Goal: Task Accomplishment & Management: Manage account settings

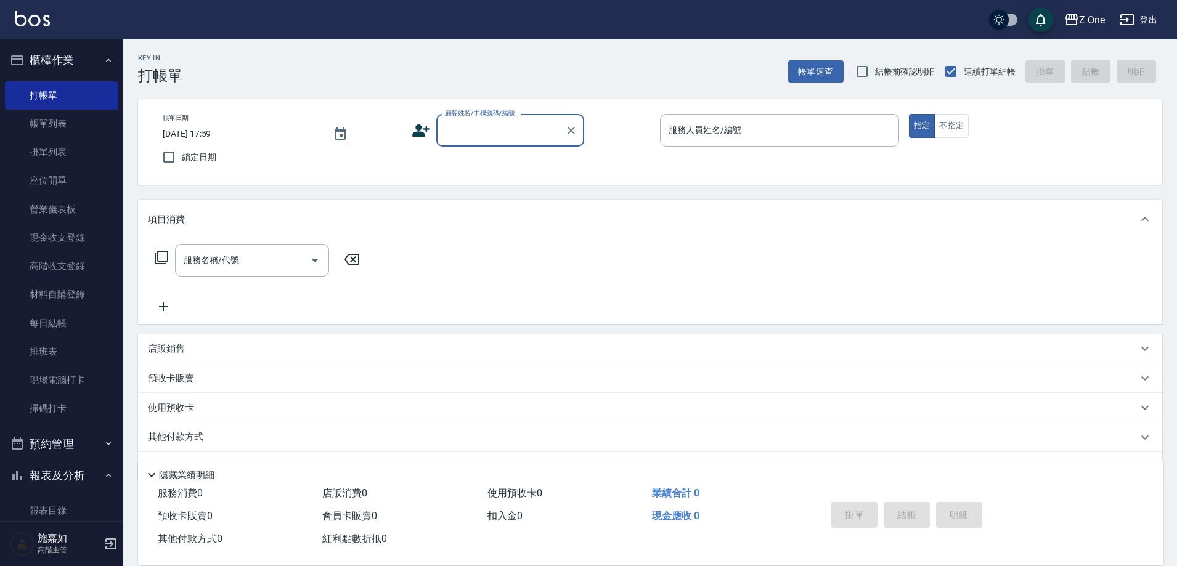
click at [474, 135] on input "顧客姓名/手機號碼/編號" at bounding box center [501, 131] width 118 height 22
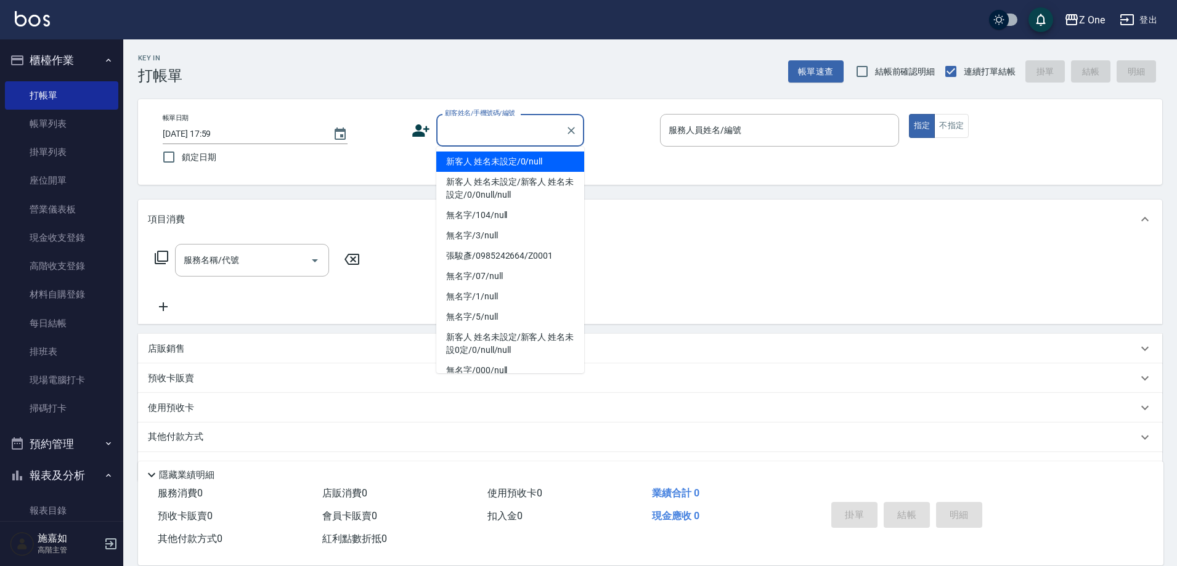
click at [475, 165] on li "新客人 姓名未設定/0/null" at bounding box center [510, 162] width 148 height 20
type input "新客人 姓名未設定/0/null"
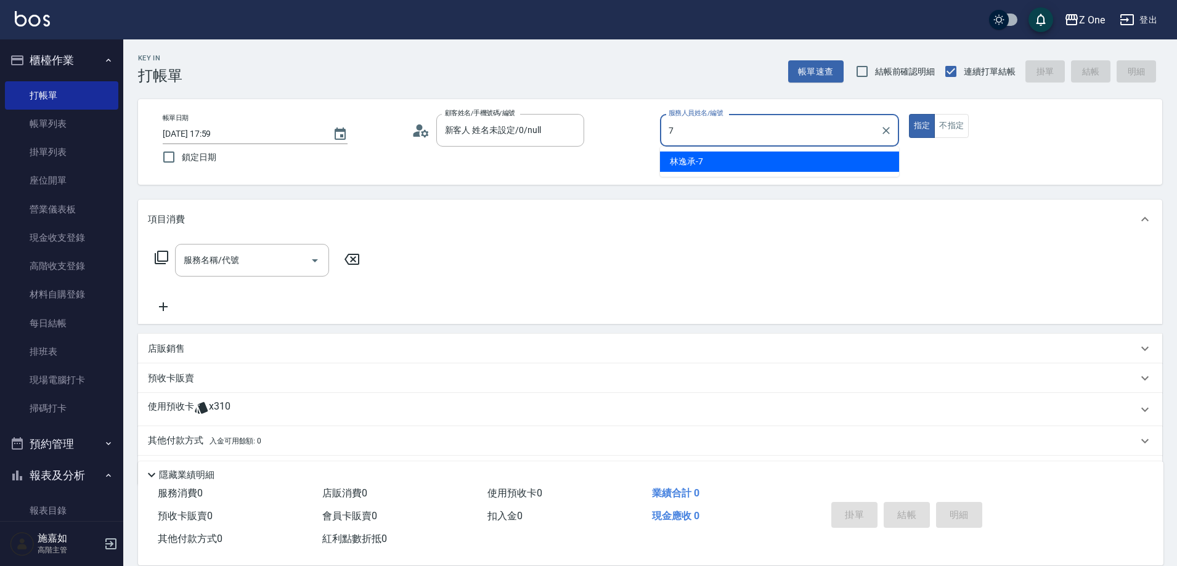
click at [727, 164] on div "[PERSON_NAME]-7" at bounding box center [779, 162] width 239 height 20
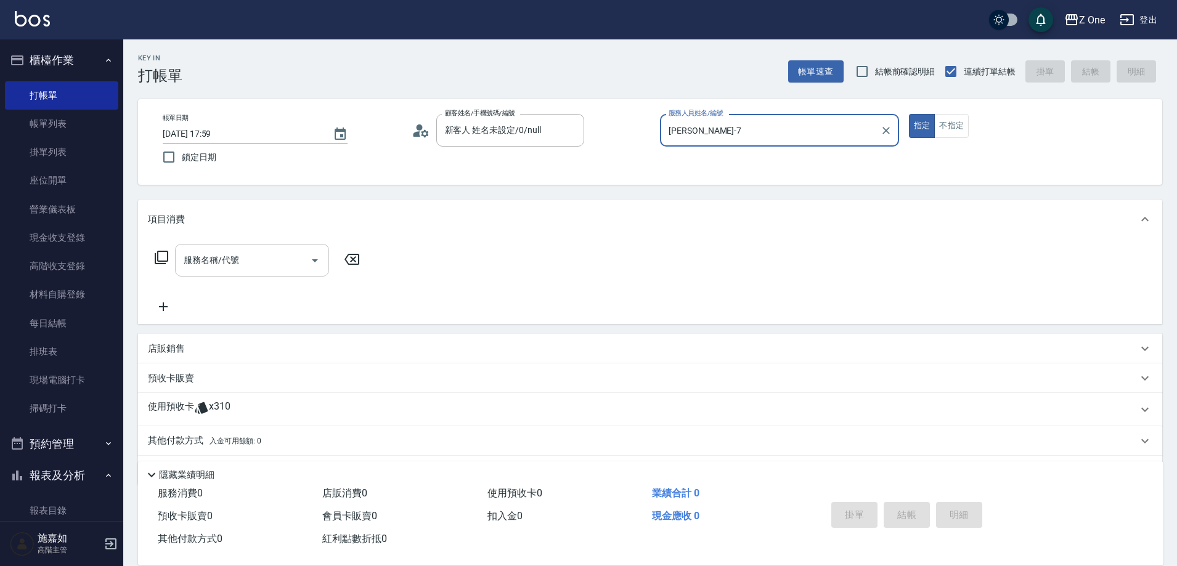
click at [313, 260] on icon "Open" at bounding box center [315, 261] width 6 height 3
type input "[PERSON_NAME]-7"
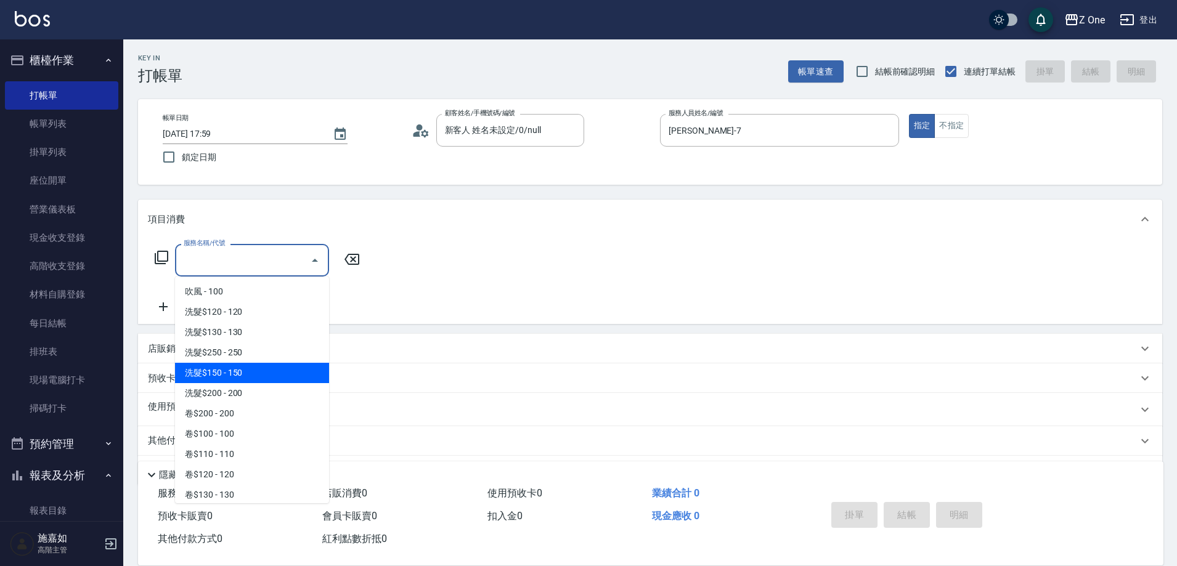
click at [253, 372] on span "洗髮$150 - 150" at bounding box center [252, 373] width 154 height 20
type input "洗髮$150(105)"
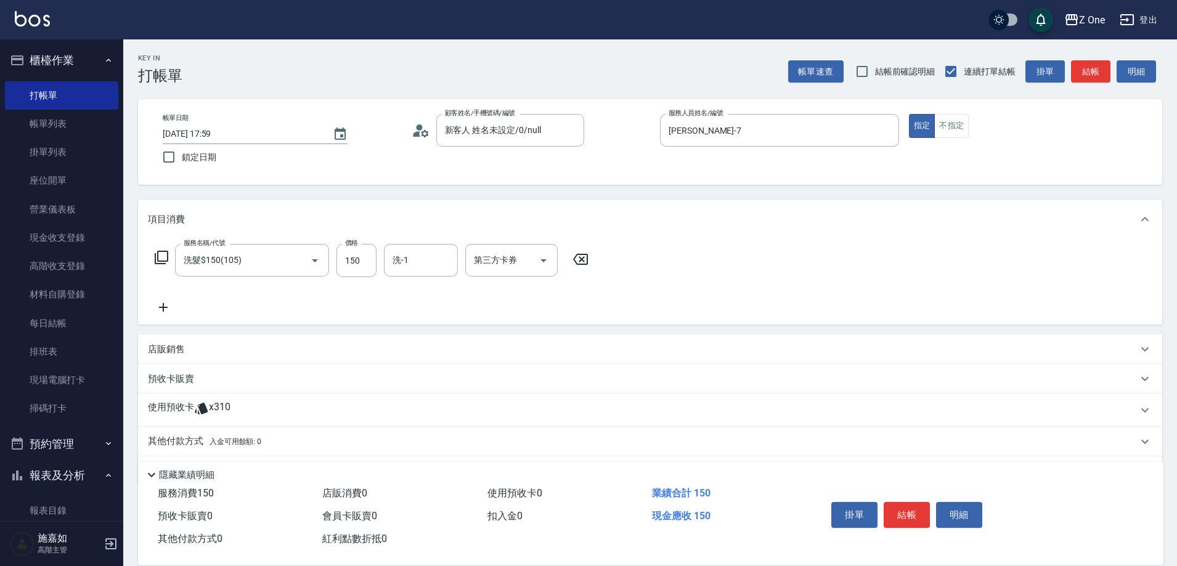
click at [161, 303] on icon at bounding box center [163, 307] width 31 height 15
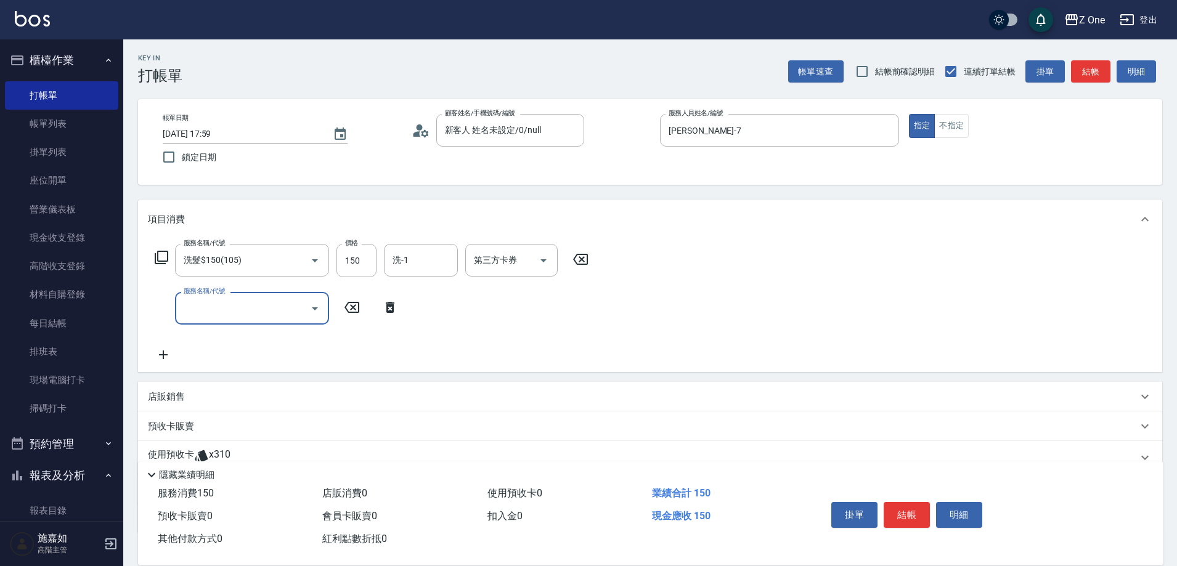
click at [315, 310] on icon "Open" at bounding box center [315, 309] width 6 height 3
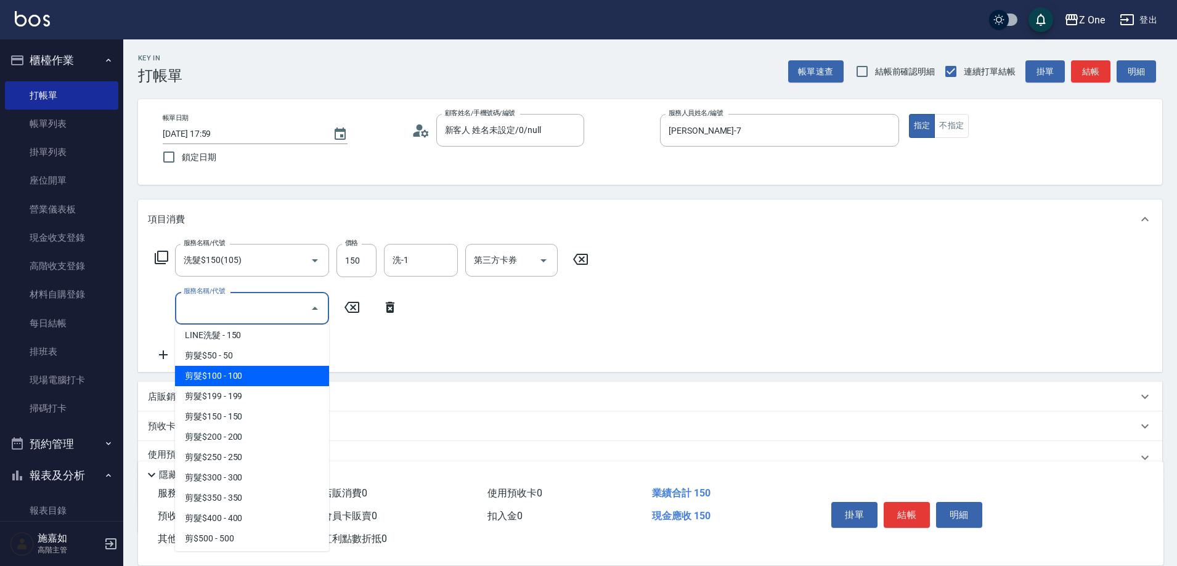
scroll to position [308, 0]
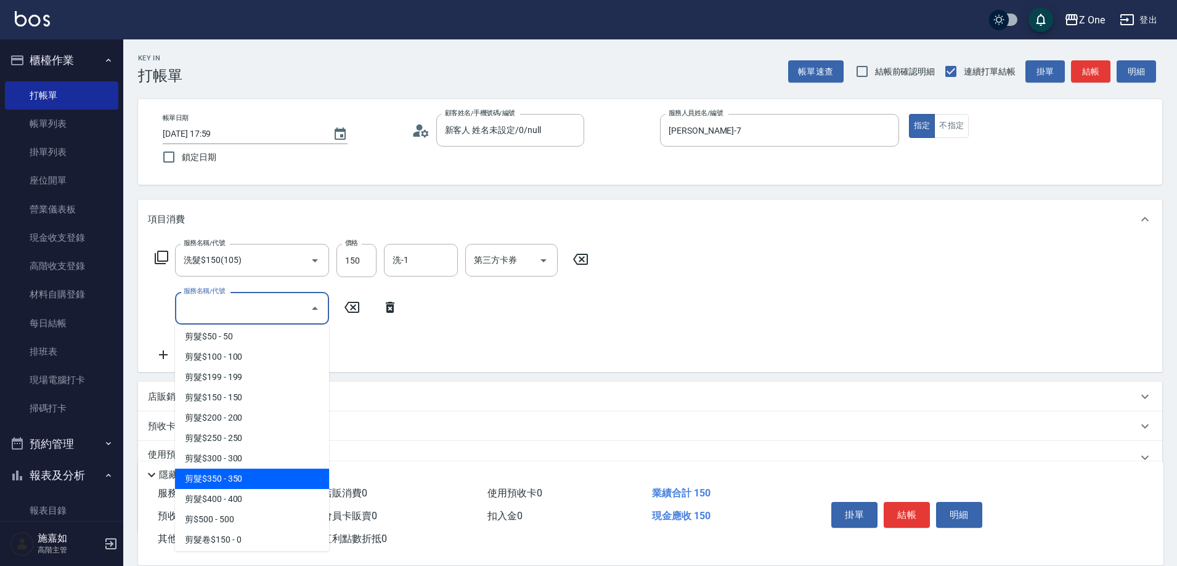
click at [228, 483] on span "剪髮$350 - 350" at bounding box center [252, 479] width 154 height 20
type input "剪髮$350(208)"
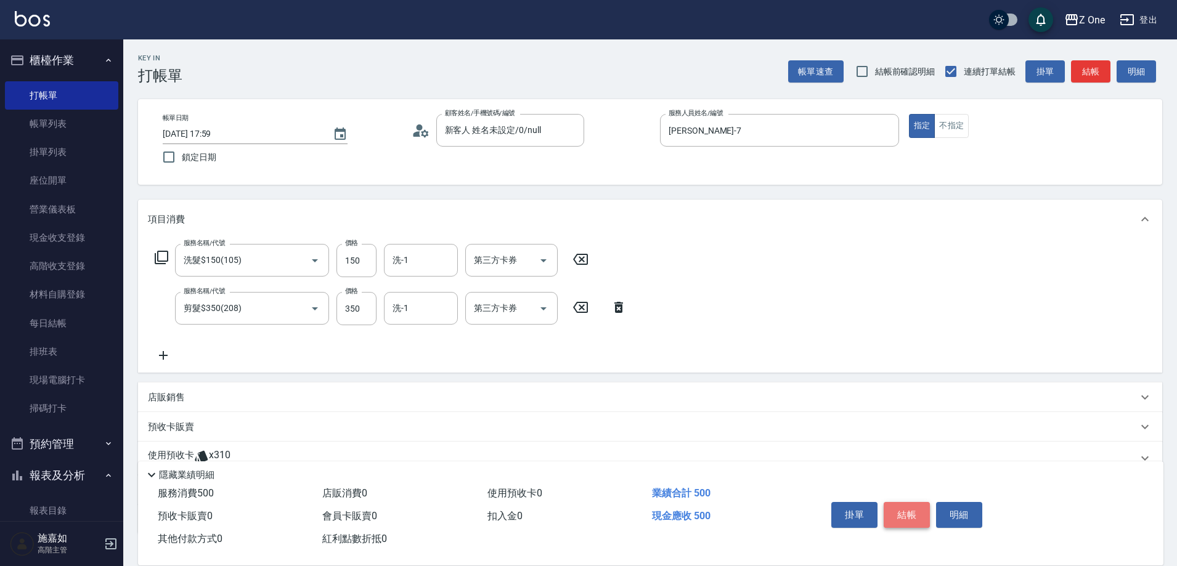
click at [902, 507] on button "結帳" at bounding box center [907, 515] width 46 height 26
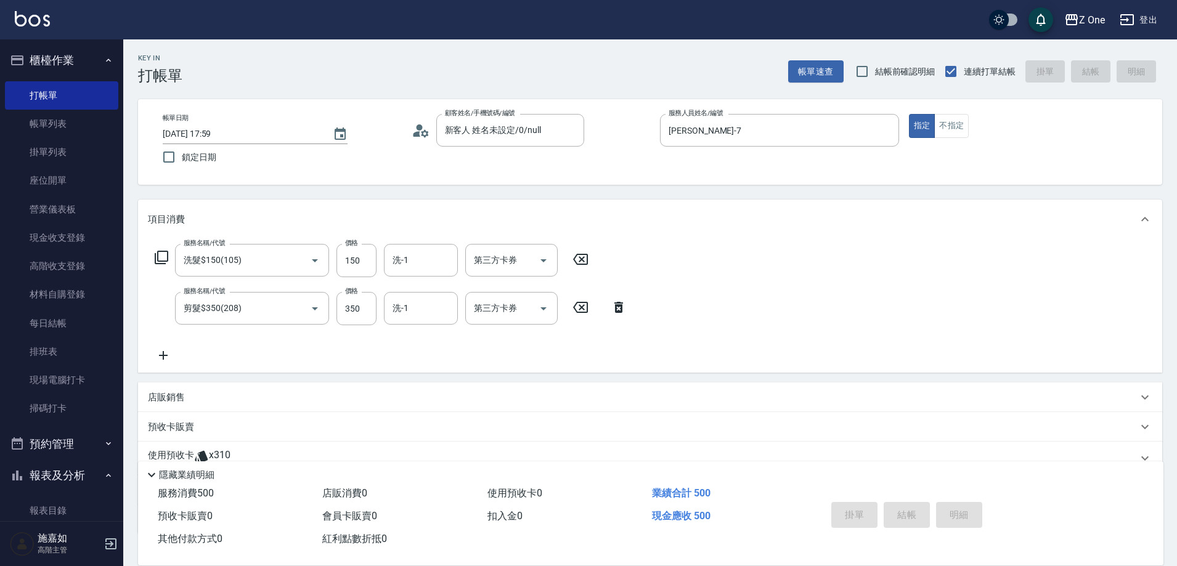
type input "[DATE] 18:58"
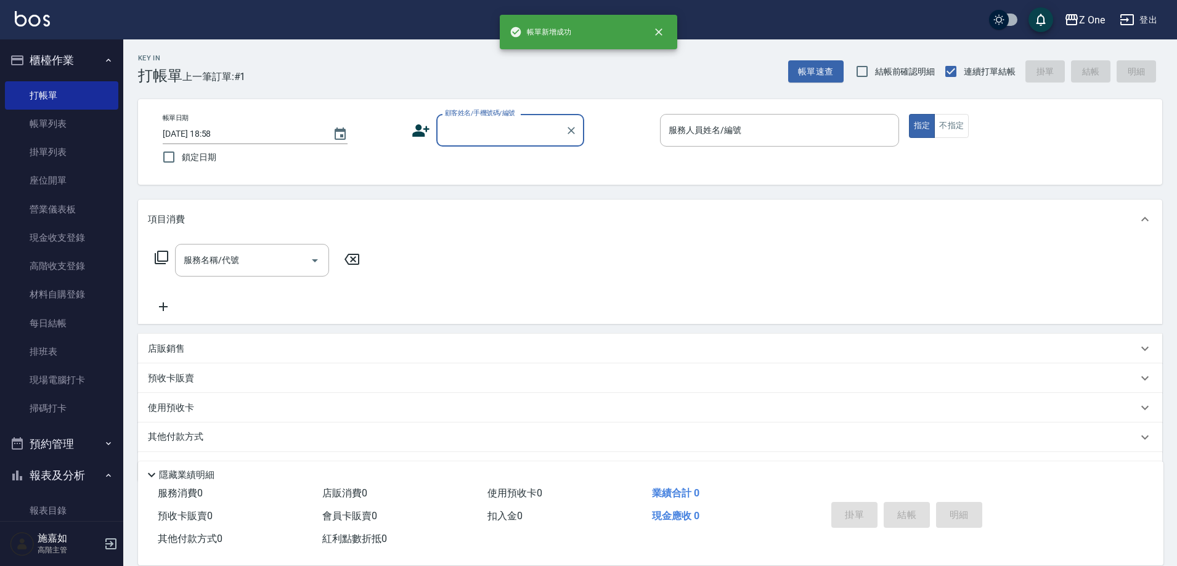
click at [507, 135] on input "顧客姓名/手機號碼/編號" at bounding box center [501, 131] width 118 height 22
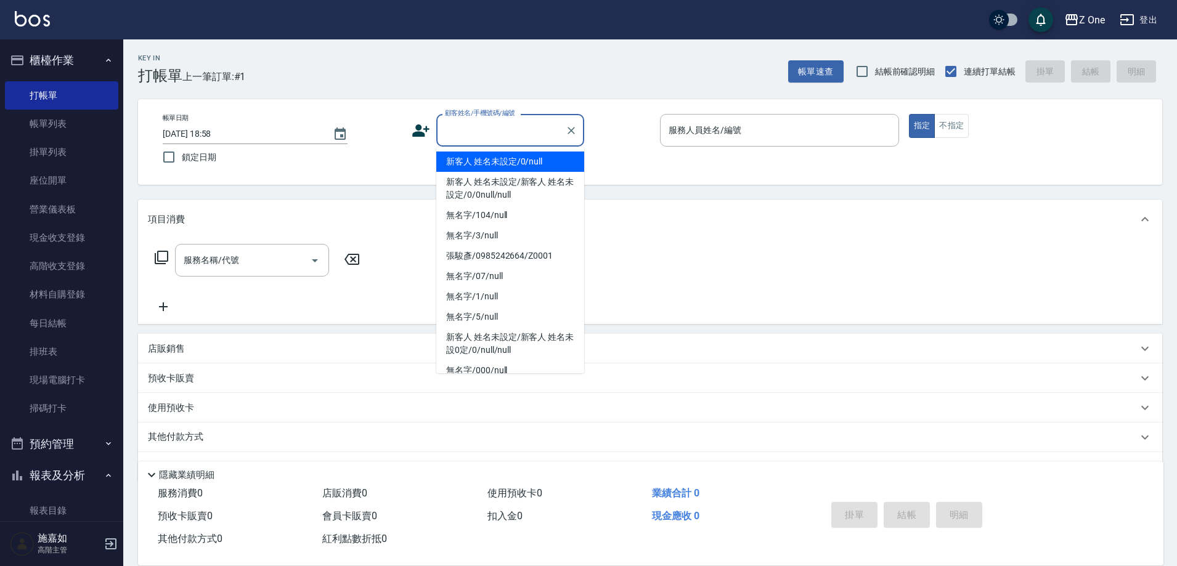
click at [509, 159] on li "新客人 姓名未設定/0/null" at bounding box center [510, 162] width 148 height 20
type input "新客人 姓名未設定/0/null"
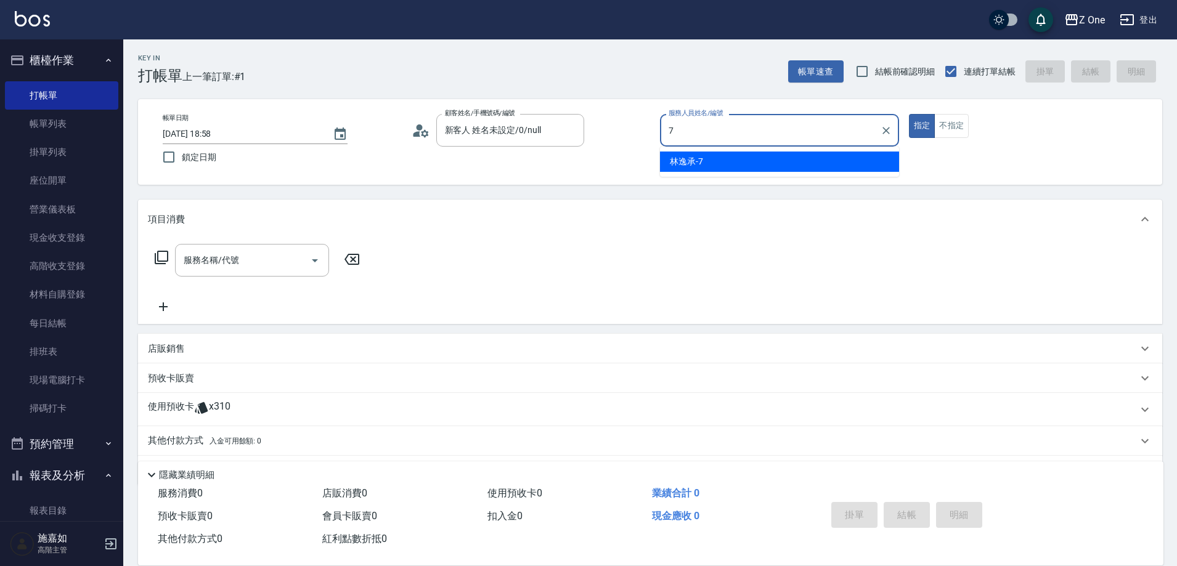
click at [807, 161] on div "[PERSON_NAME]-7" at bounding box center [779, 162] width 239 height 20
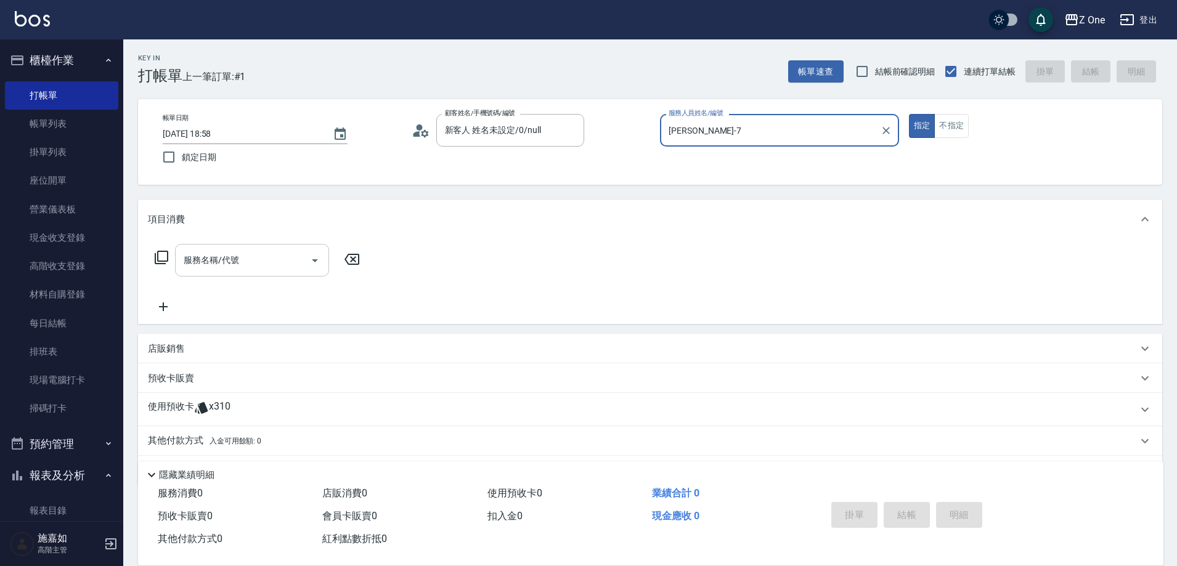
click at [317, 263] on icon "Open" at bounding box center [315, 260] width 15 height 15
type input "[PERSON_NAME]-7"
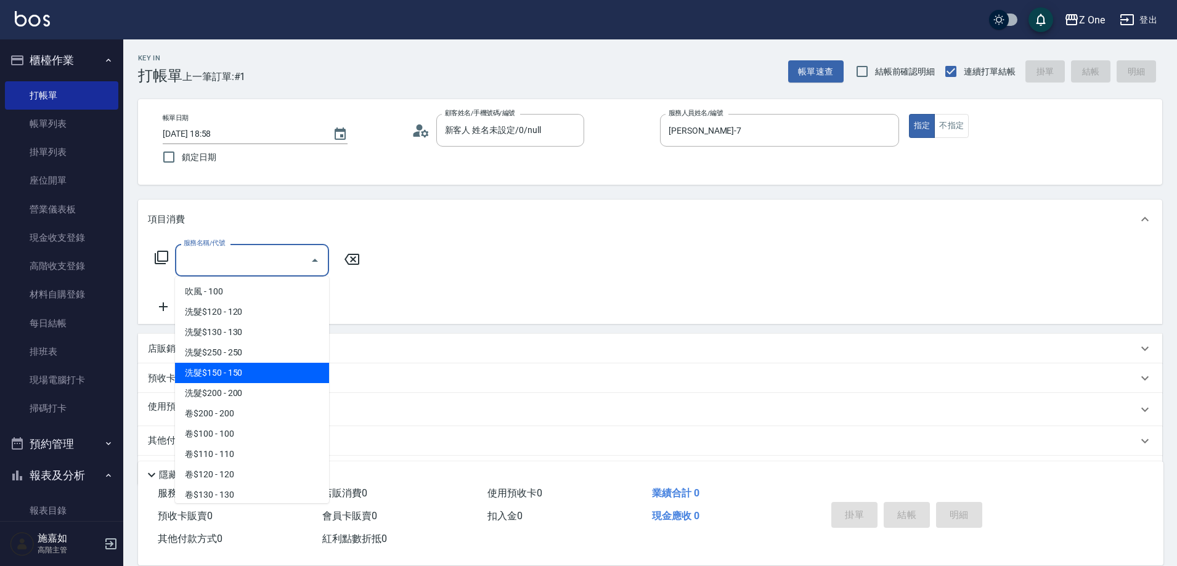
click at [268, 368] on span "洗髮$150 - 150" at bounding box center [252, 373] width 154 height 20
type input "洗髮$150(105)"
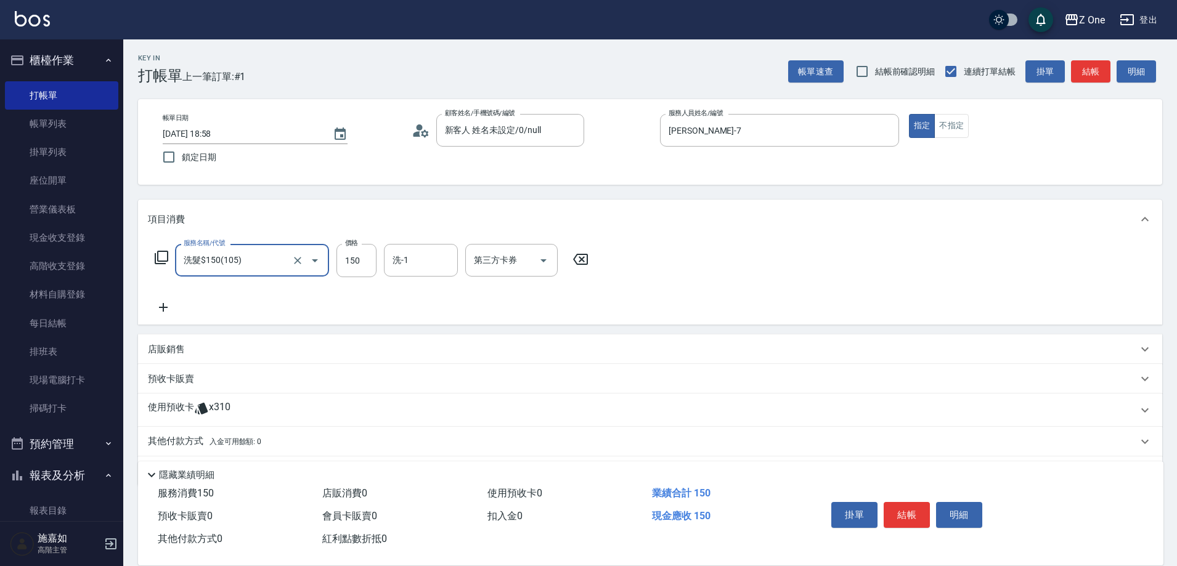
click at [168, 306] on icon at bounding box center [163, 307] width 31 height 15
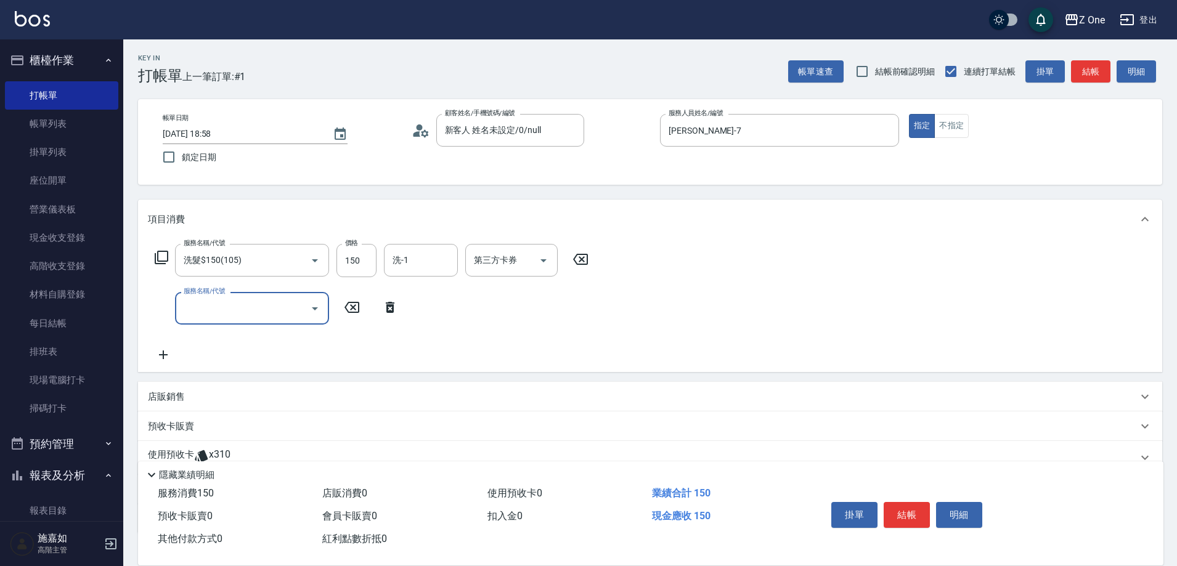
click at [320, 306] on icon "Open" at bounding box center [315, 308] width 15 height 15
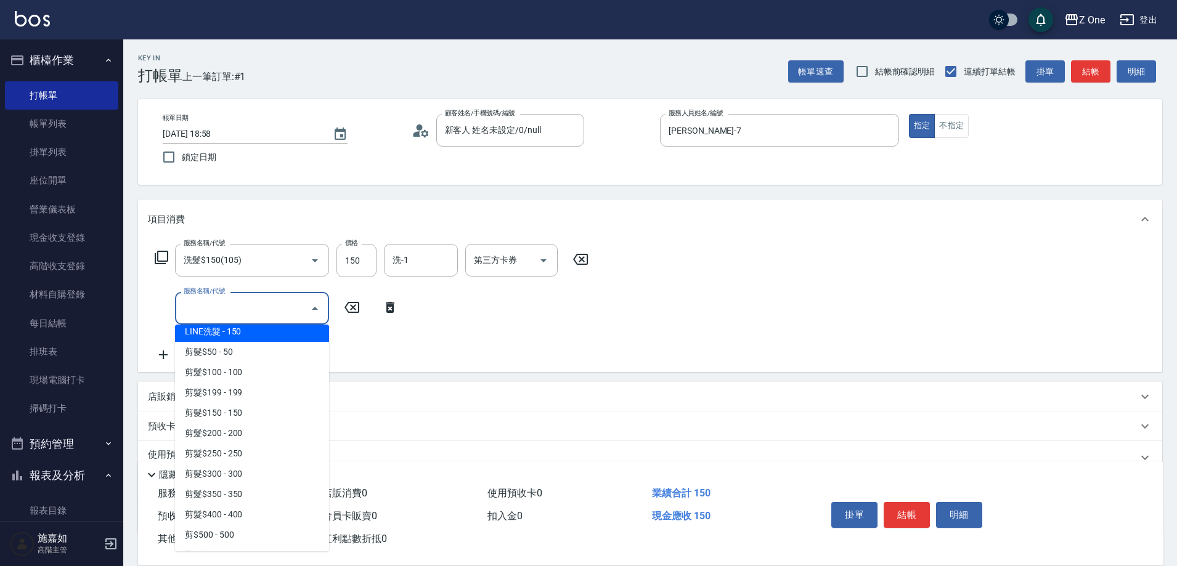
scroll to position [370, 0]
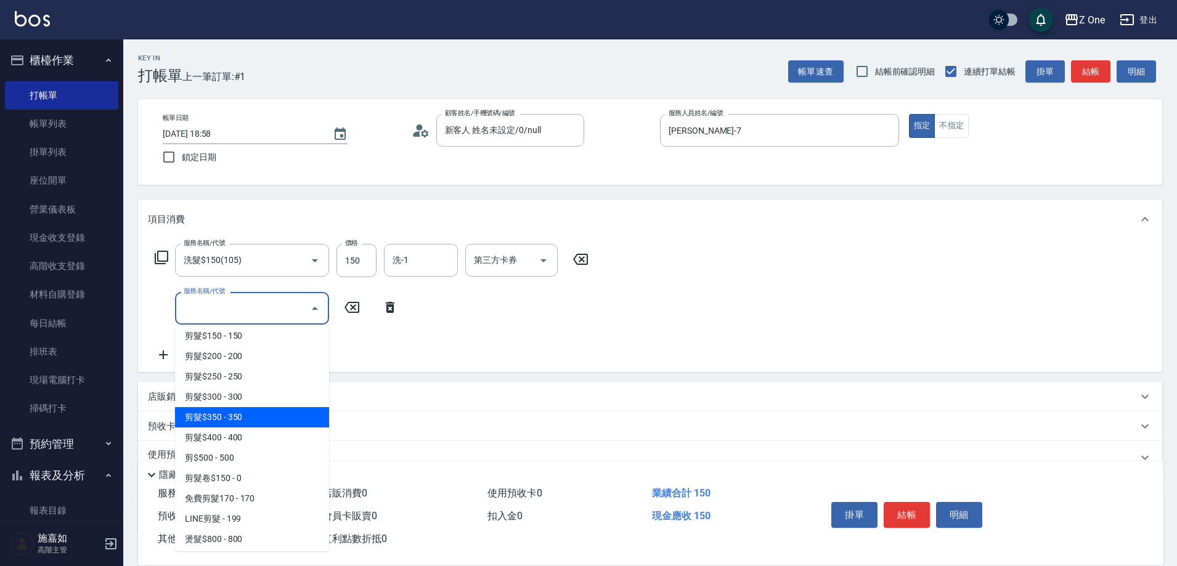
click at [259, 418] on span "剪髮$350 - 350" at bounding box center [252, 417] width 154 height 20
type input "剪髮$350(208)"
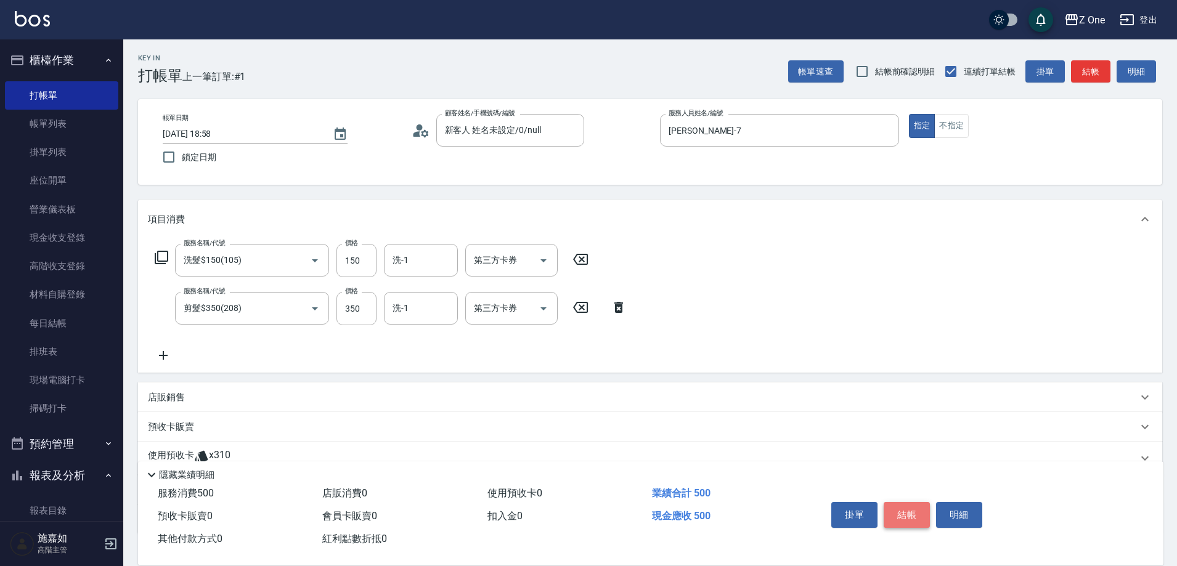
click at [914, 514] on button "結帳" at bounding box center [907, 515] width 46 height 26
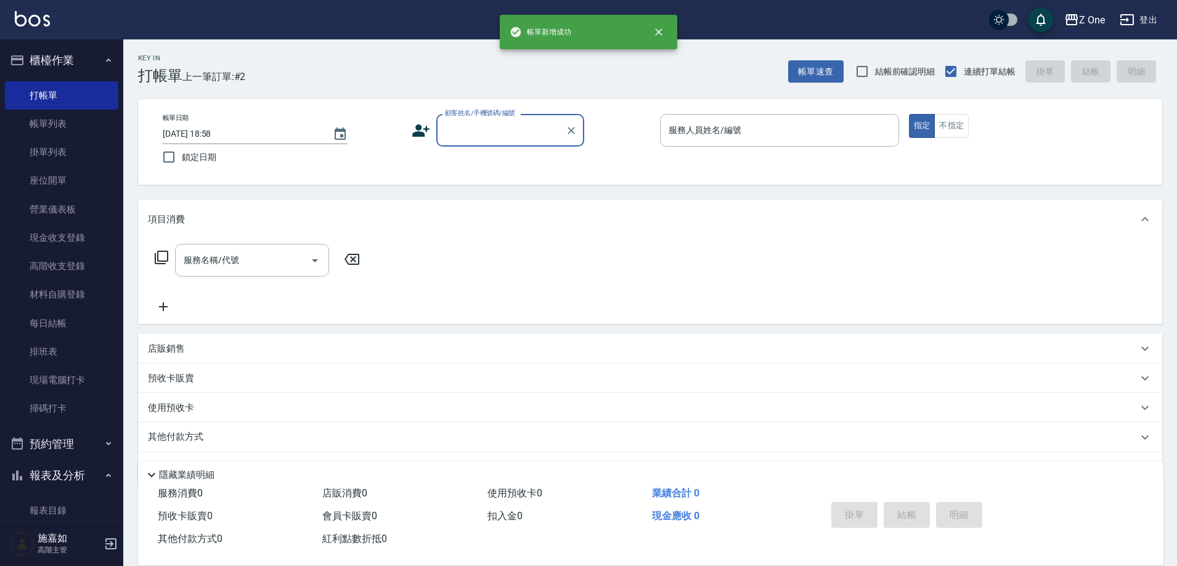
click at [505, 138] on input "顧客姓名/手機號碼/編號" at bounding box center [501, 131] width 118 height 22
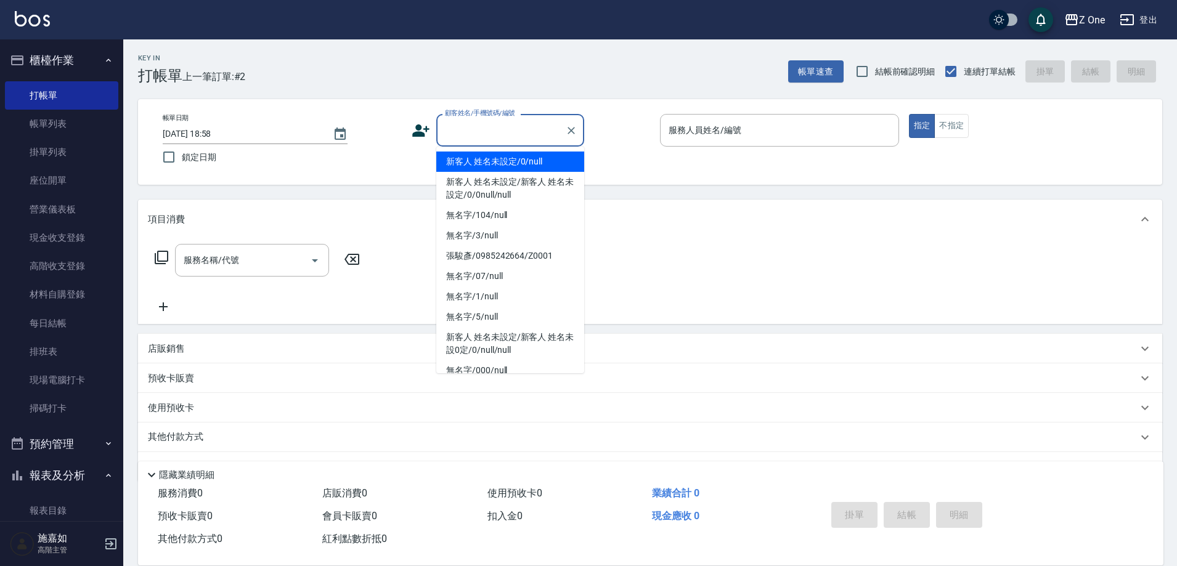
click at [504, 153] on li "新客人 姓名未設定/0/null" at bounding box center [510, 162] width 148 height 20
type input "新客人 姓名未設定/0/null"
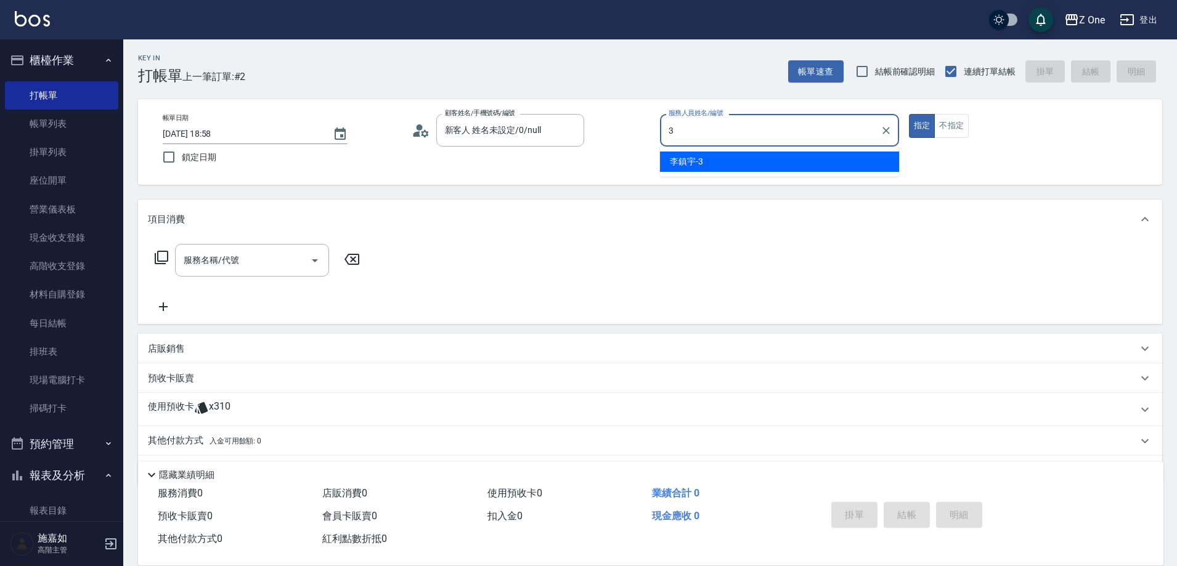
click at [740, 161] on div "[PERSON_NAME]-3" at bounding box center [779, 162] width 239 height 20
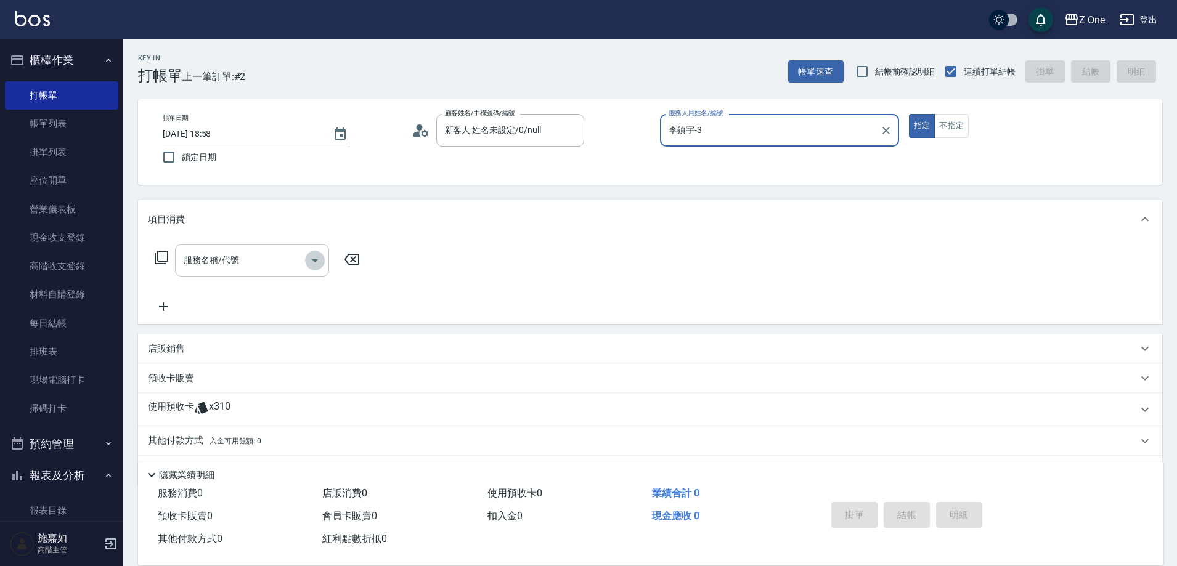
click at [311, 256] on icon "Open" at bounding box center [315, 260] width 15 height 15
type input "李鎮宇-3"
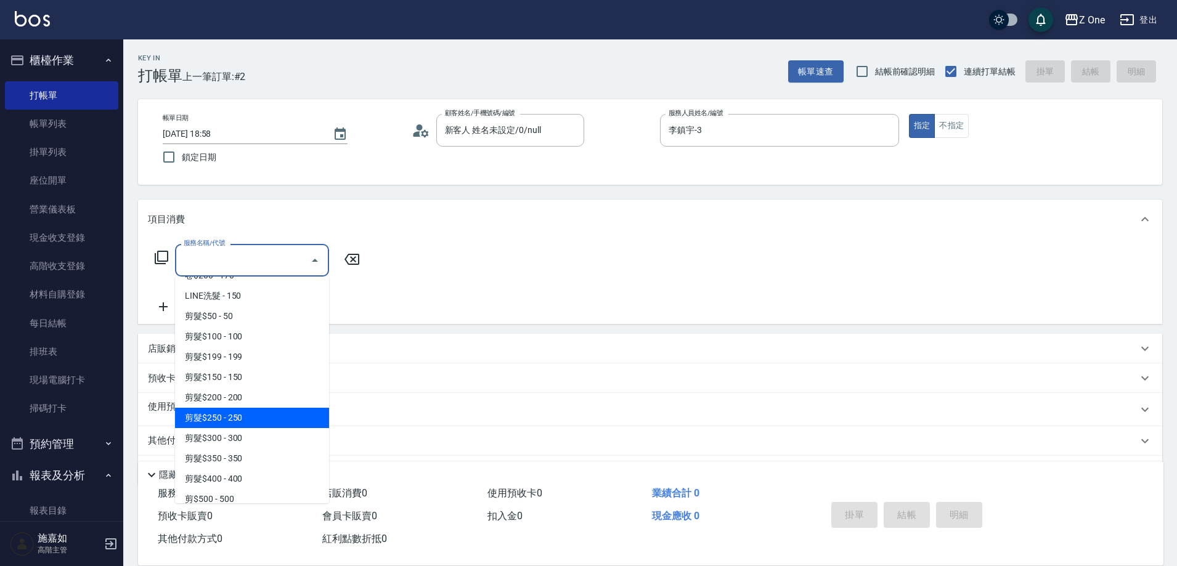
scroll to position [308, 0]
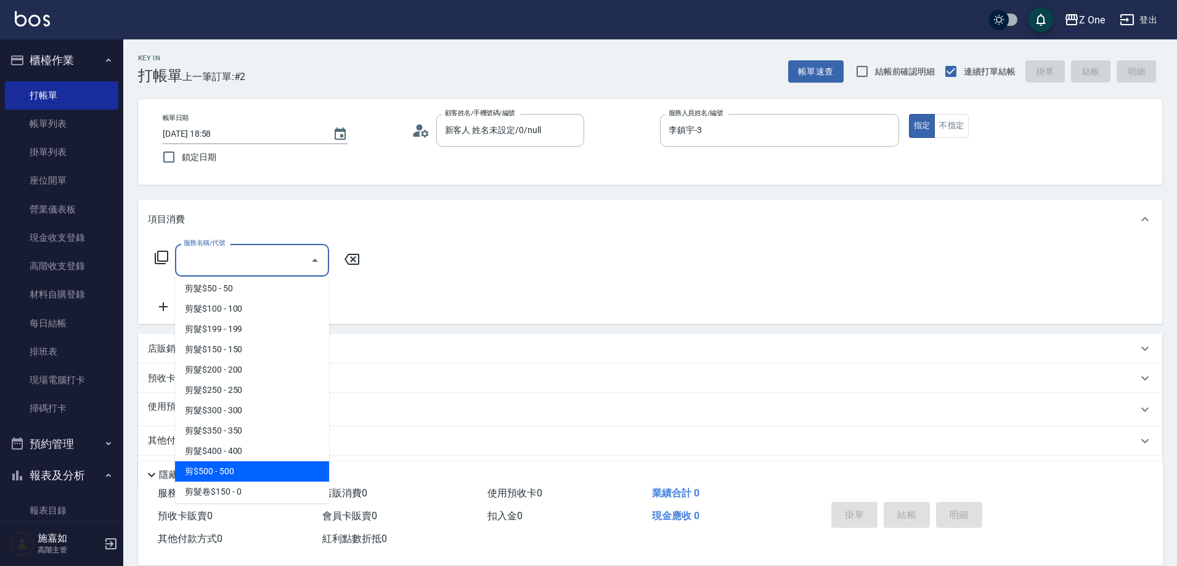
click at [239, 478] on span "剪$500 - 500" at bounding box center [252, 472] width 154 height 20
type input "剪$500(211)"
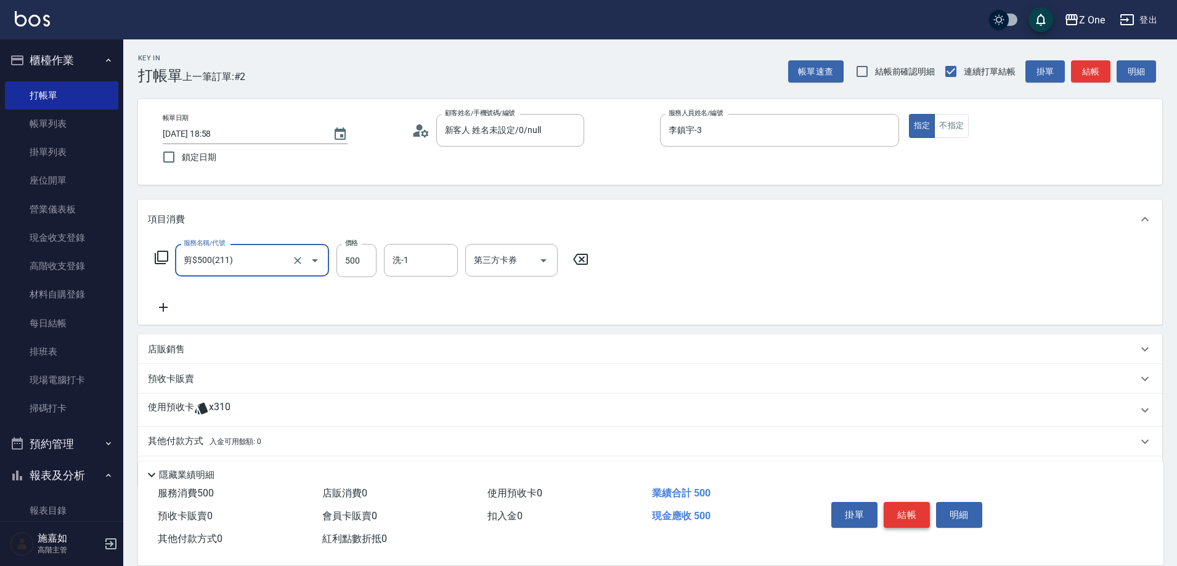
click at [913, 509] on button "結帳" at bounding box center [907, 515] width 46 height 26
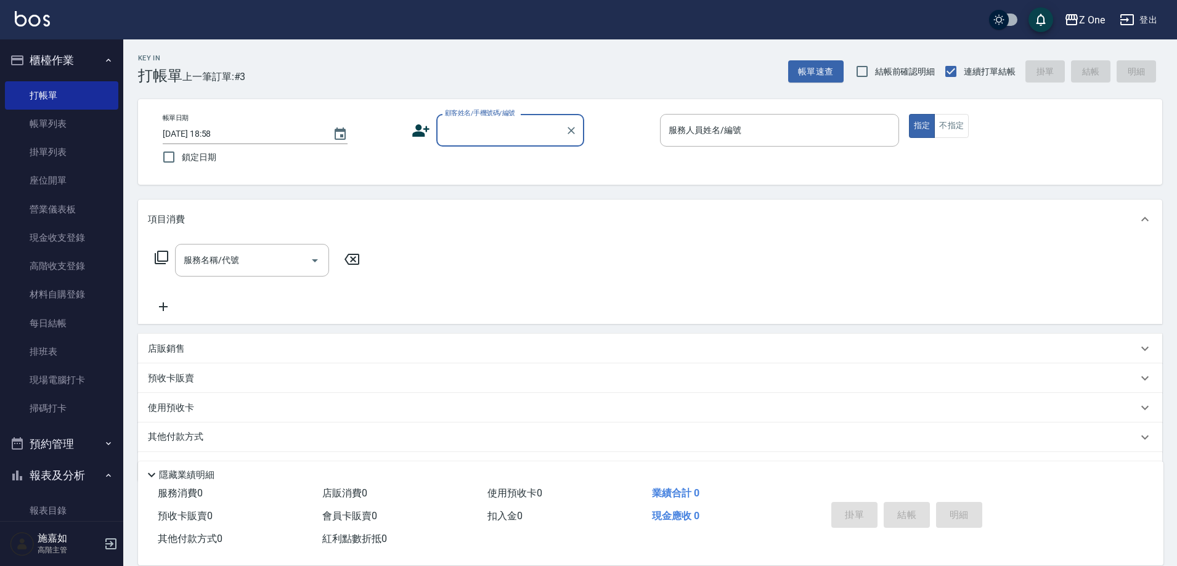
click at [494, 133] on input "顧客姓名/手機號碼/編號" at bounding box center [501, 131] width 118 height 22
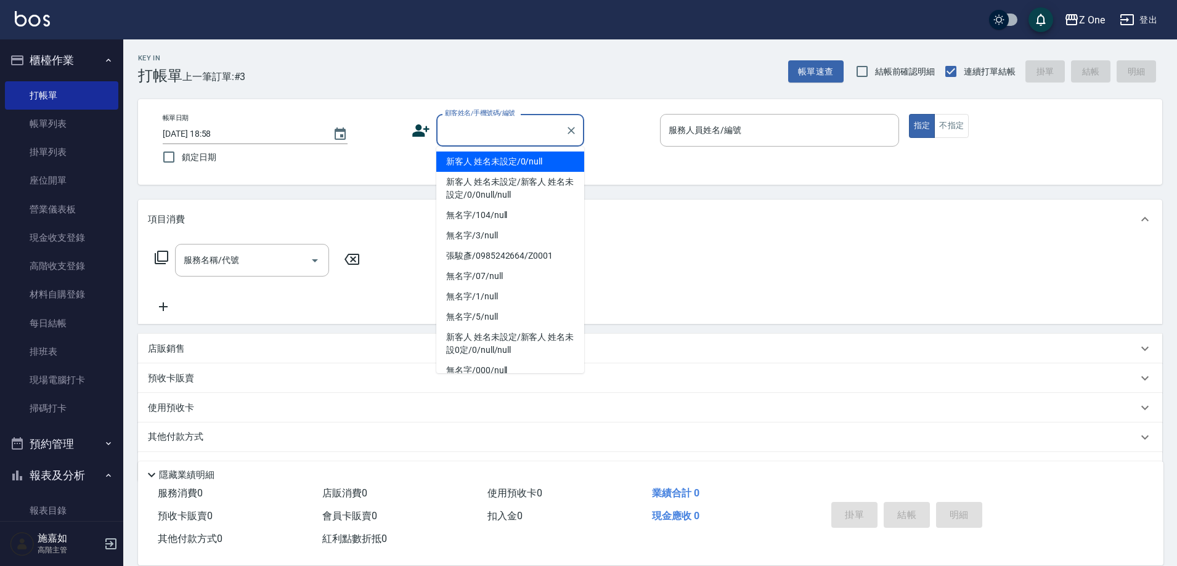
click at [496, 156] on li "新客人 姓名未設定/0/null" at bounding box center [510, 162] width 148 height 20
type input "新客人 姓名未設定/0/null"
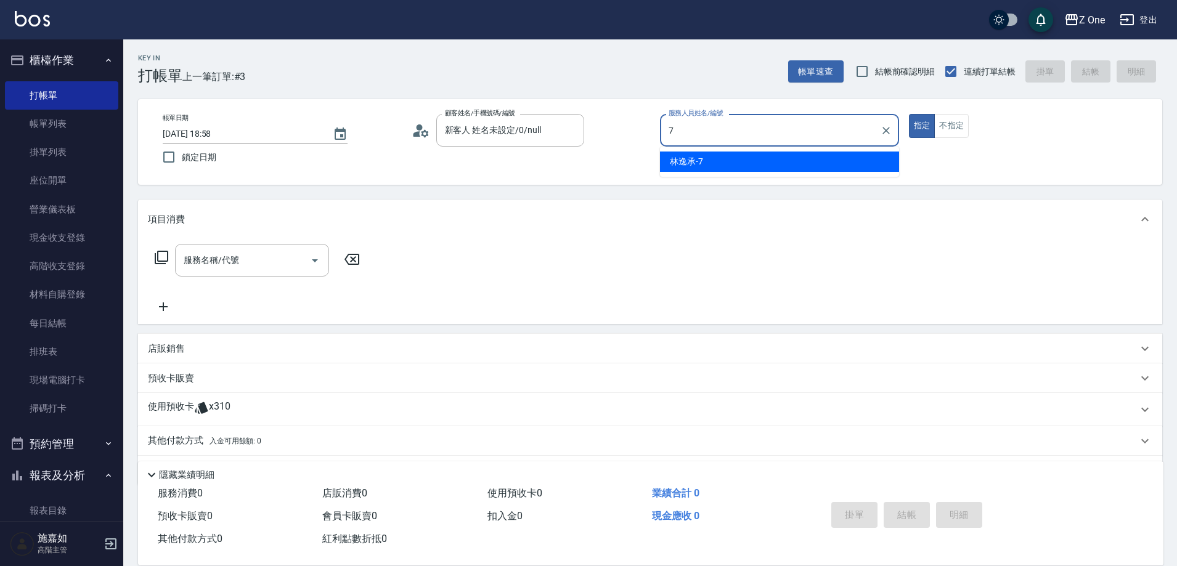
click at [764, 168] on div "[PERSON_NAME]-7" at bounding box center [779, 162] width 239 height 20
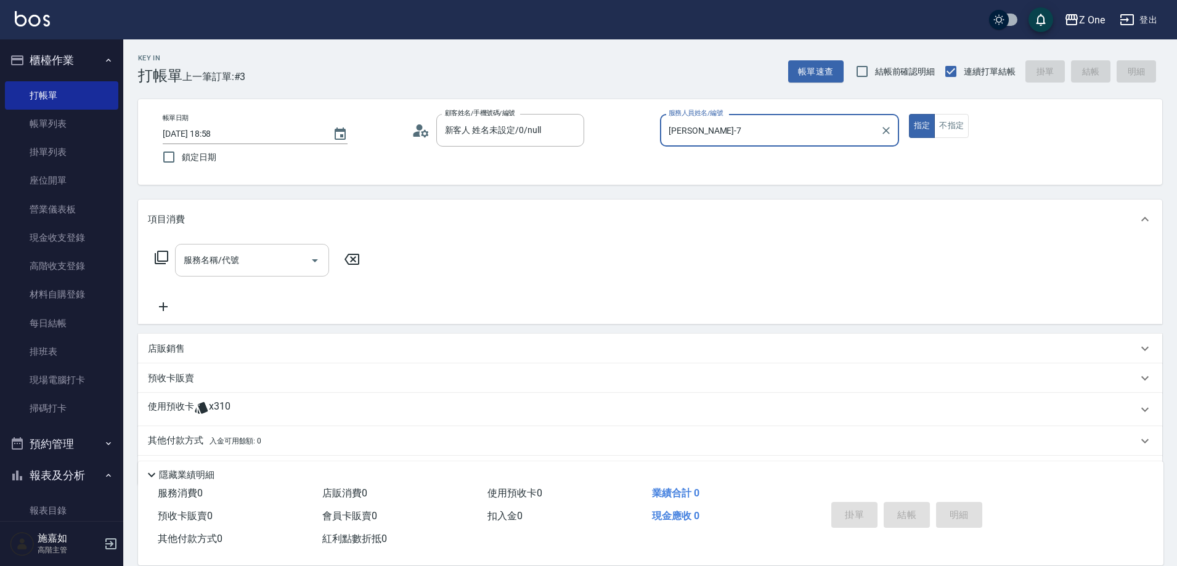
click at [322, 259] on icon "Open" at bounding box center [315, 260] width 15 height 15
type input "[PERSON_NAME]-7"
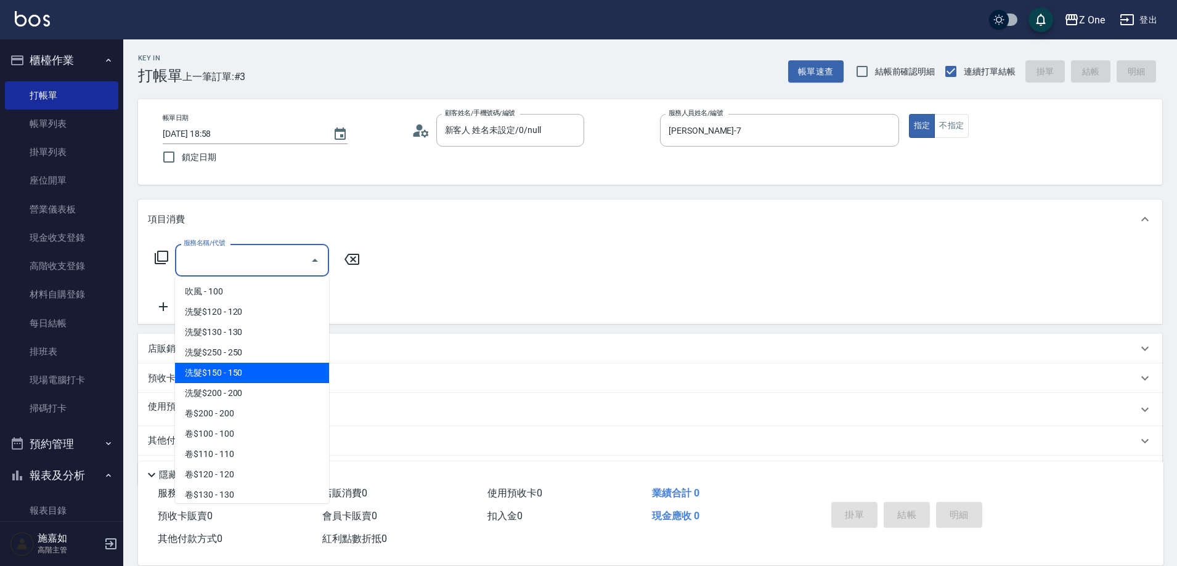
click at [258, 382] on span "洗髮$150 - 150" at bounding box center [252, 373] width 154 height 20
type input "洗髮$150(105)"
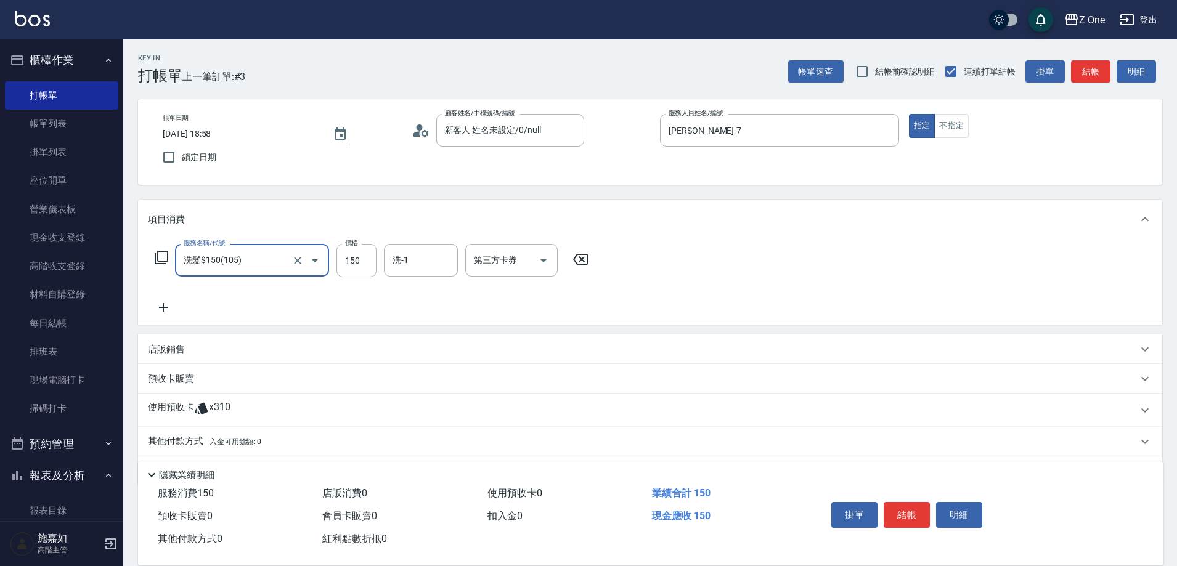
click at [160, 308] on icon at bounding box center [163, 307] width 9 height 9
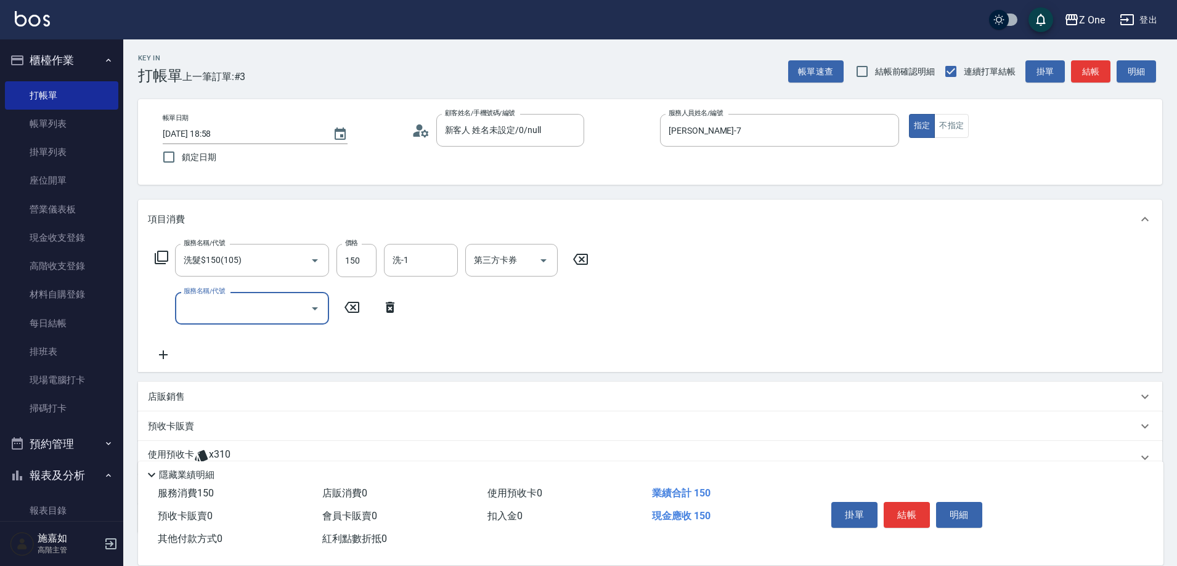
click at [313, 304] on icon "Open" at bounding box center [315, 308] width 15 height 15
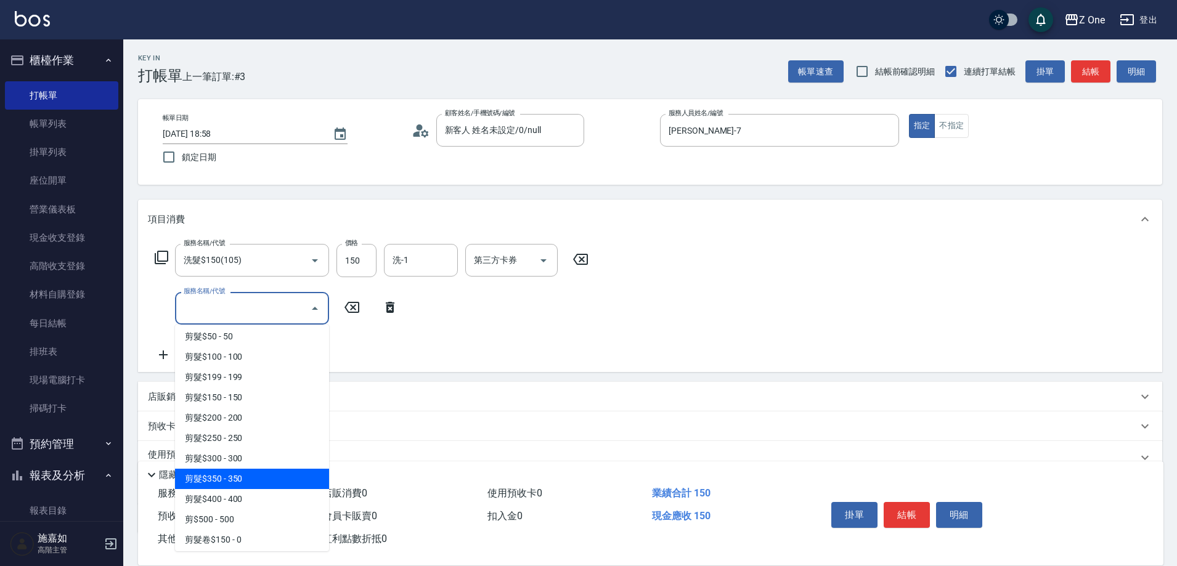
click at [271, 480] on span "剪髮$350 - 350" at bounding box center [252, 479] width 154 height 20
type input "剪髮$350(208)"
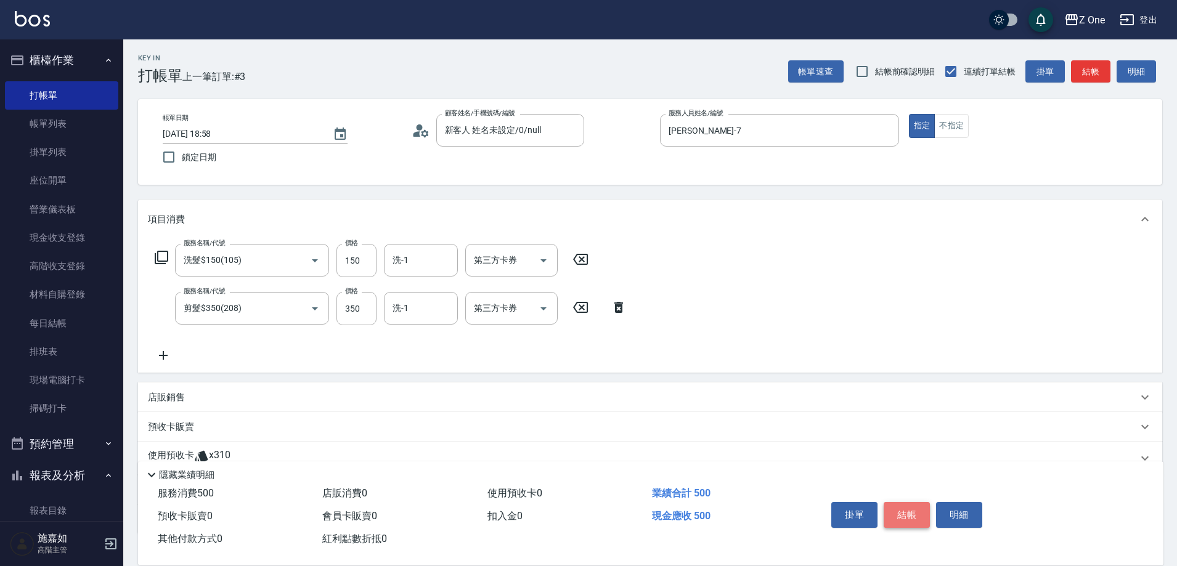
click at [915, 509] on button "結帳" at bounding box center [907, 515] width 46 height 26
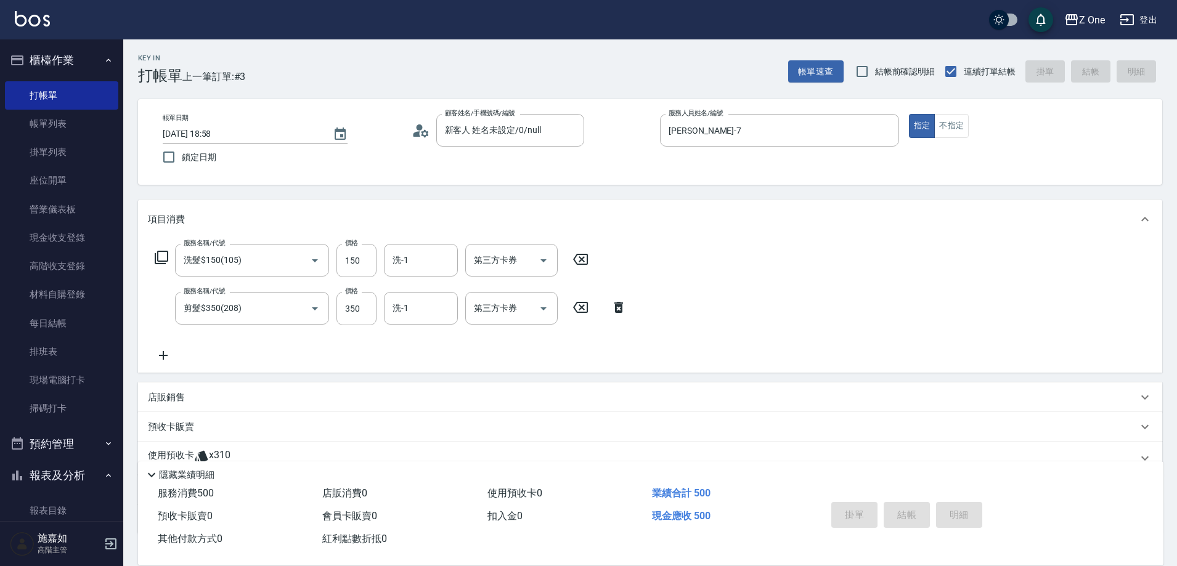
type input "[DATE] 18:59"
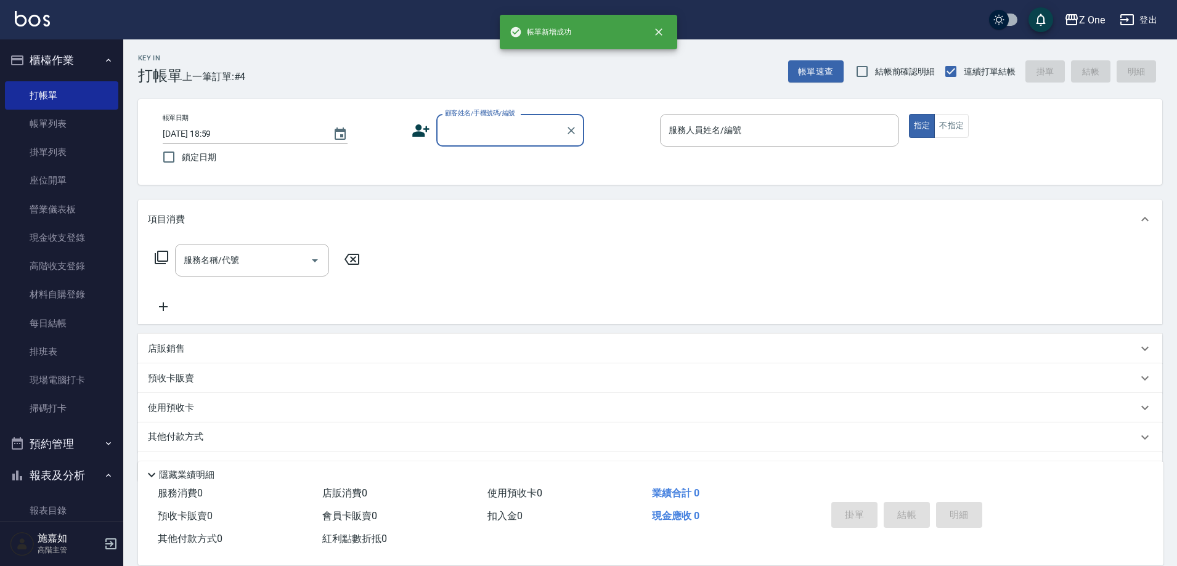
click at [489, 133] on input "顧客姓名/手機號碼/編號" at bounding box center [501, 131] width 118 height 22
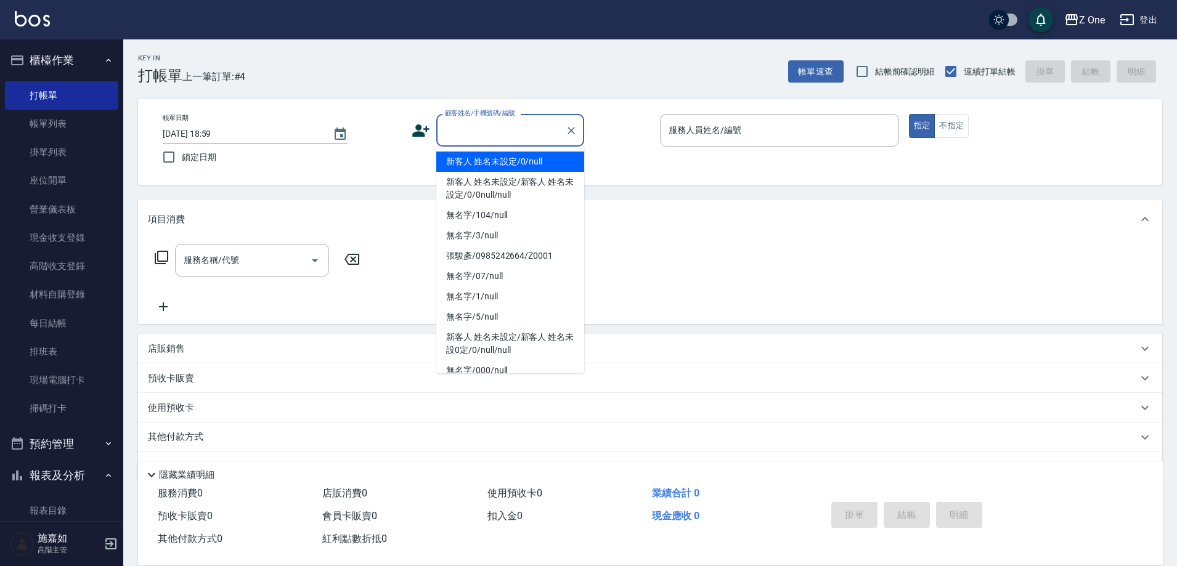
click at [489, 166] on li "新客人 姓名未設定/0/null" at bounding box center [510, 162] width 148 height 20
type input "新客人 姓名未設定/0/null"
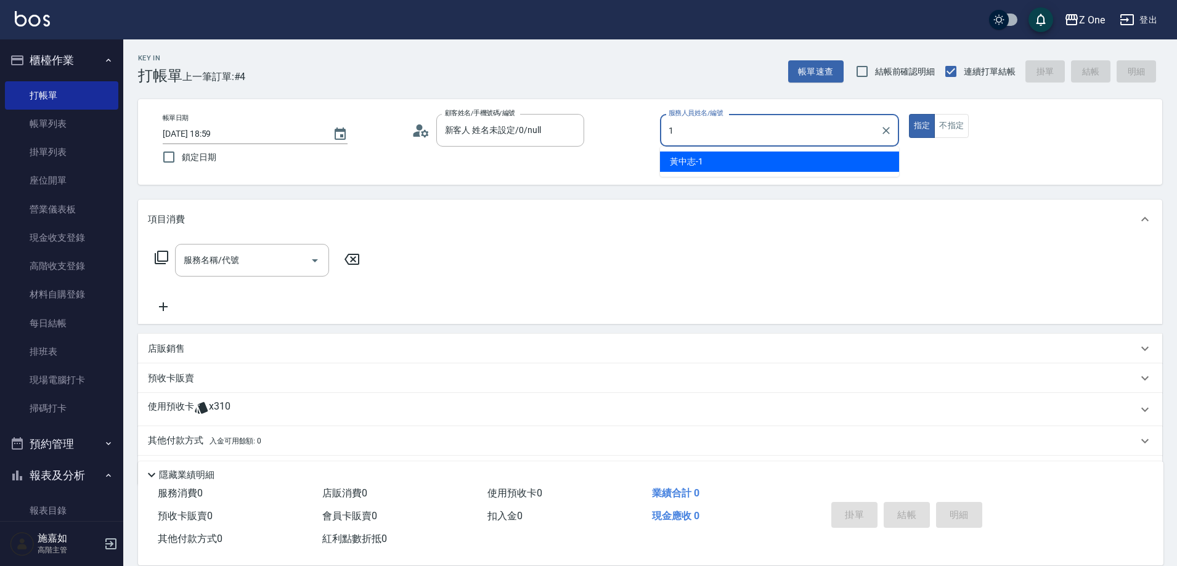
click at [727, 156] on div "[PERSON_NAME]-1" at bounding box center [779, 162] width 239 height 20
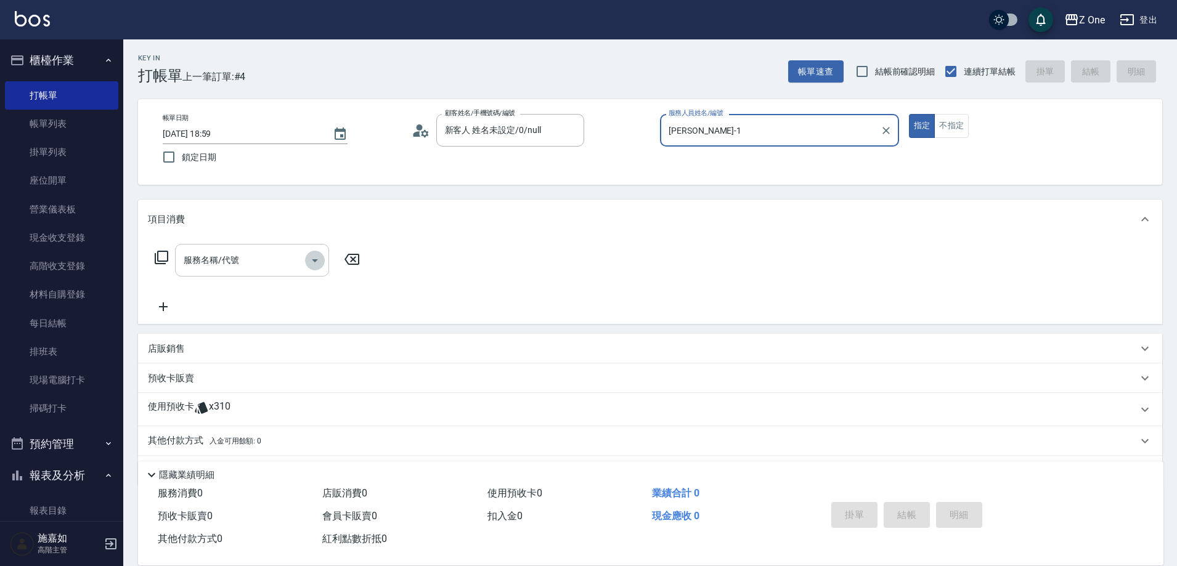
click at [316, 265] on icon "Open" at bounding box center [315, 260] width 15 height 15
type input "[PERSON_NAME]-1"
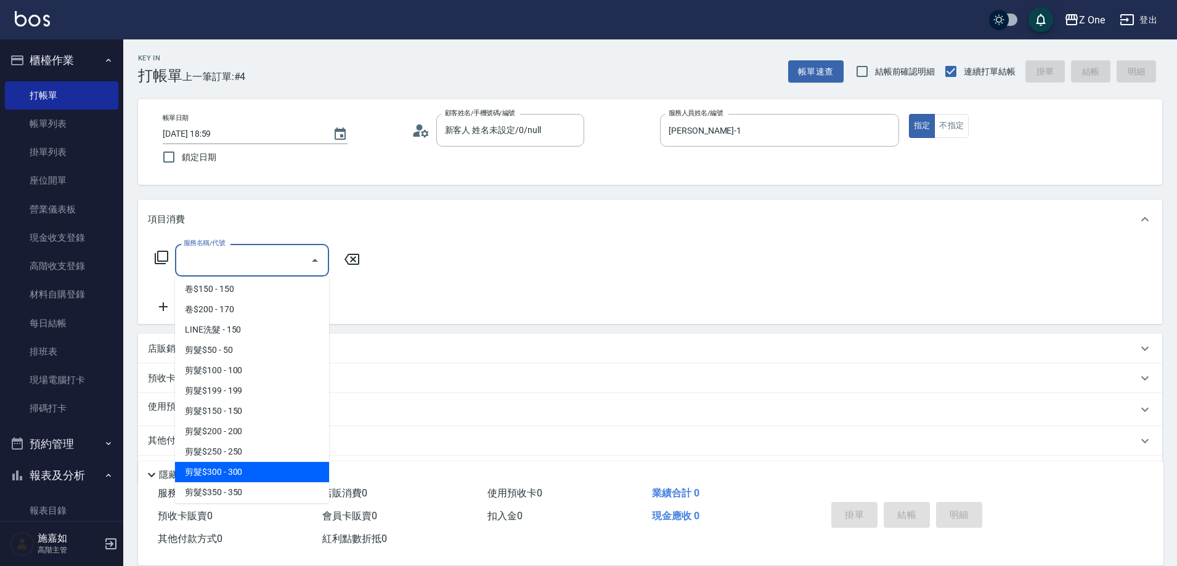
scroll to position [493, 0]
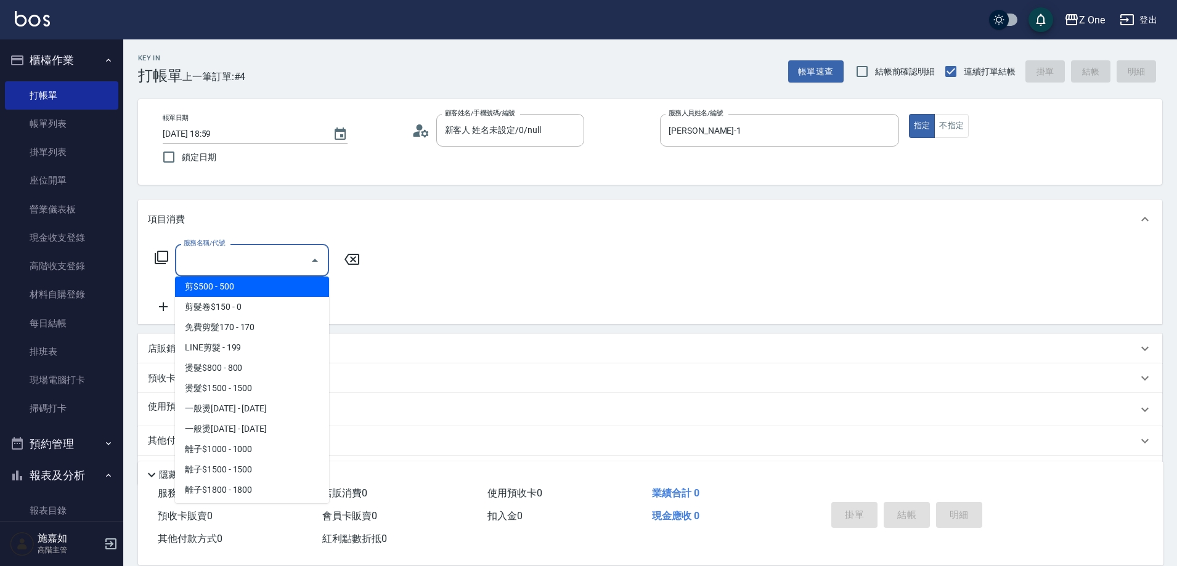
click at [263, 287] on span "剪$500 - 500" at bounding box center [252, 287] width 154 height 20
type input "剪$500(211)"
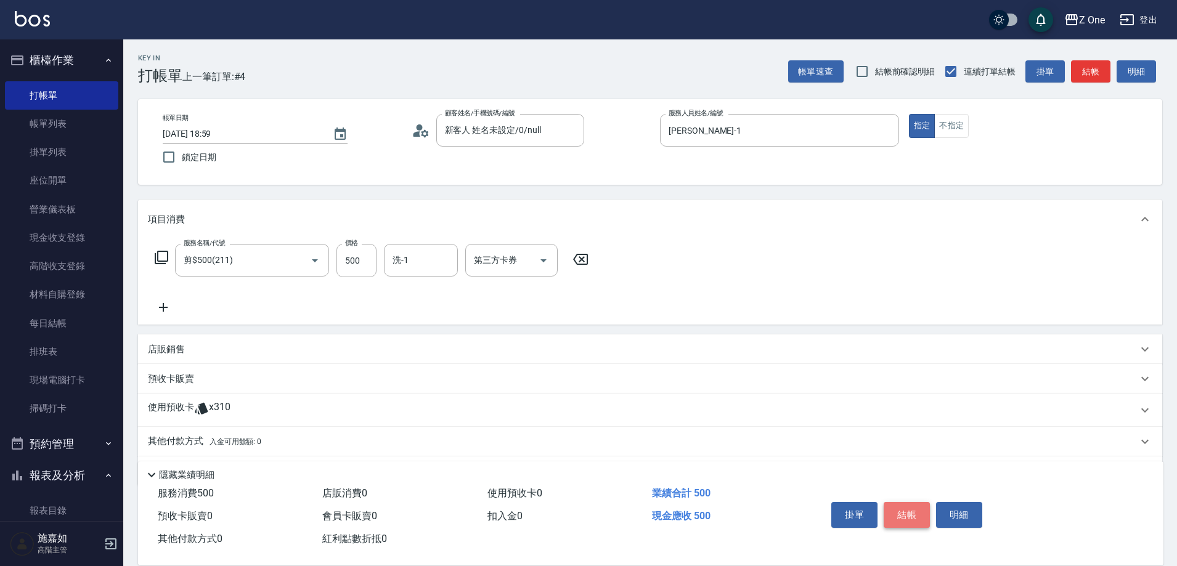
click at [917, 505] on button "結帳" at bounding box center [907, 515] width 46 height 26
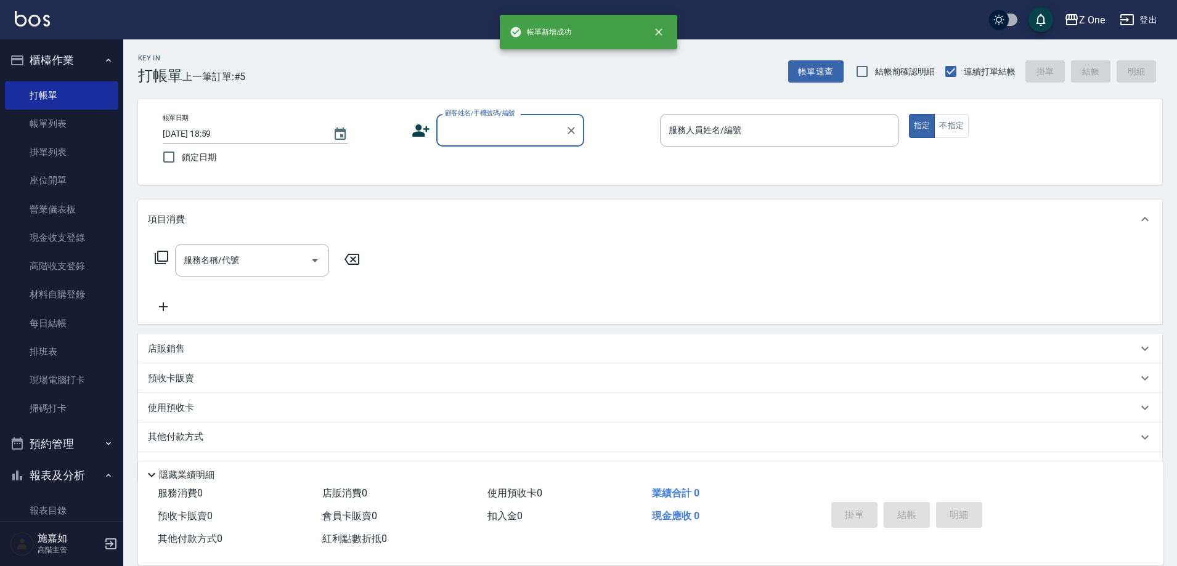
click at [495, 129] on input "顧客姓名/手機號碼/編號" at bounding box center [501, 131] width 118 height 22
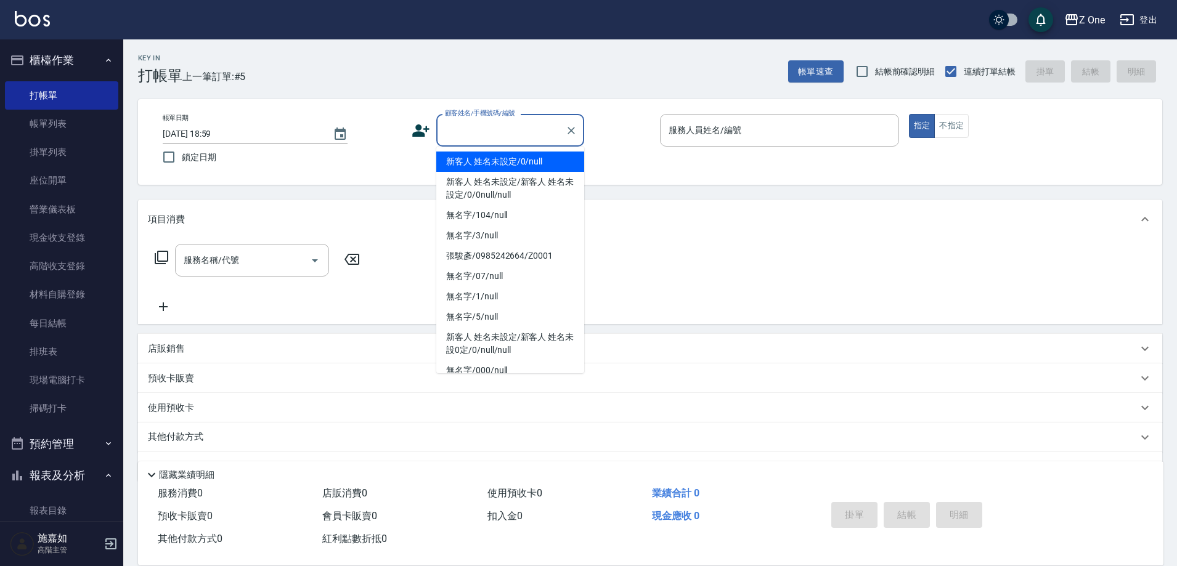
click at [494, 158] on li "新客人 姓名未設定/0/null" at bounding box center [510, 162] width 148 height 20
type input "新客人 姓名未設定/0/null"
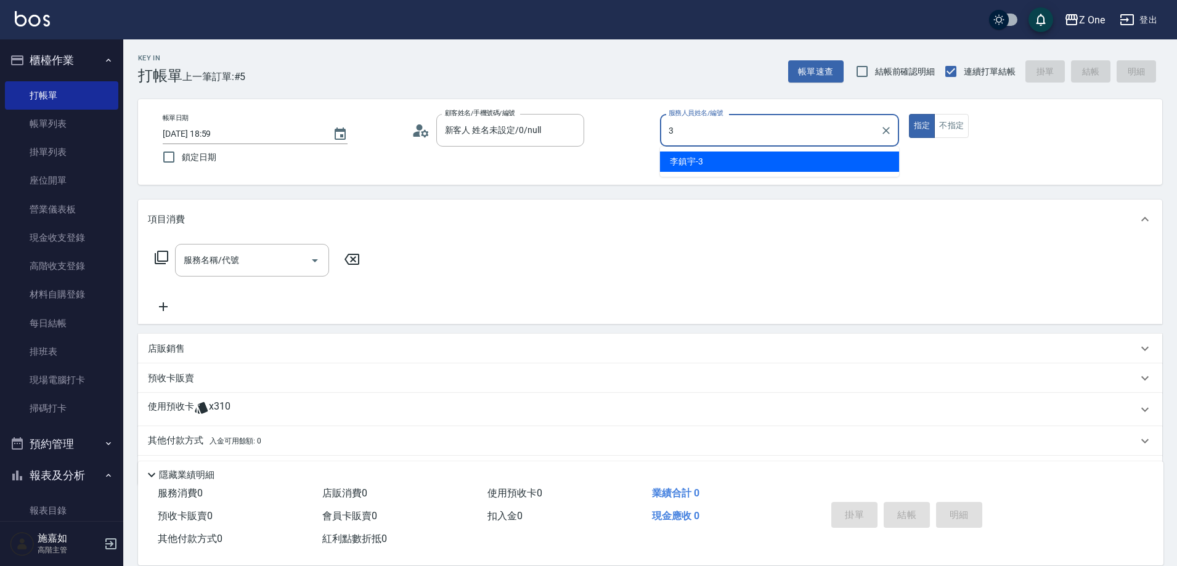
click at [727, 163] on div "[PERSON_NAME]-3" at bounding box center [779, 162] width 239 height 20
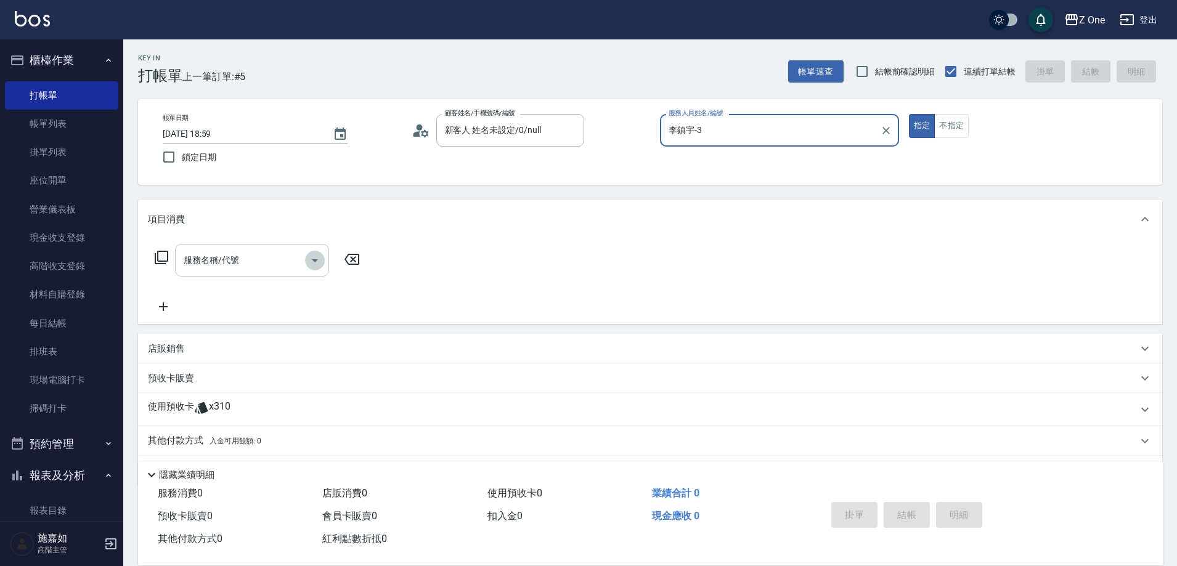
click at [317, 260] on icon "Open" at bounding box center [315, 261] width 6 height 3
type input "李鎮宇-3"
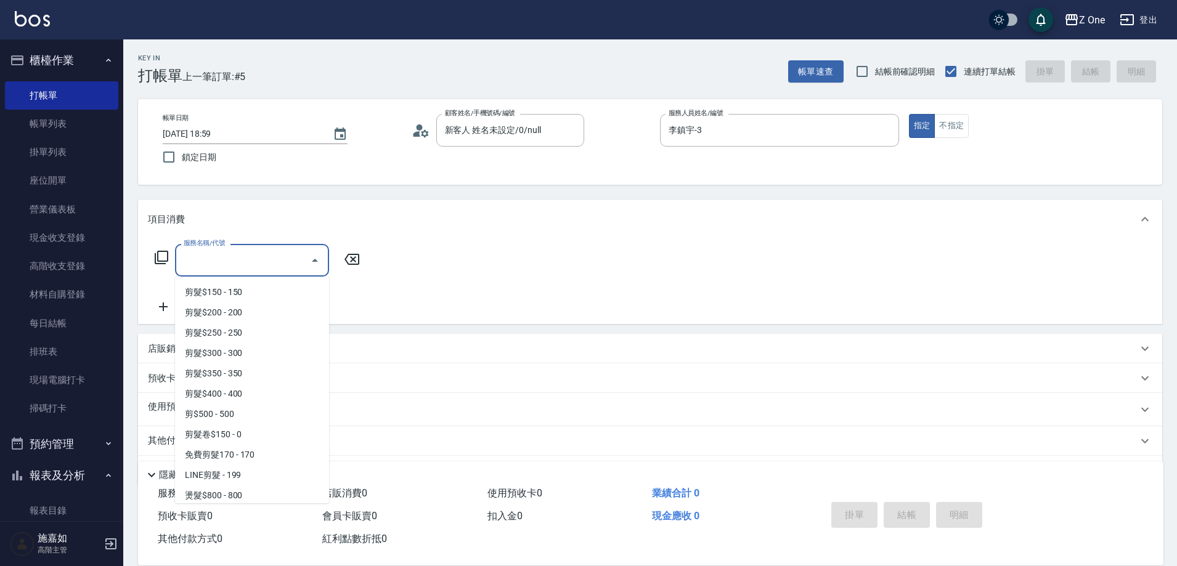
scroll to position [370, 0]
click at [247, 404] on span "剪$500 - 500" at bounding box center [252, 410] width 154 height 20
type input "剪$500(211)"
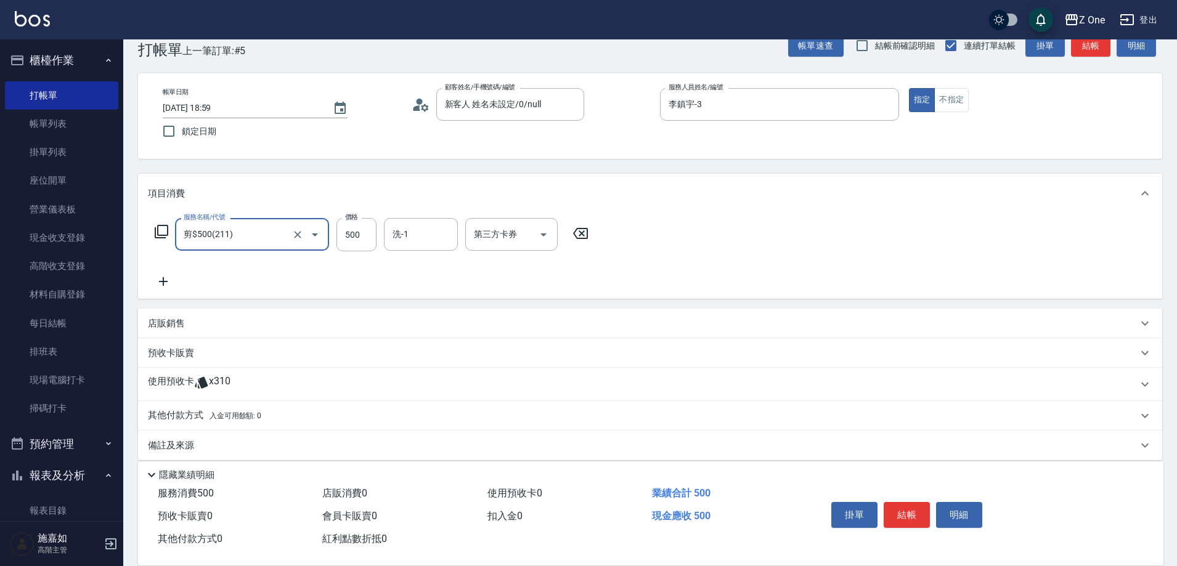
scroll to position [38, 0]
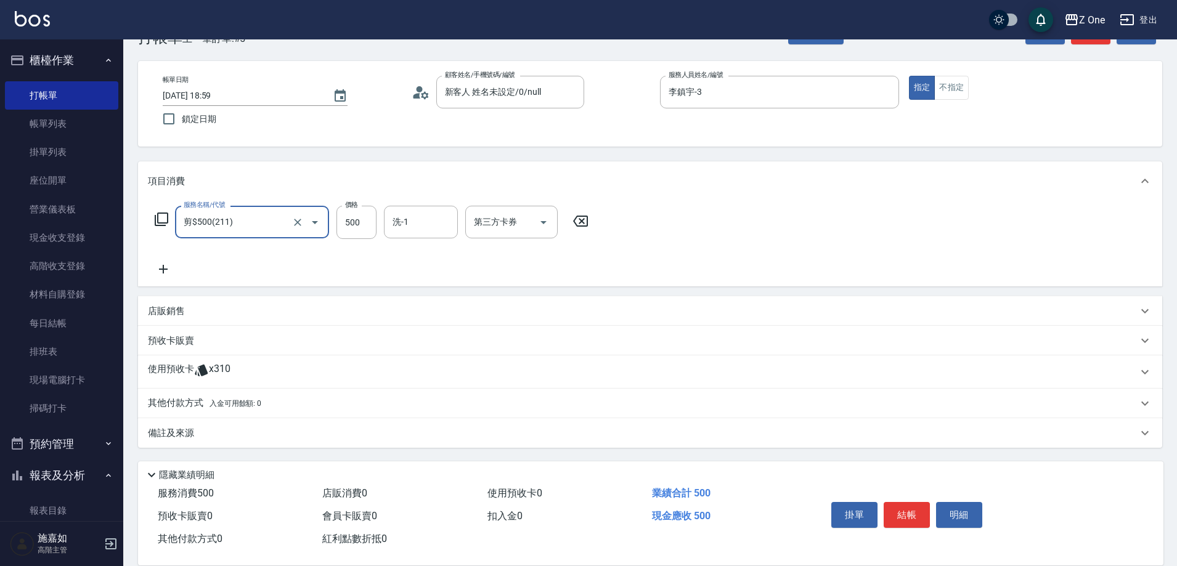
click at [235, 404] on span "入金可用餘額: 0" at bounding box center [236, 403] width 52 height 9
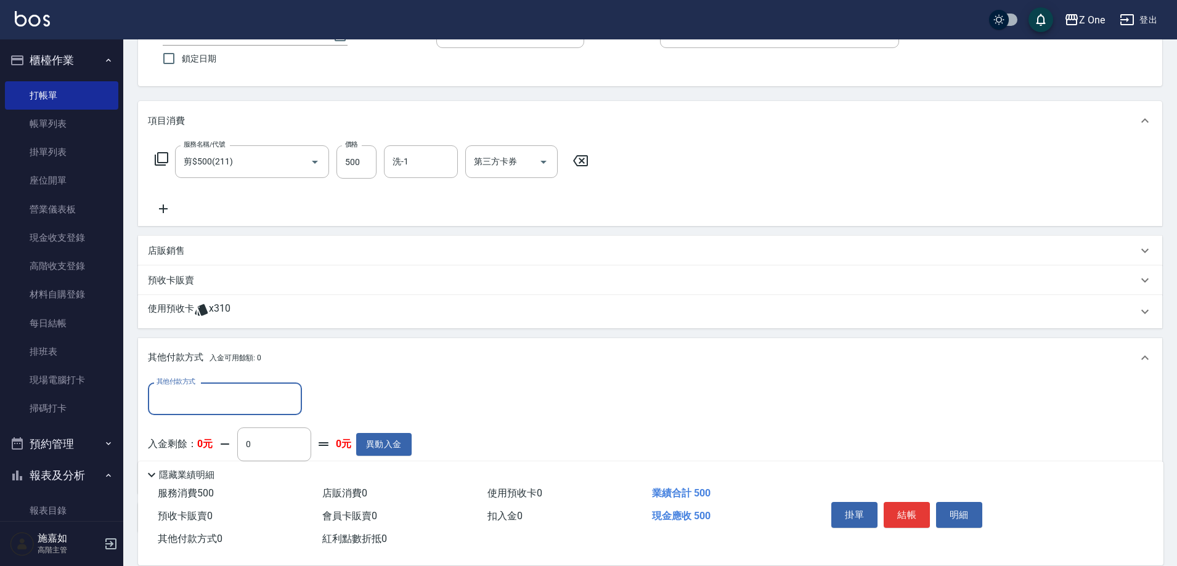
scroll to position [0, 0]
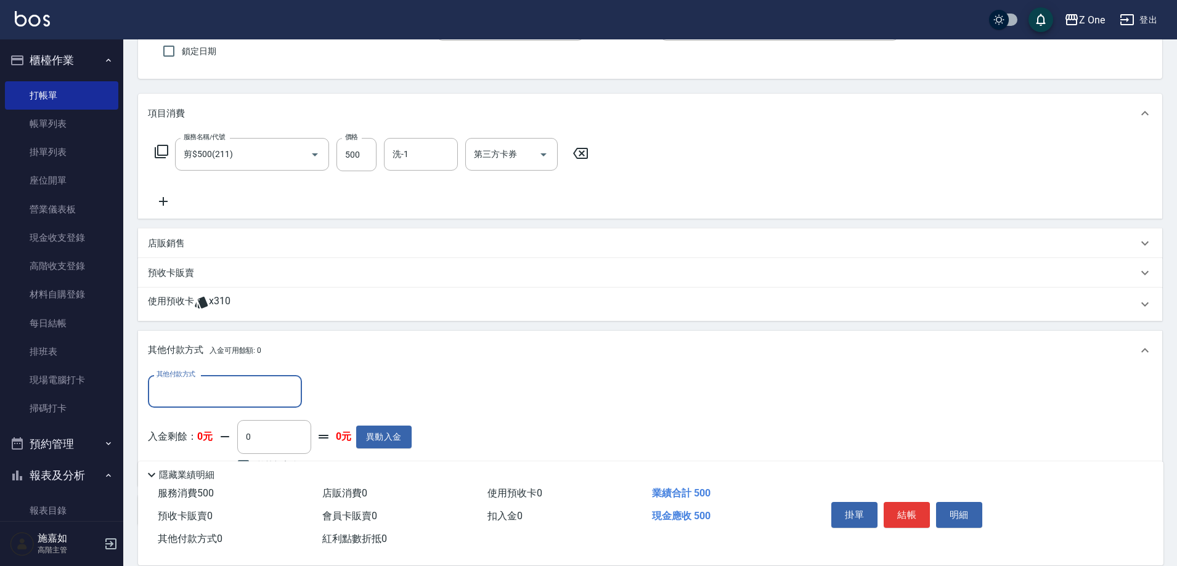
click at [232, 394] on input "其他付款方式" at bounding box center [224, 392] width 143 height 22
click at [201, 453] on span "五倍券" at bounding box center [225, 443] width 154 height 20
click at [227, 391] on input "五倍券" at bounding box center [215, 392] width 125 height 22
click at [215, 461] on span "信用卡" at bounding box center [225, 464] width 154 height 20
type input "信用卡"
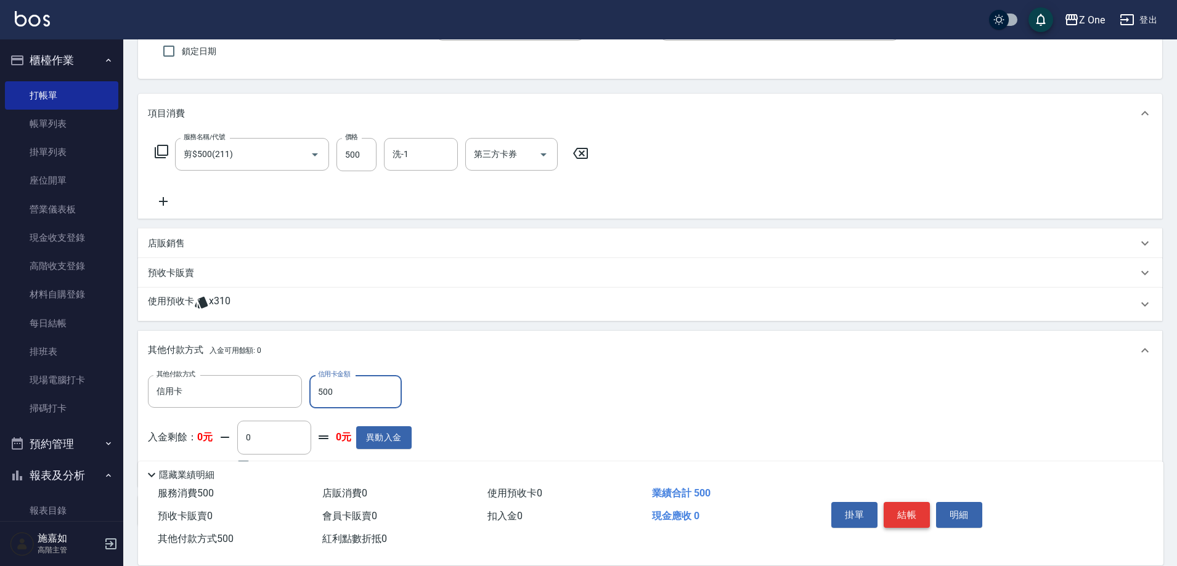
type input "500"
click at [907, 517] on button "結帳" at bounding box center [907, 515] width 46 height 26
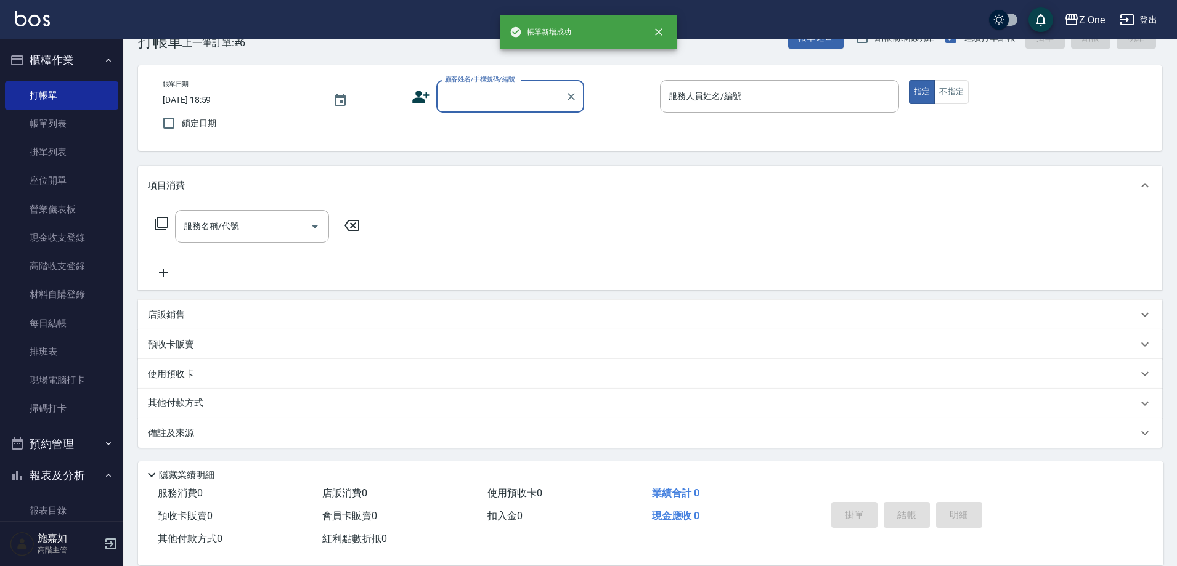
scroll to position [34, 0]
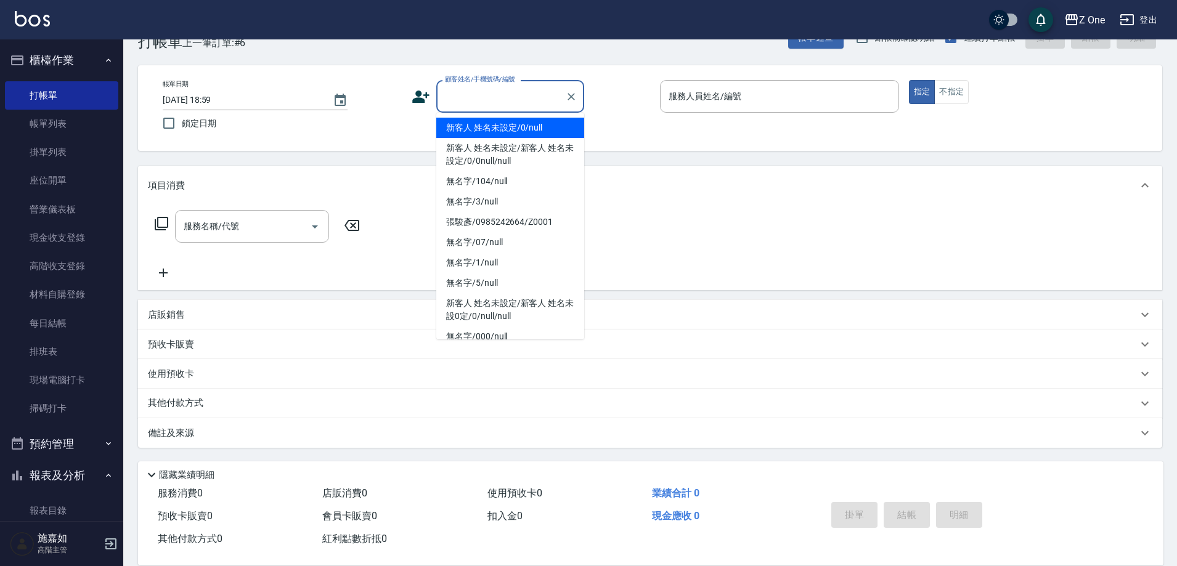
click at [502, 104] on input "顧客姓名/手機號碼/編號" at bounding box center [501, 97] width 118 height 22
click at [498, 128] on li "新客人 姓名未設定/0/null" at bounding box center [510, 128] width 148 height 20
type input "新客人 姓名未設定/0/null"
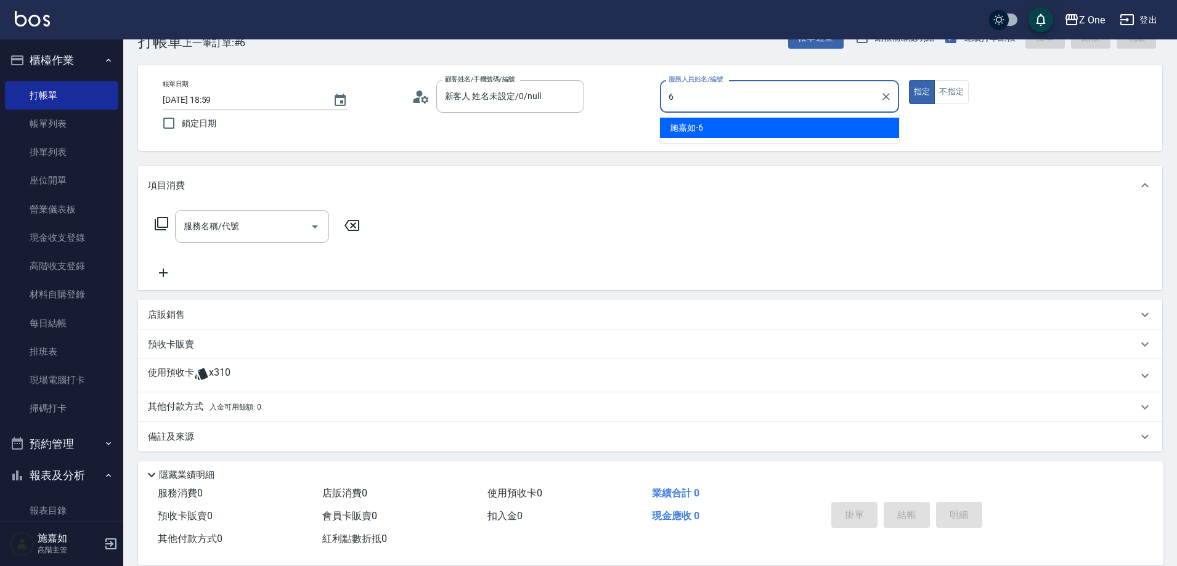
click at [738, 126] on div "[PERSON_NAME]-6" at bounding box center [779, 128] width 239 height 20
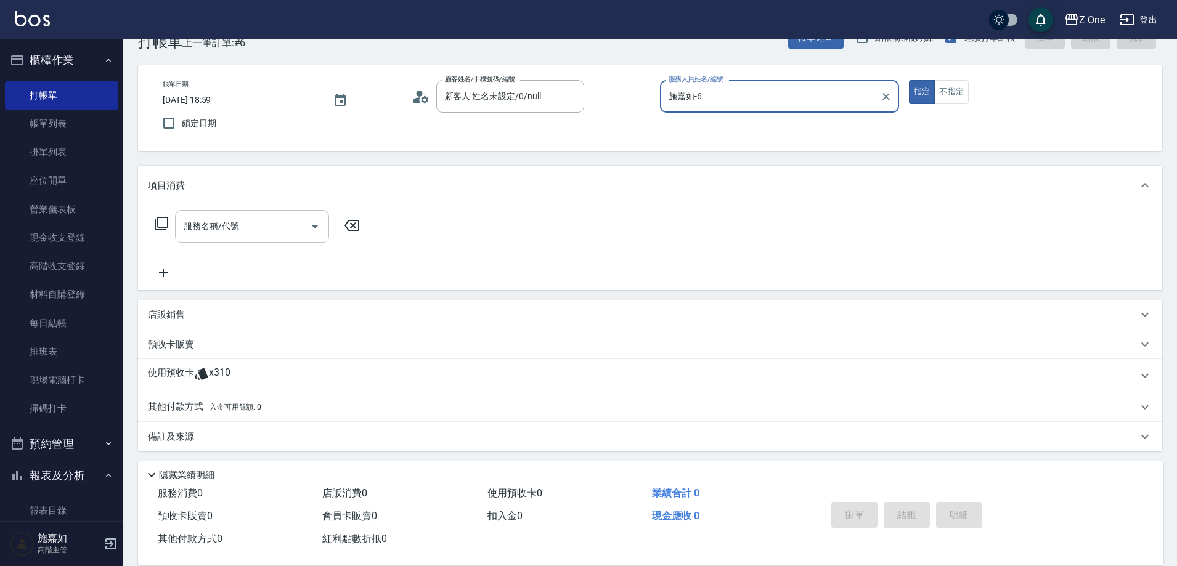
click at [316, 230] on icon "Open" at bounding box center [315, 226] width 15 height 15
type input "施嘉如-6"
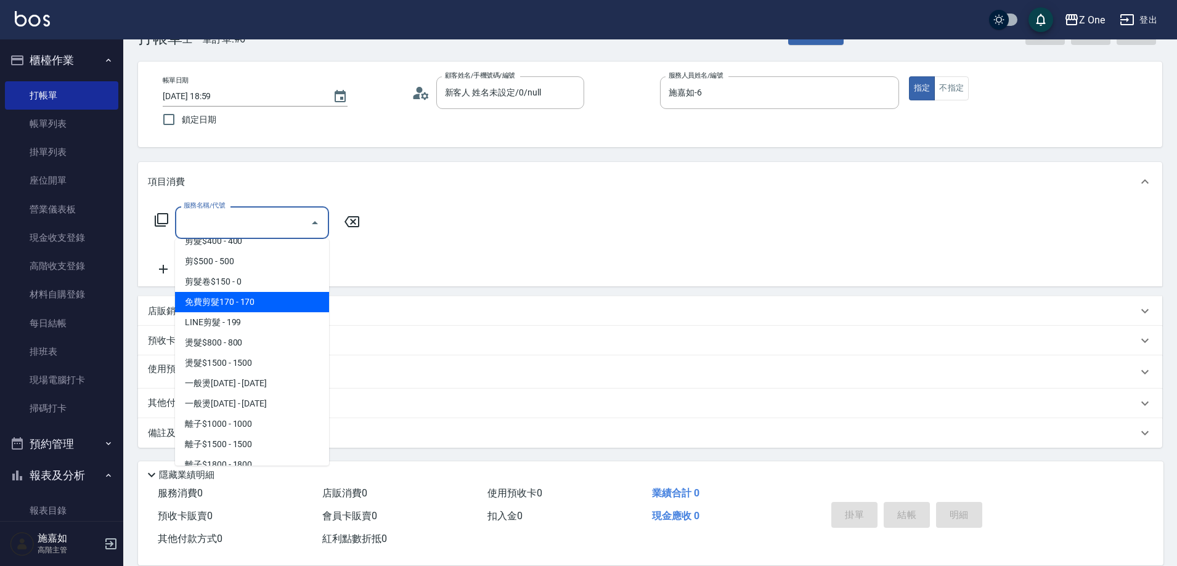
scroll to position [678, 0]
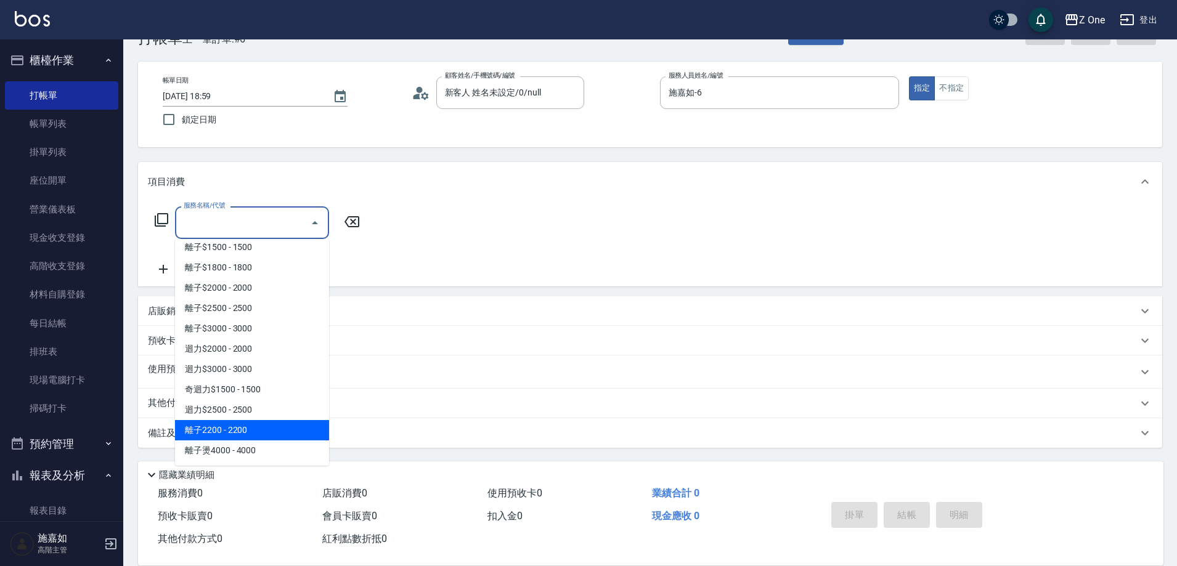
click at [269, 422] on span "離子2200 - 2200" at bounding box center [252, 430] width 154 height 20
type input "離子2200(331)"
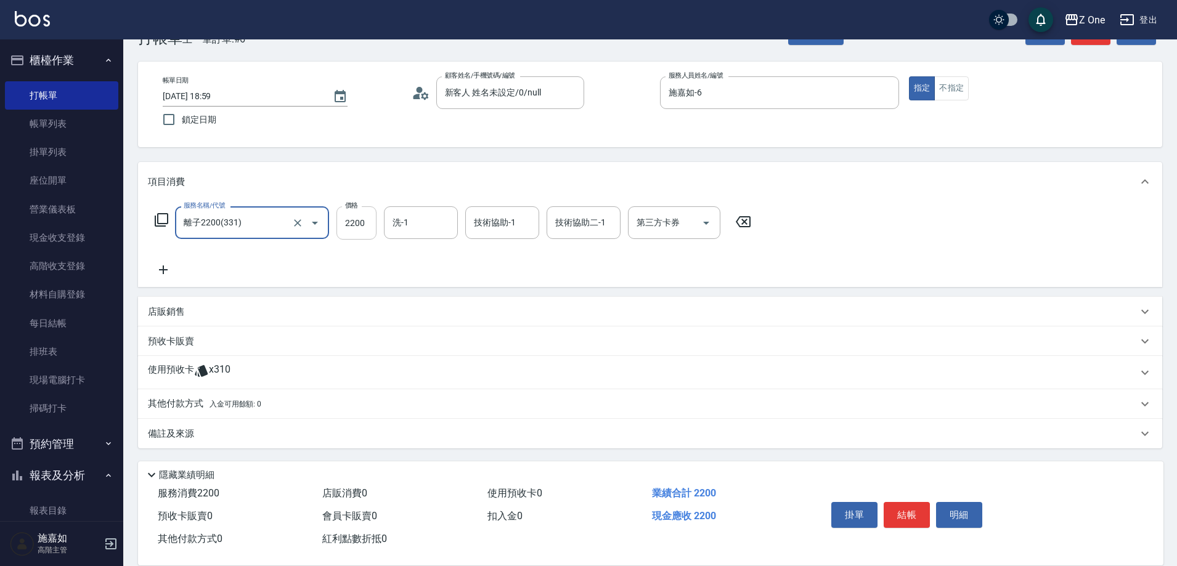
click at [366, 223] on input "2200" at bounding box center [357, 222] width 40 height 33
type input "2800"
click at [912, 507] on button "結帳" at bounding box center [907, 515] width 46 height 26
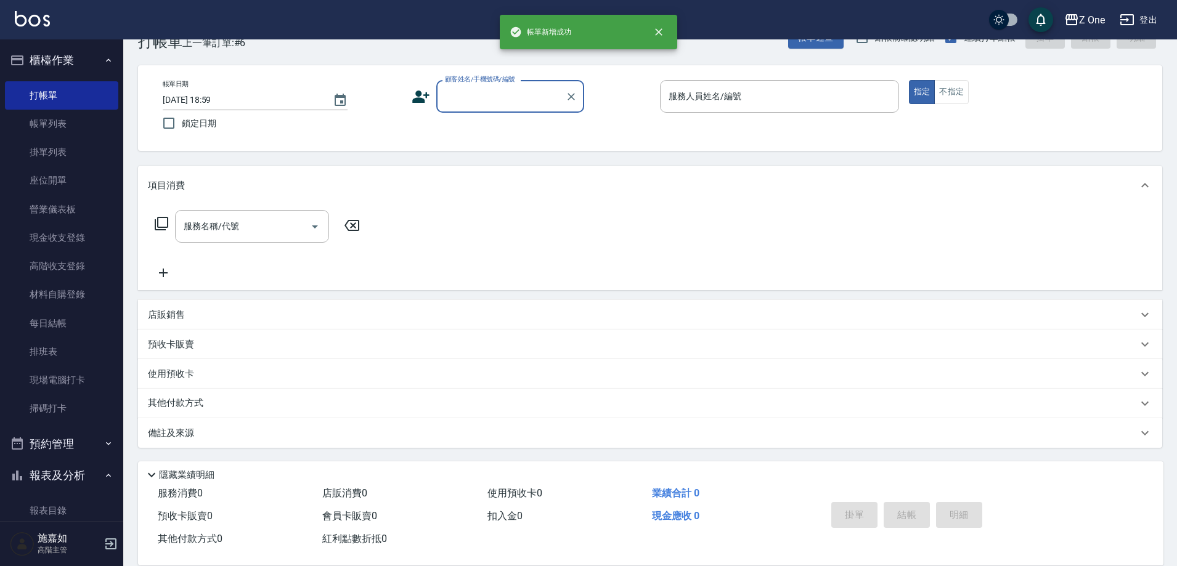
scroll to position [34, 0]
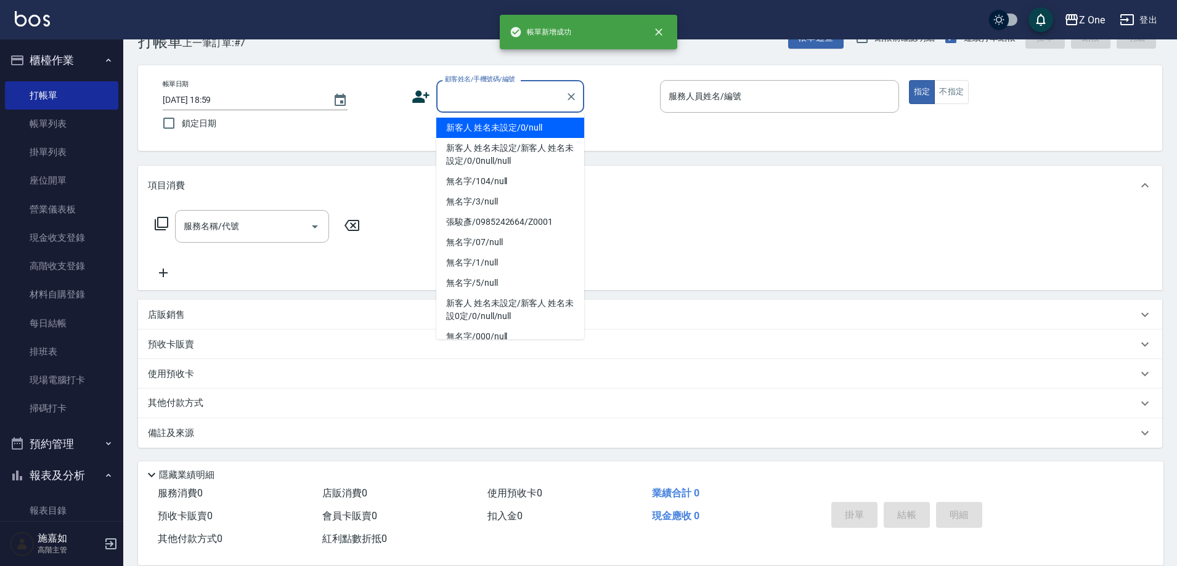
click at [501, 102] on input "顧客姓名/手機號碼/編號" at bounding box center [501, 97] width 118 height 22
click at [501, 132] on li "新客人 姓名未設定/0/null" at bounding box center [510, 128] width 148 height 20
type input "新客人 姓名未設定/0/null"
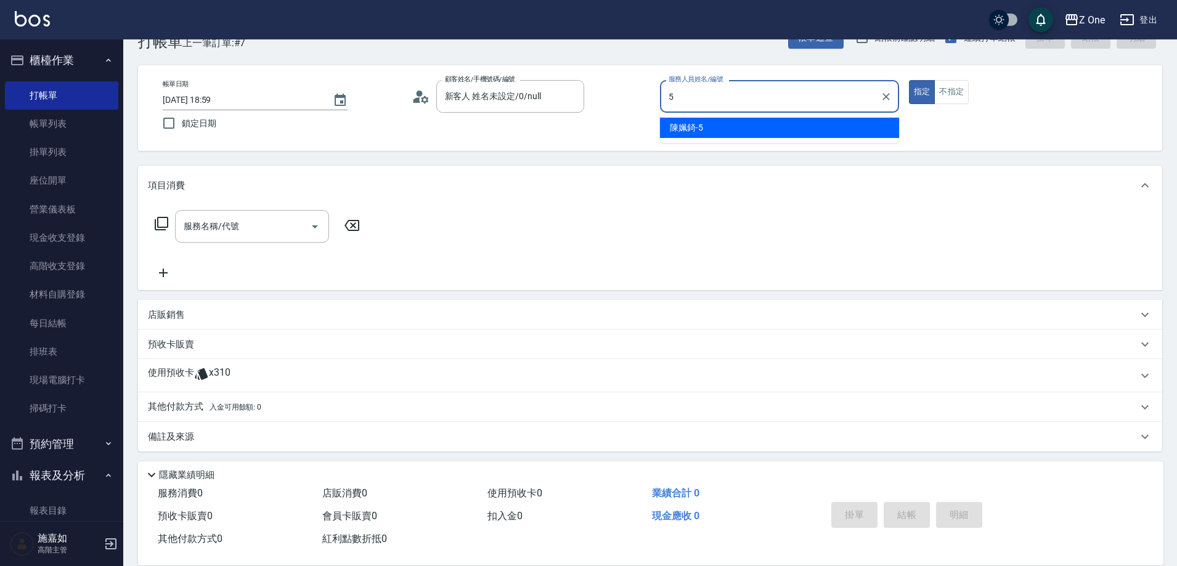
click at [692, 130] on span "[PERSON_NAME]-5" at bounding box center [686, 127] width 33 height 13
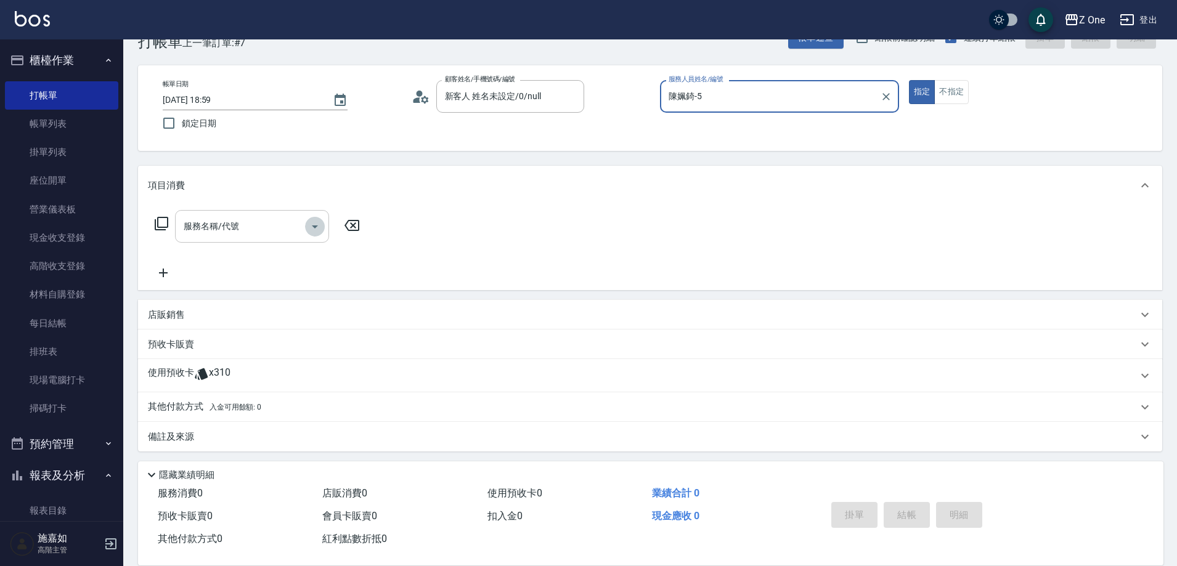
click at [316, 224] on icon "Open" at bounding box center [315, 226] width 15 height 15
type input "陳姵錡-5"
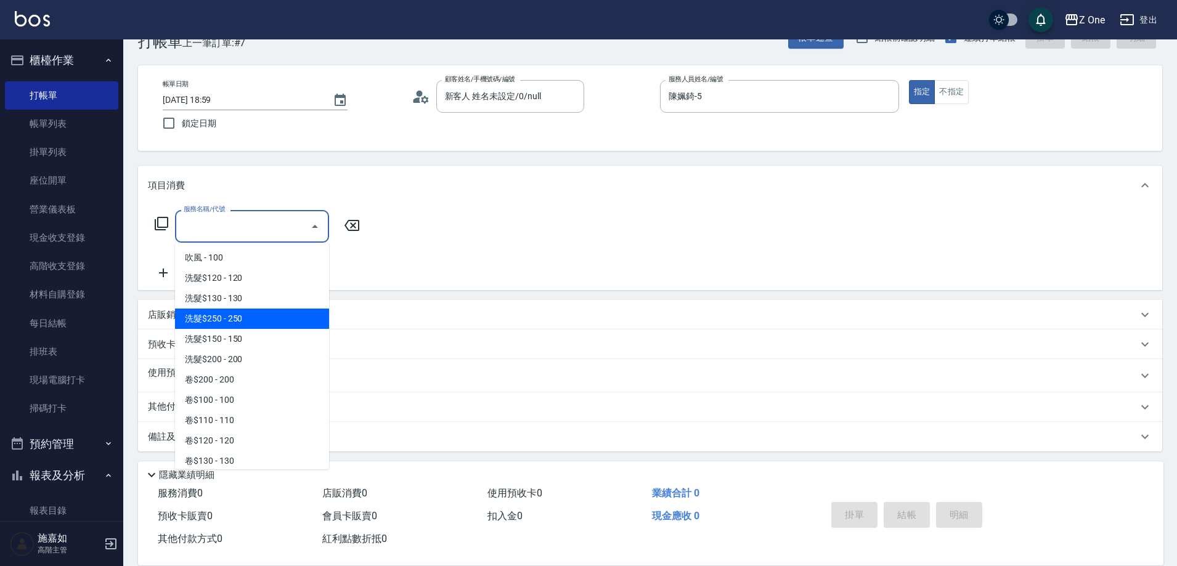
click at [256, 315] on span "洗髮$250 - 250" at bounding box center [252, 319] width 154 height 20
type input "洗髮$250(104)"
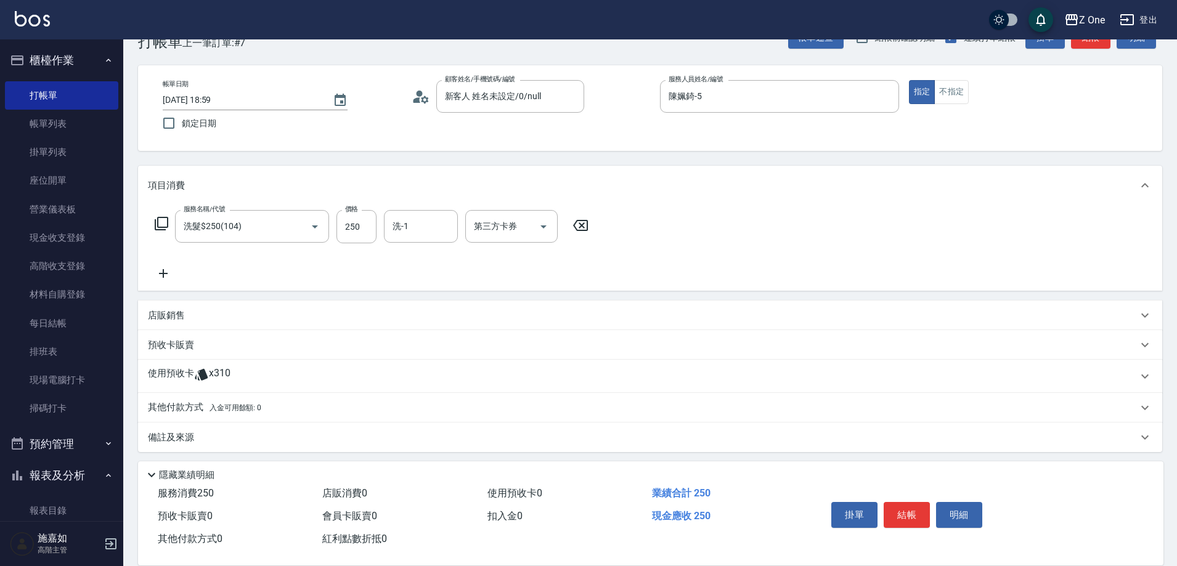
click at [158, 270] on icon at bounding box center [163, 273] width 31 height 15
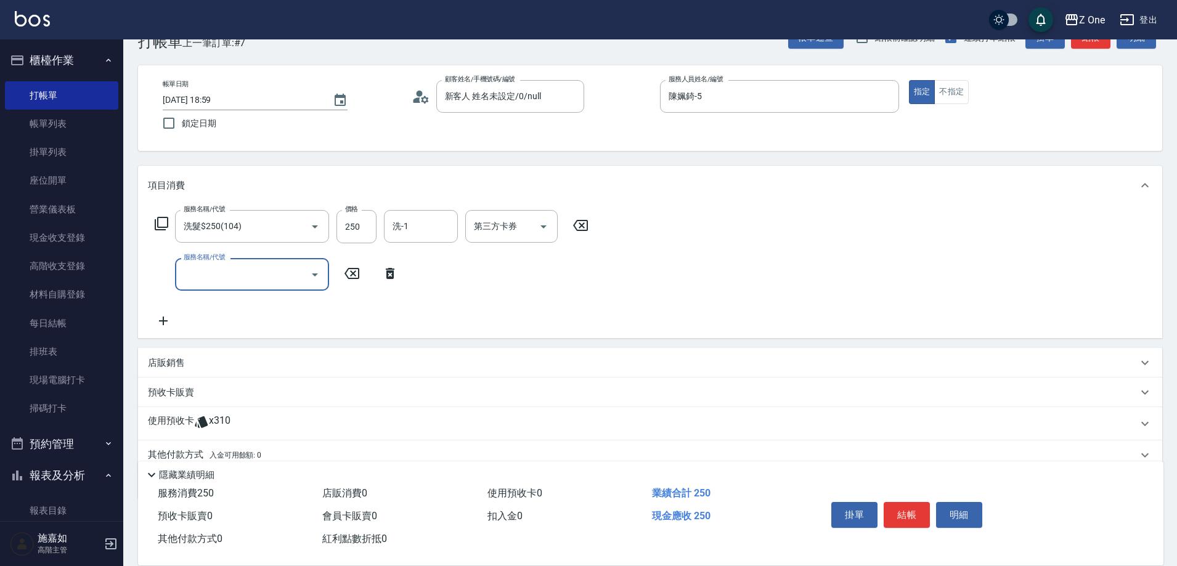
click at [316, 279] on icon "Open" at bounding box center [315, 275] width 15 height 15
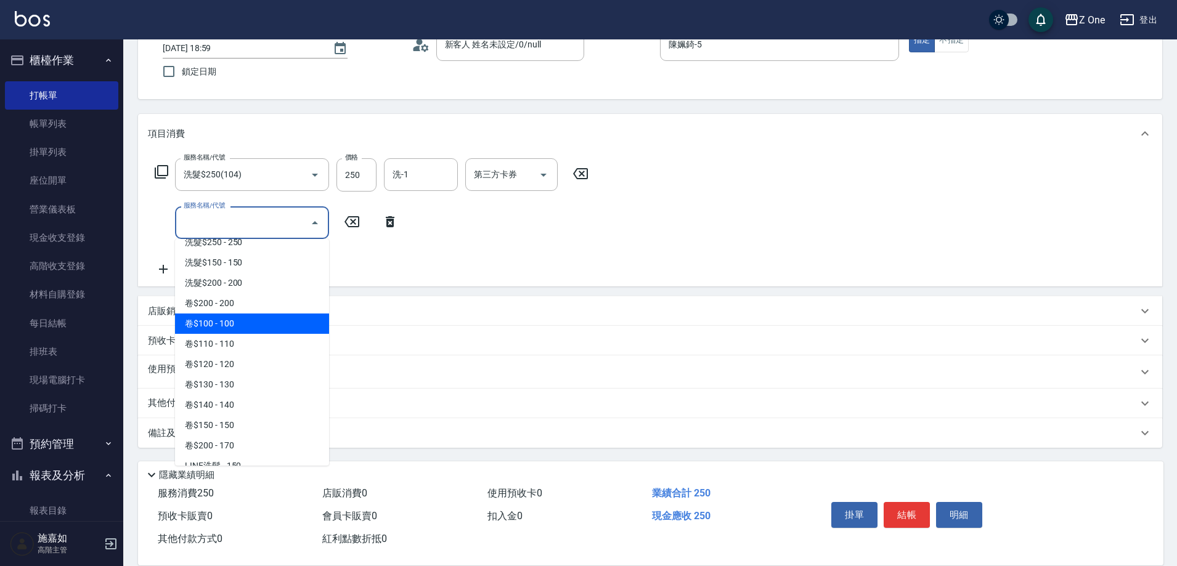
scroll to position [308, 0]
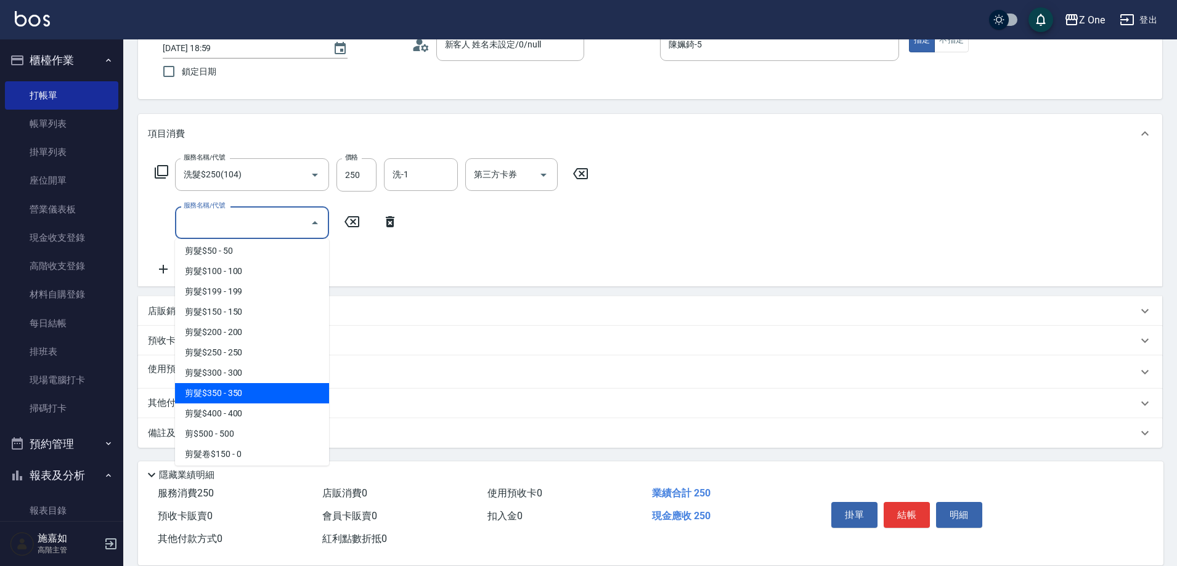
click at [269, 391] on span "剪髮$350 - 350" at bounding box center [252, 393] width 154 height 20
type input "剪髮$350(208)"
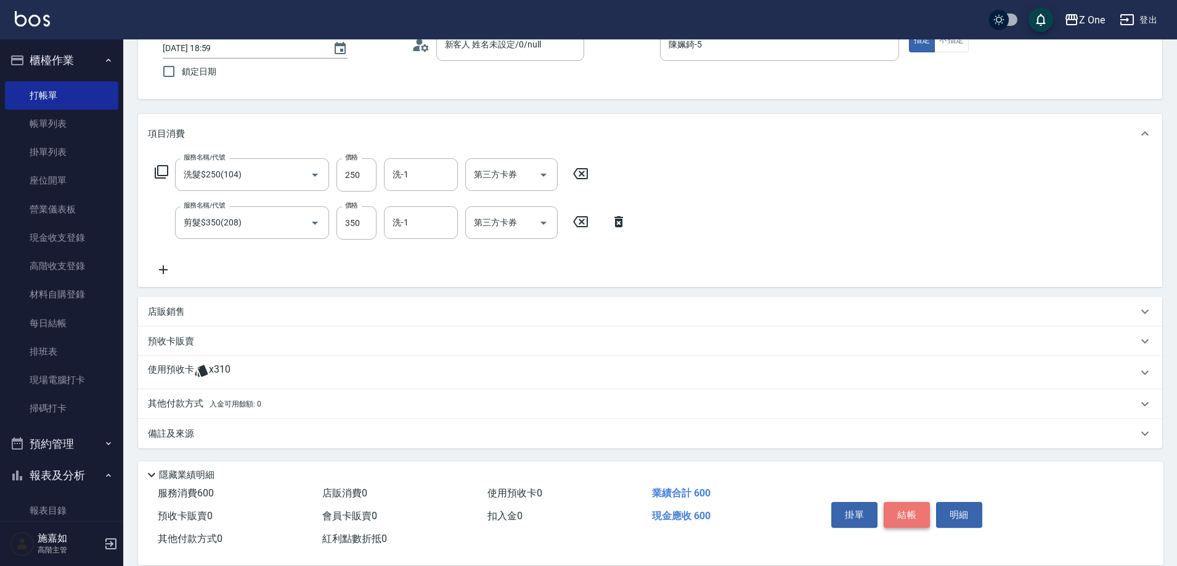
click at [914, 515] on button "結帳" at bounding box center [907, 515] width 46 height 26
type input "[DATE] 19:00"
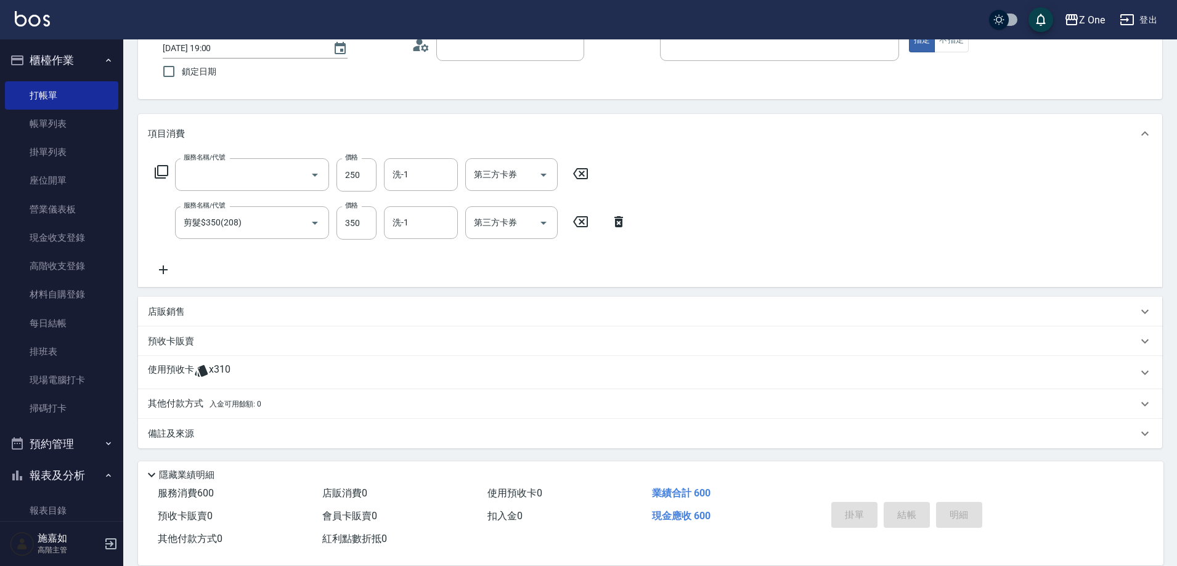
scroll to position [34, 0]
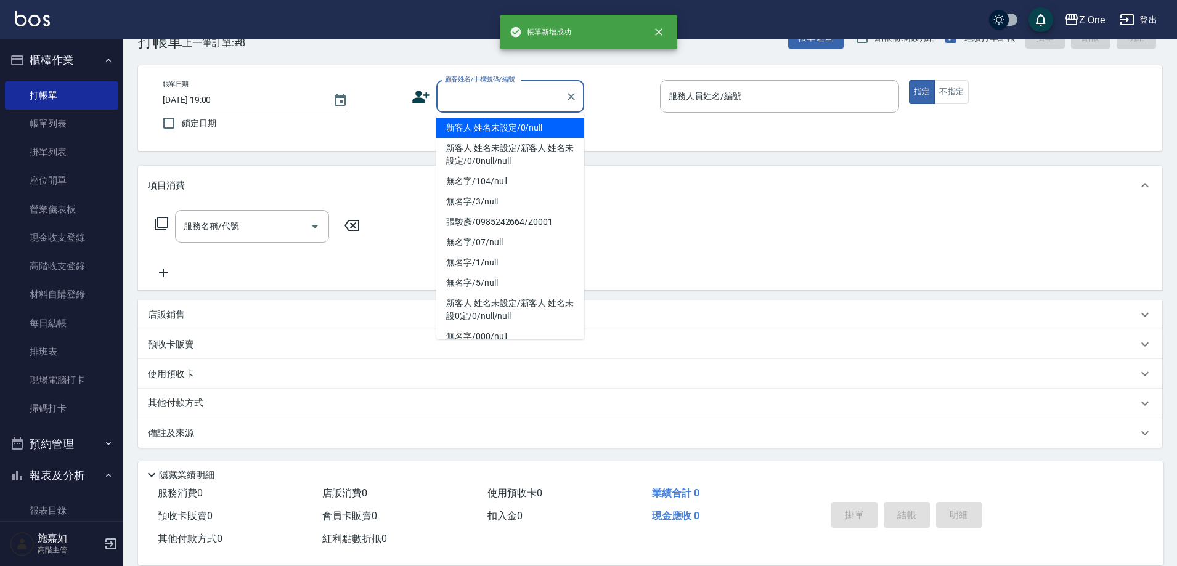
click at [481, 100] on input "顧客姓名/手機號碼/編號" at bounding box center [501, 97] width 118 height 22
click at [493, 130] on li "新客人 姓名未設定/0/null" at bounding box center [510, 128] width 148 height 20
type input "新客人 姓名未設定/0/null"
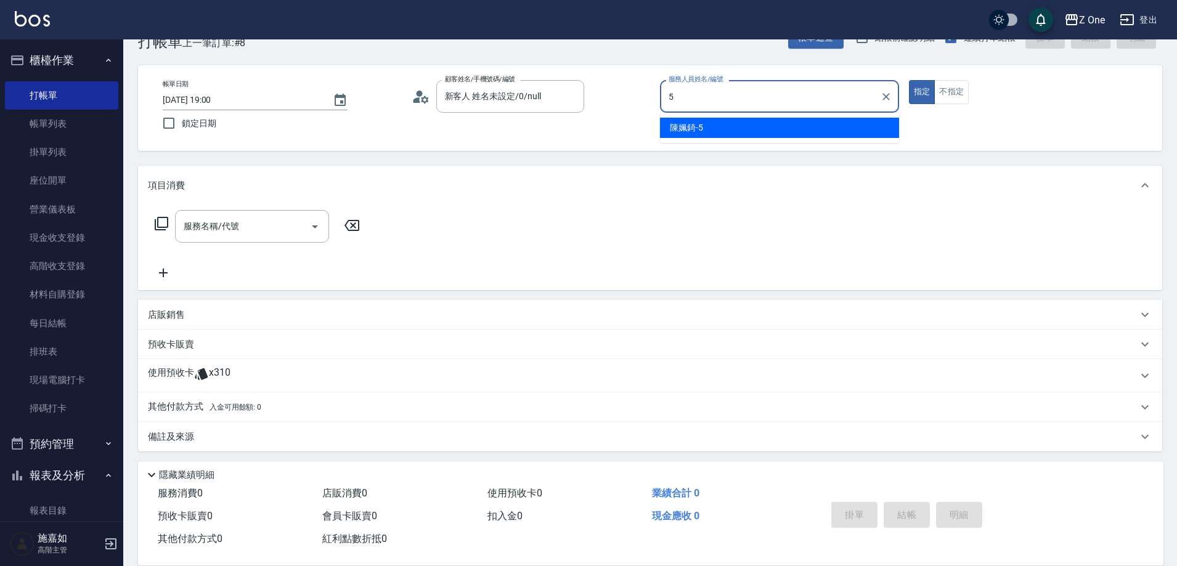
click at [709, 123] on div "[PERSON_NAME]-5" at bounding box center [779, 128] width 239 height 20
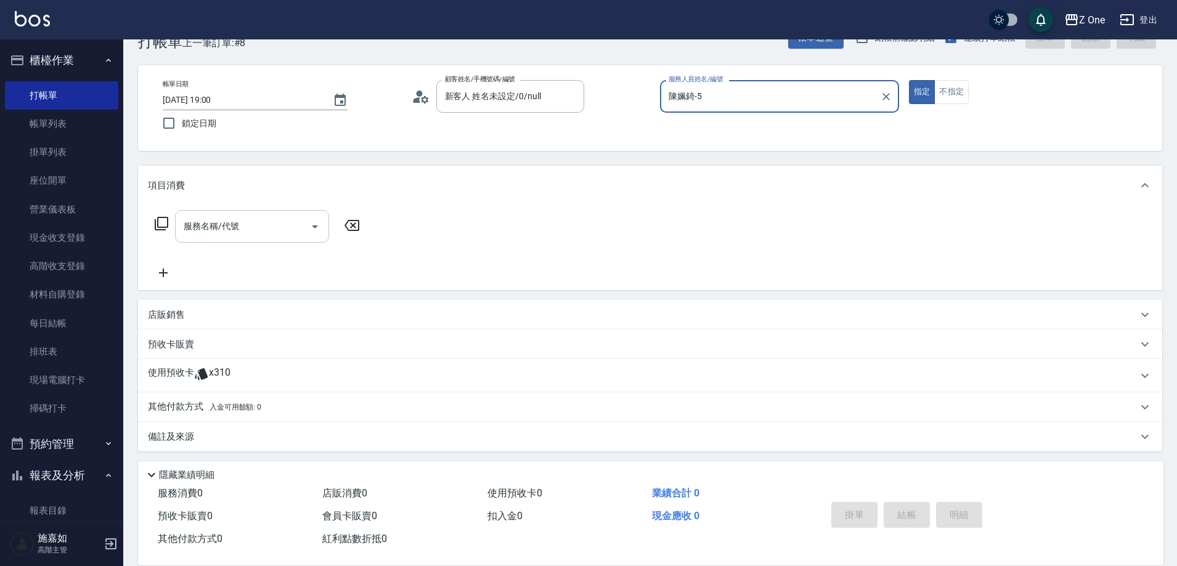
click at [316, 219] on icon "Open" at bounding box center [315, 226] width 15 height 15
type input "陳姵錡-5"
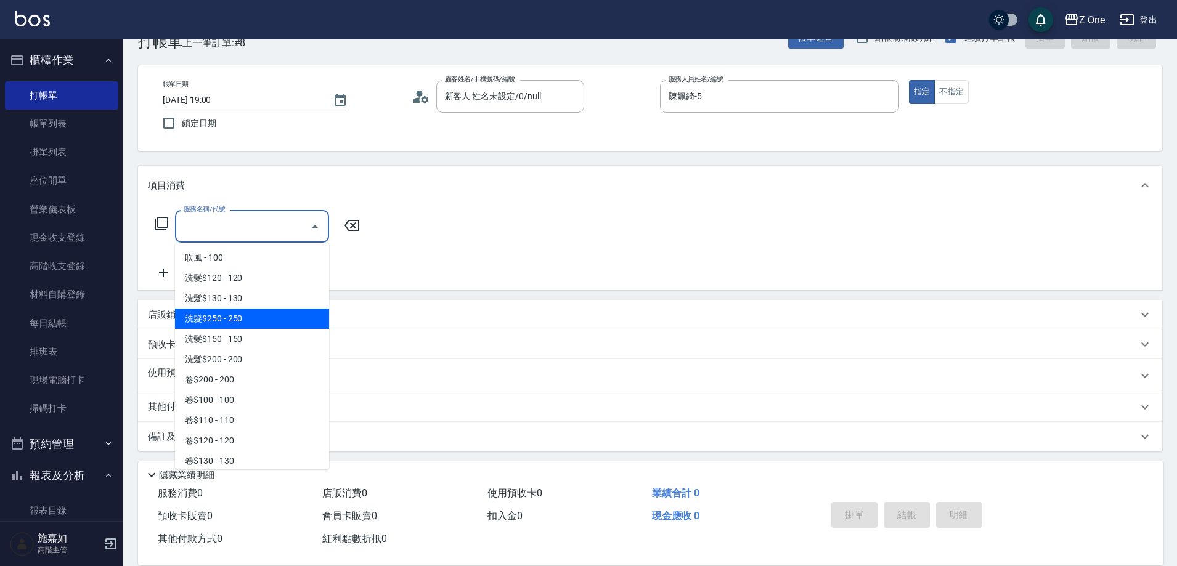
click at [263, 324] on span "洗髮$250 - 250" at bounding box center [252, 319] width 154 height 20
type input "洗髮$250(104)"
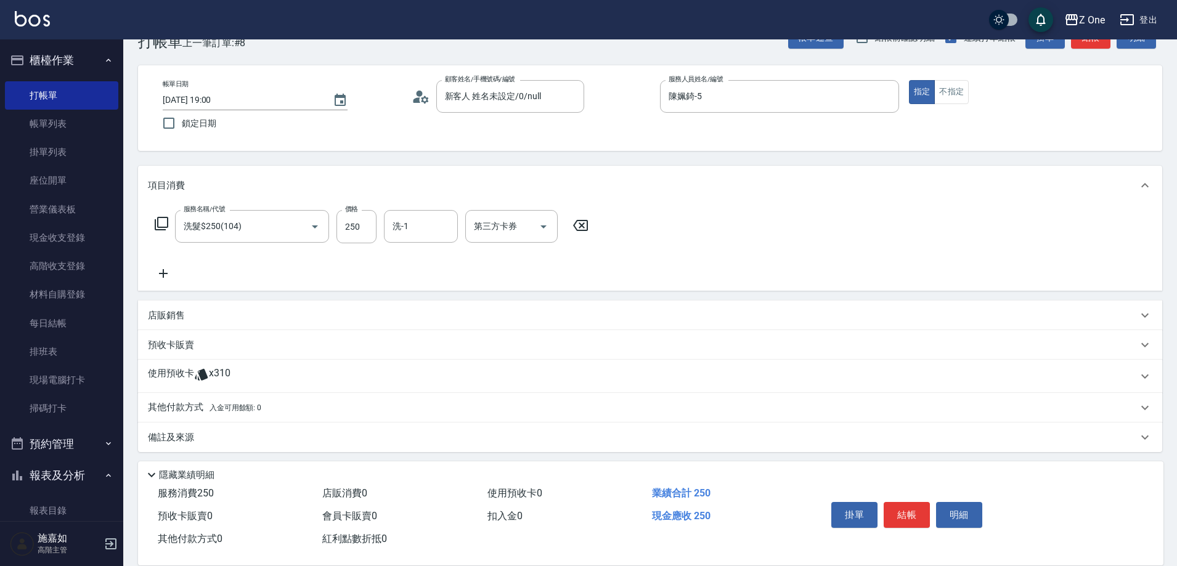
click at [165, 278] on icon at bounding box center [163, 273] width 31 height 15
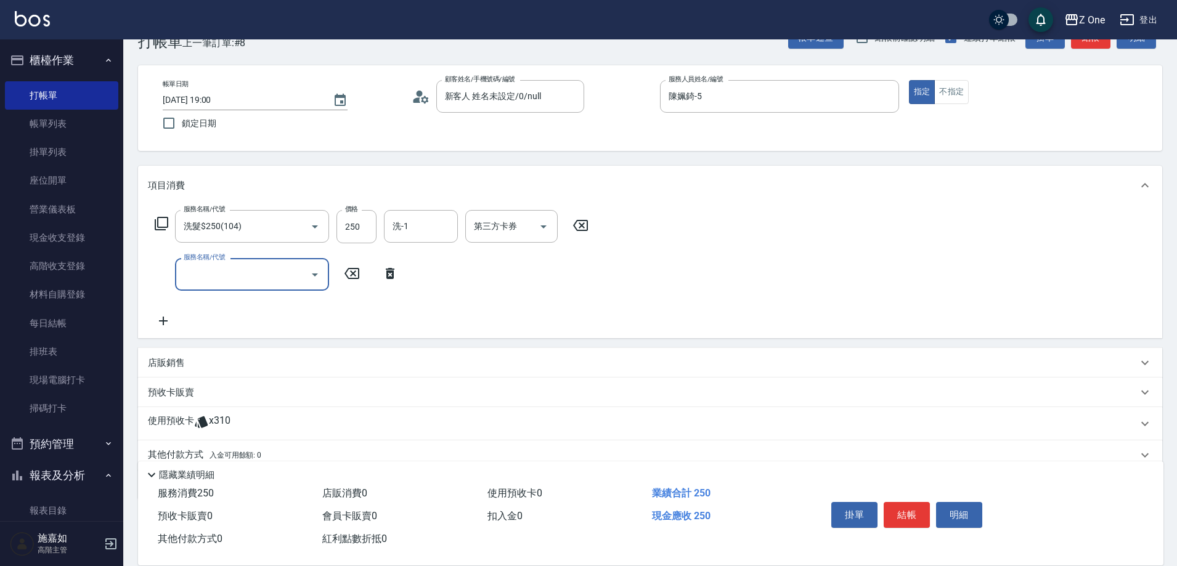
click at [317, 277] on icon "Open" at bounding box center [315, 275] width 15 height 15
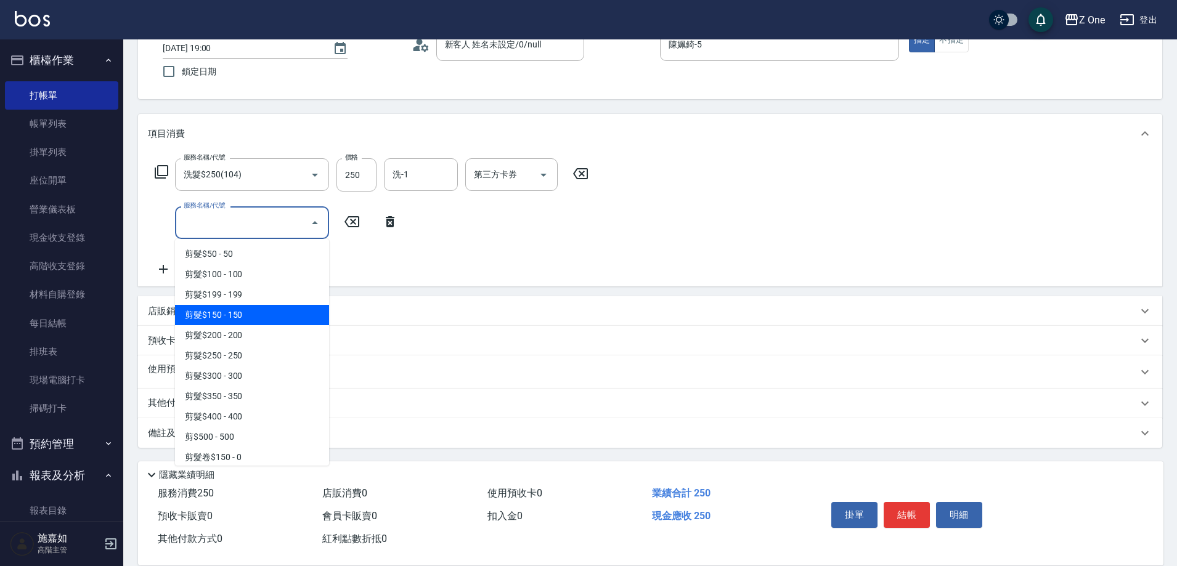
scroll to position [308, 0]
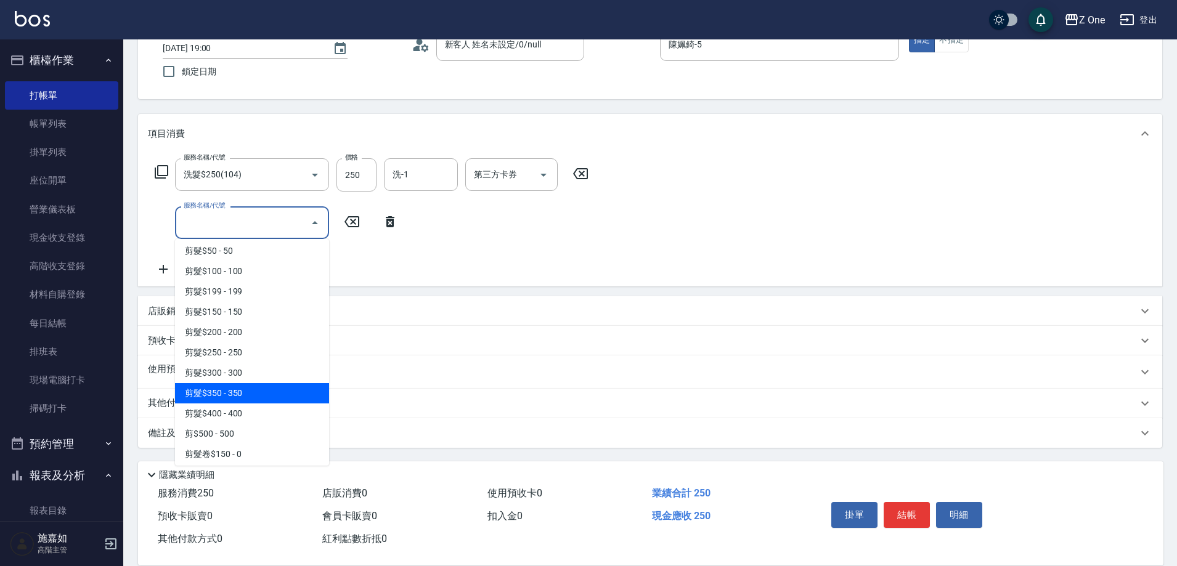
click at [266, 384] on span "剪髮$350 - 350" at bounding box center [252, 393] width 154 height 20
type input "剪髮$350(208)"
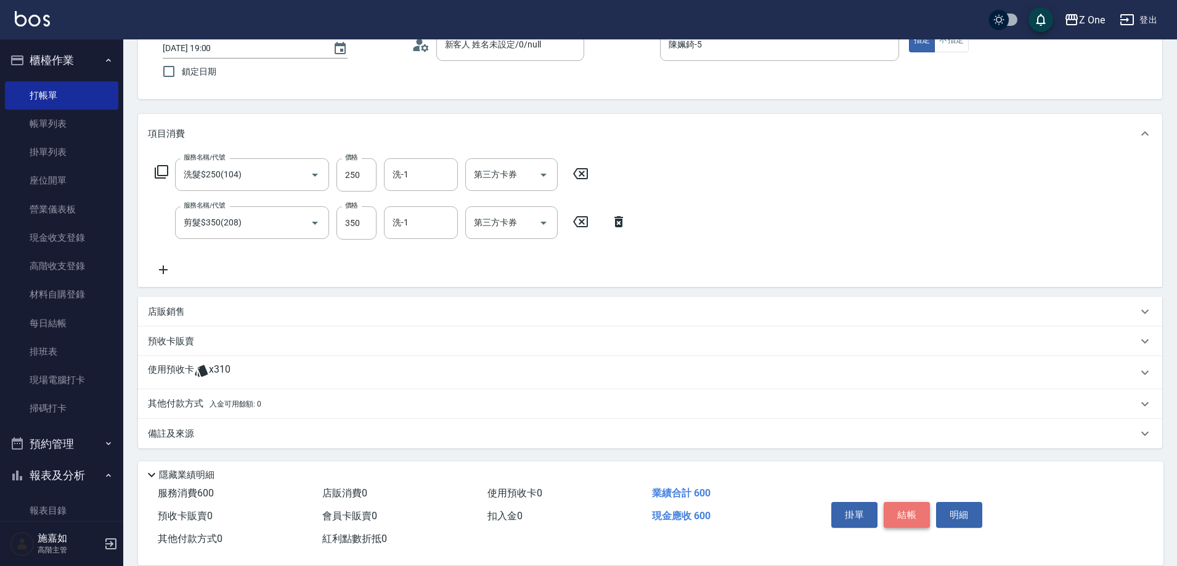
click at [912, 505] on button "結帳" at bounding box center [907, 515] width 46 height 26
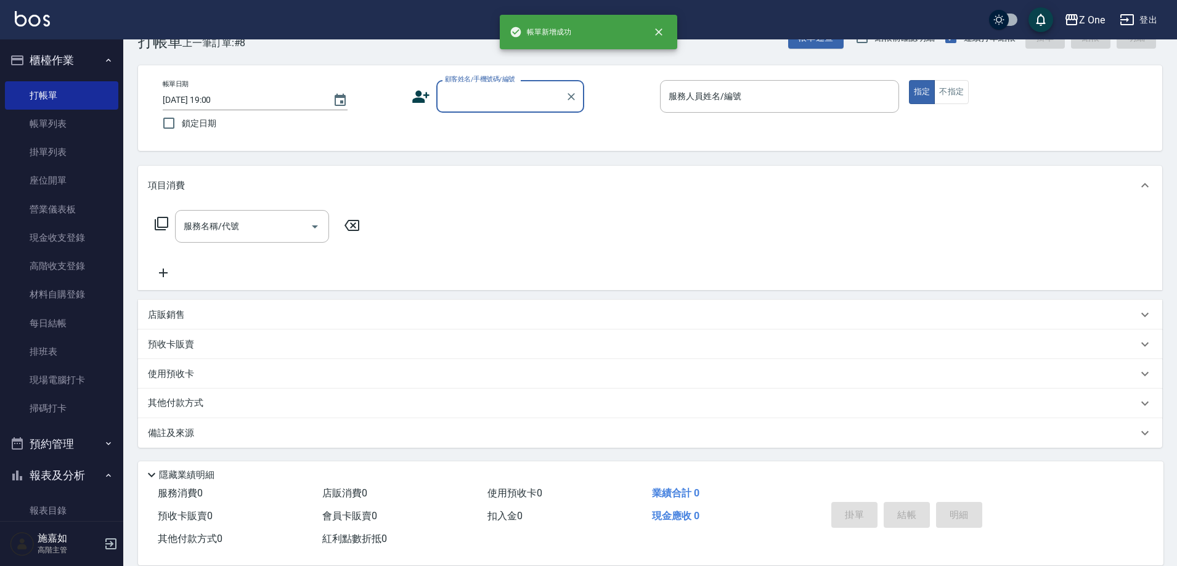
scroll to position [34, 0]
click at [506, 95] on input "顧客姓名/手機號碼/編號" at bounding box center [501, 97] width 118 height 22
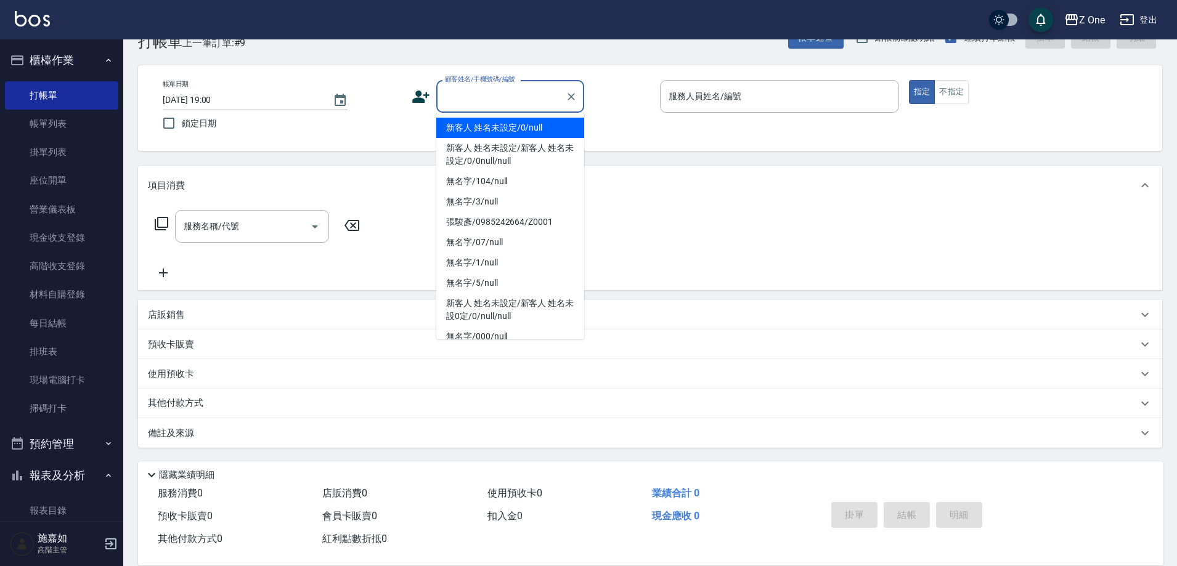
click at [502, 127] on li "新客人 姓名未設定/0/null" at bounding box center [510, 128] width 148 height 20
type input "新客人 姓名未設定/0/null"
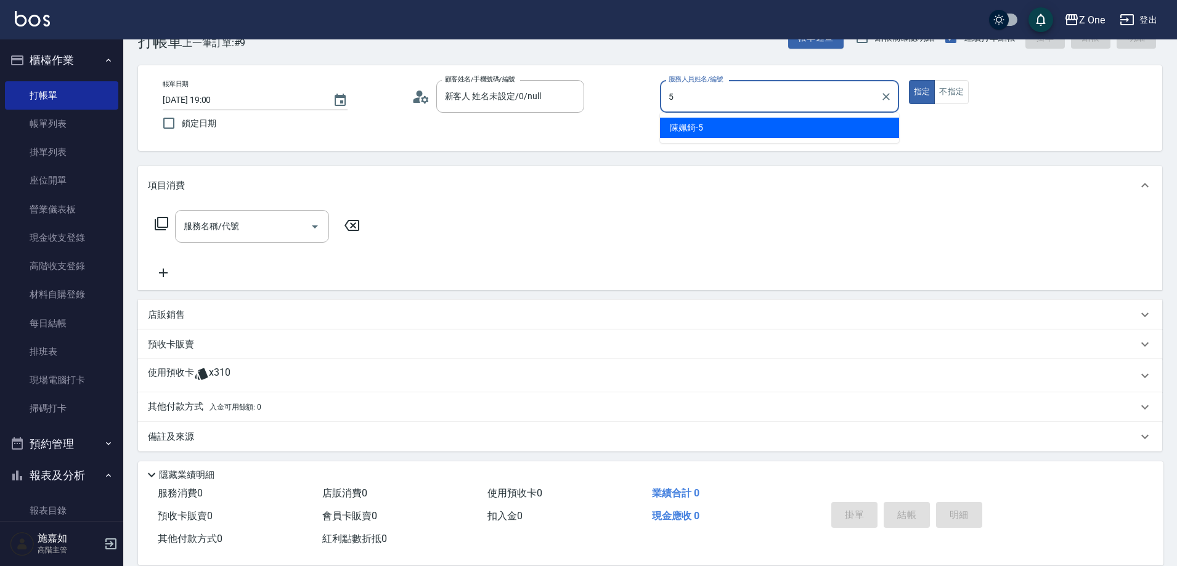
click at [735, 128] on div "[PERSON_NAME]-5" at bounding box center [779, 128] width 239 height 20
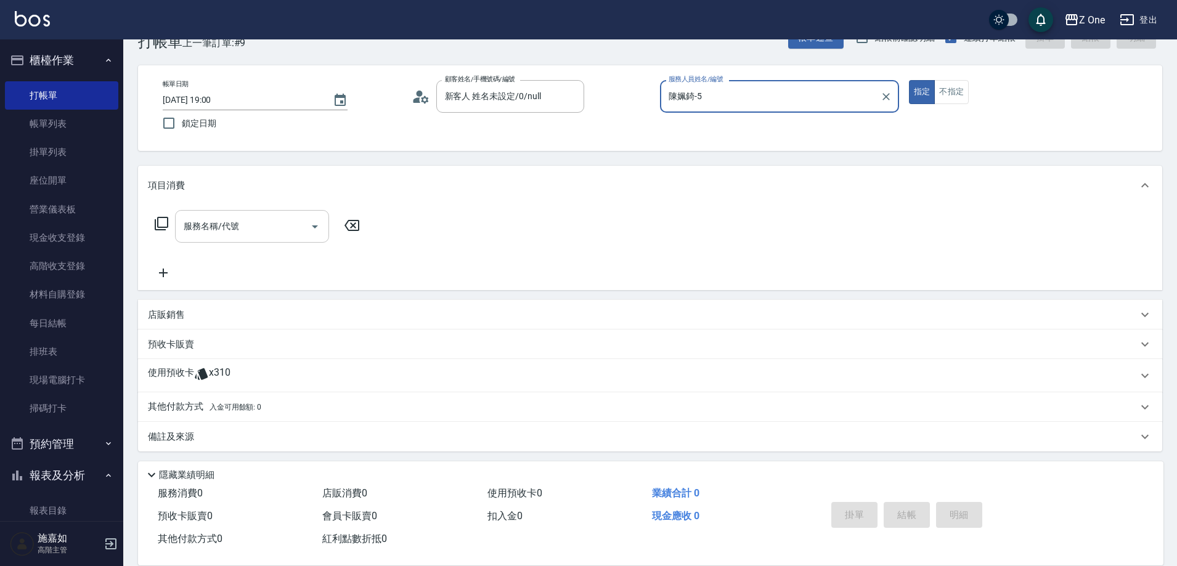
click at [311, 226] on icon "Open" at bounding box center [315, 226] width 15 height 15
type input "陳姵錡-5"
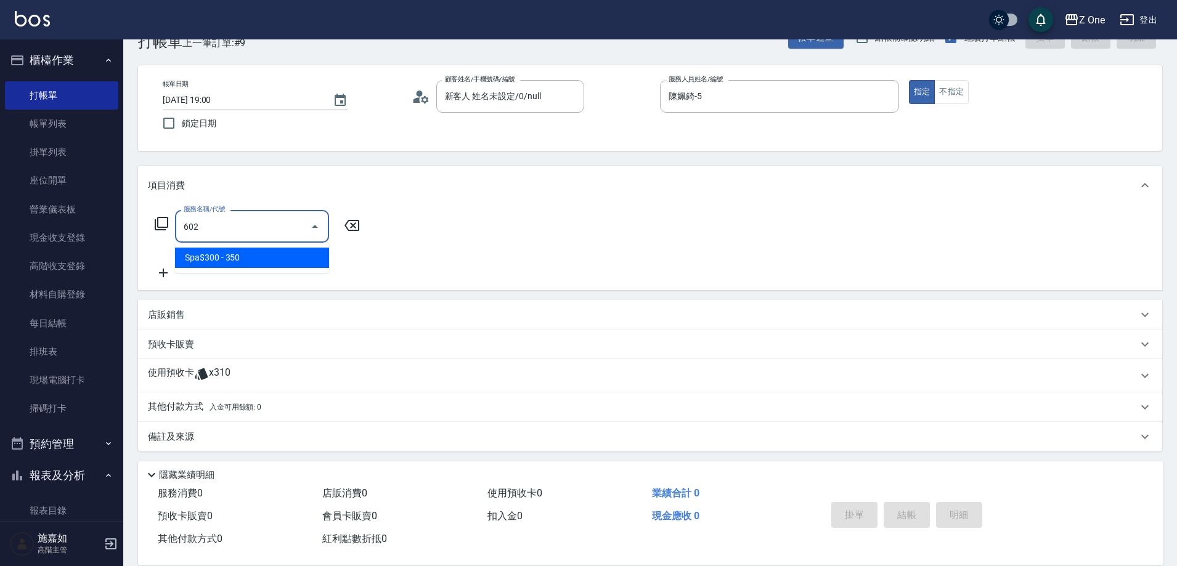
click at [282, 261] on span "Spa$300 - 350" at bounding box center [252, 258] width 154 height 20
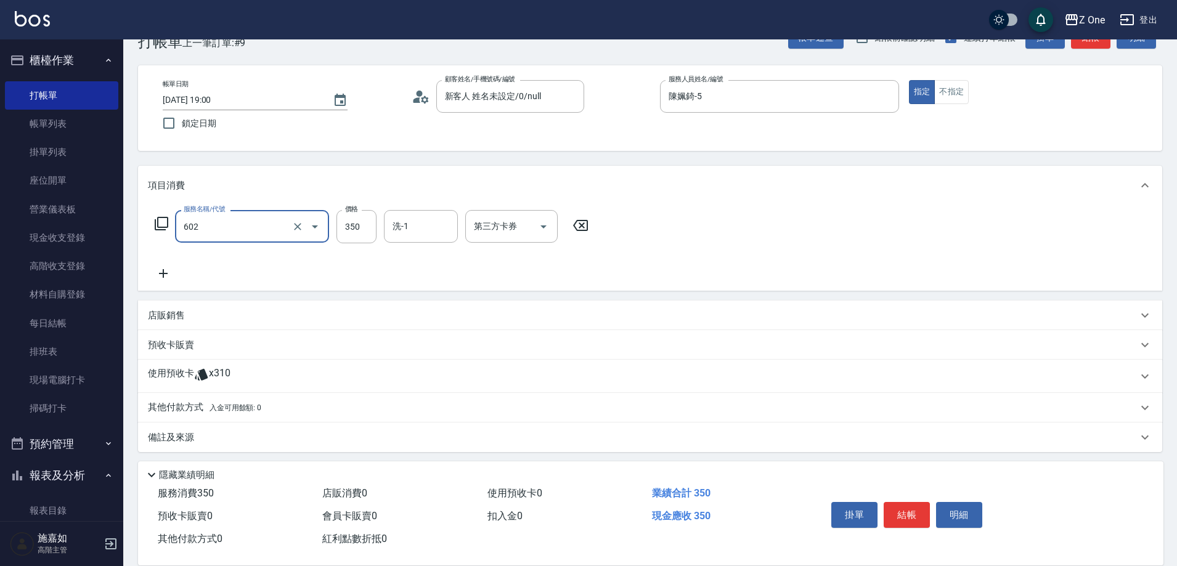
type input "Spa$300(602)"
click at [163, 273] on icon at bounding box center [163, 273] width 9 height 9
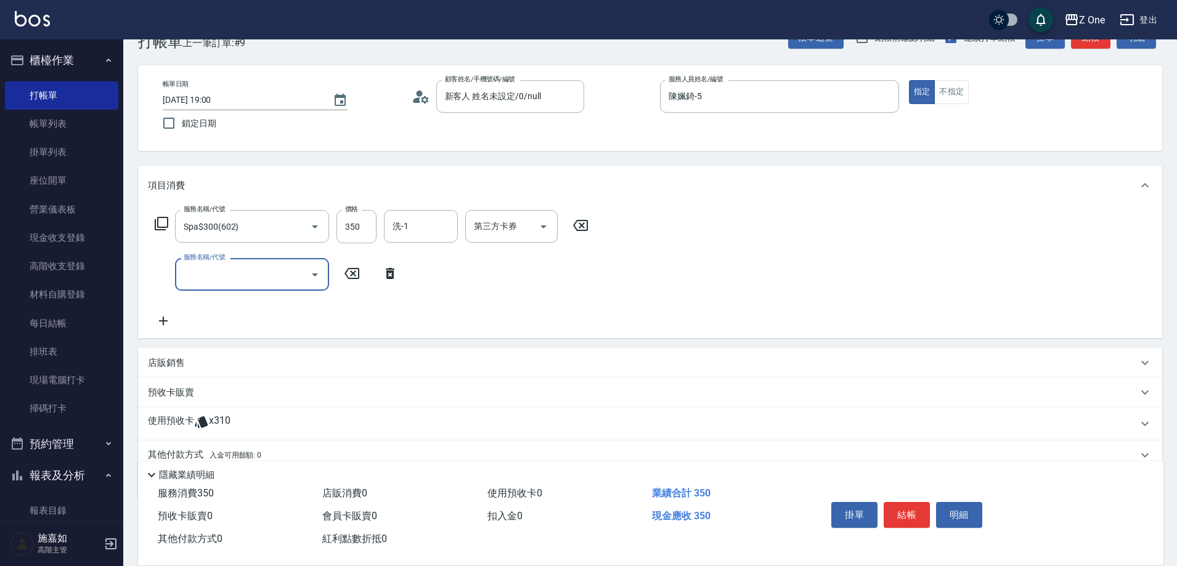
click at [313, 273] on icon "Open" at bounding box center [315, 275] width 15 height 15
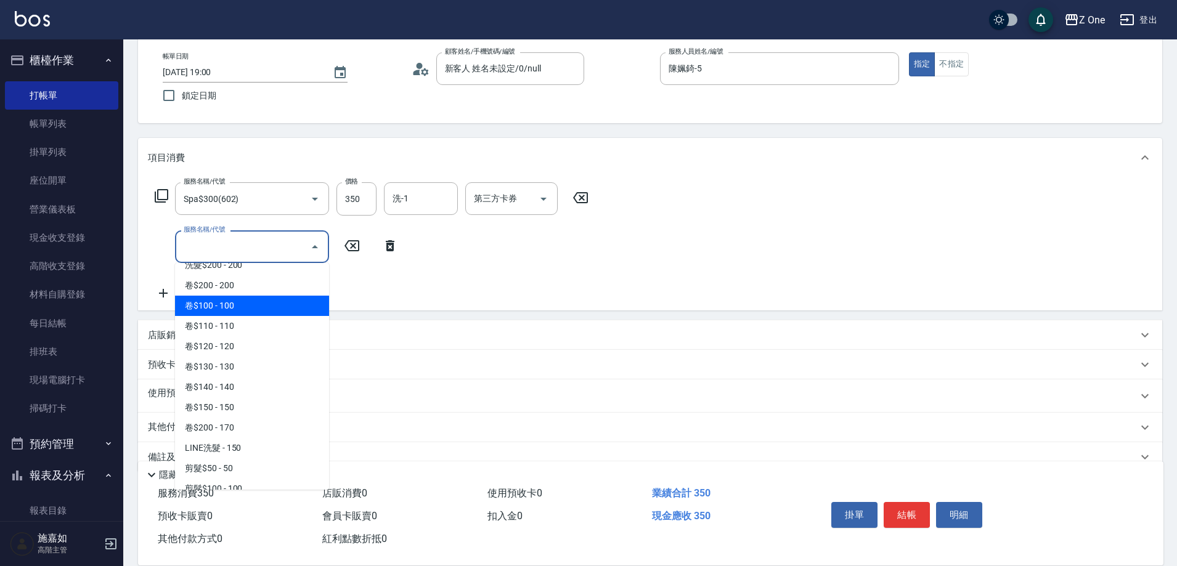
scroll to position [247, 0]
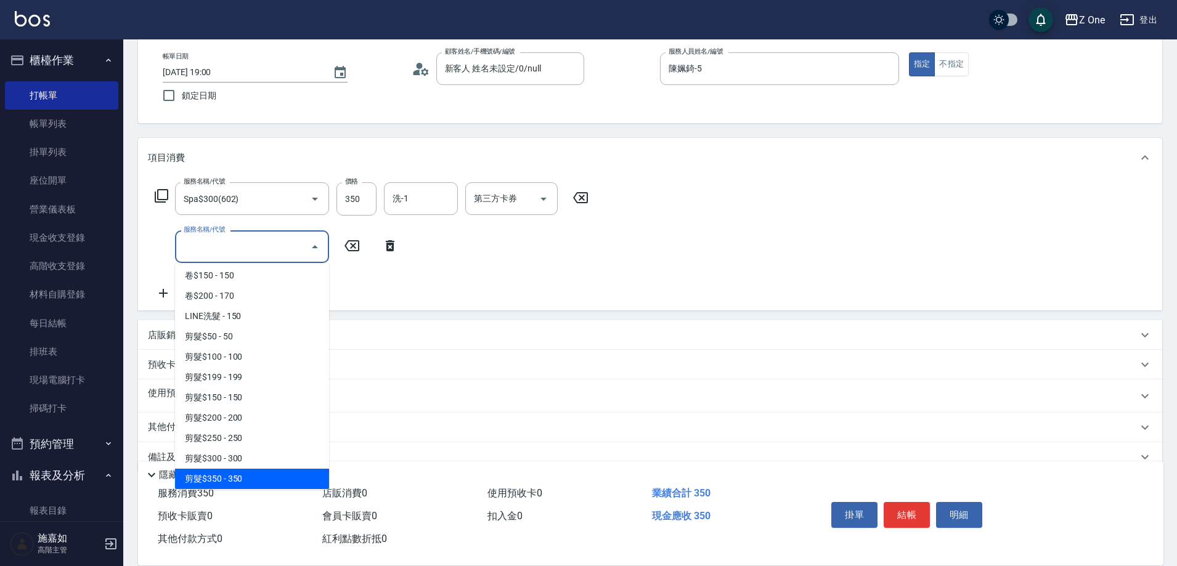
click at [252, 472] on span "剪髮$350 - 350" at bounding box center [252, 479] width 154 height 20
type input "剪髮$350(208)"
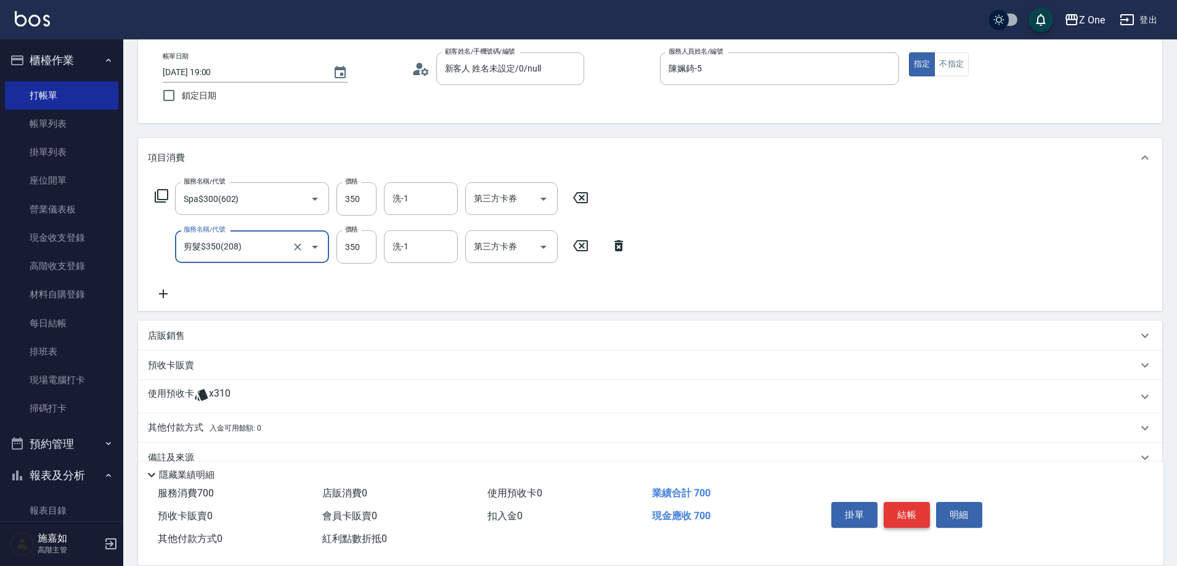
click at [917, 509] on button "結帳" at bounding box center [907, 515] width 46 height 26
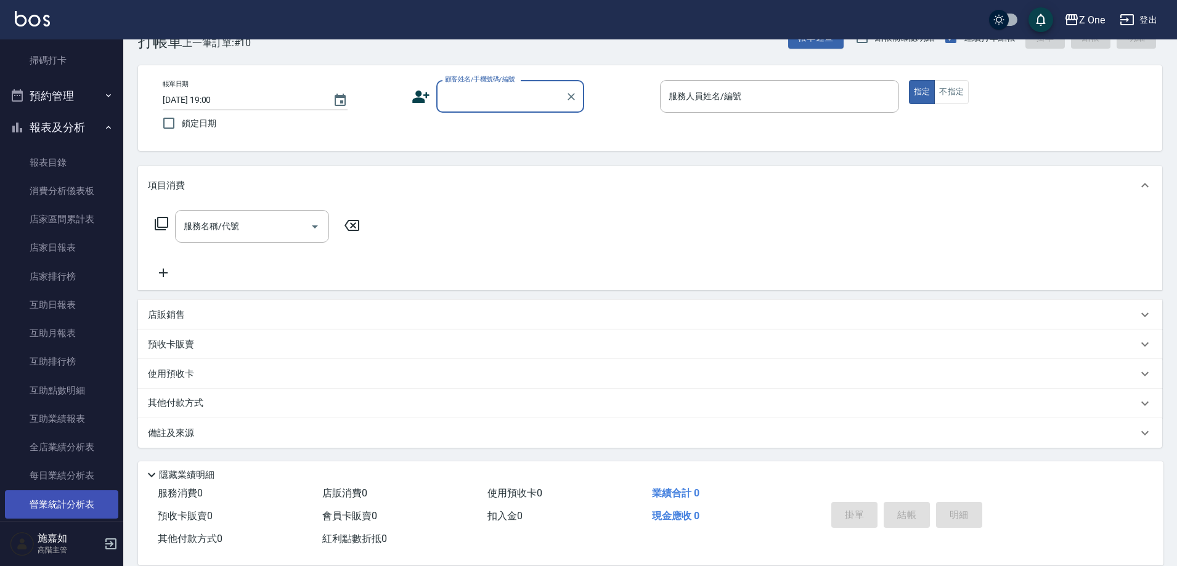
scroll to position [493, 0]
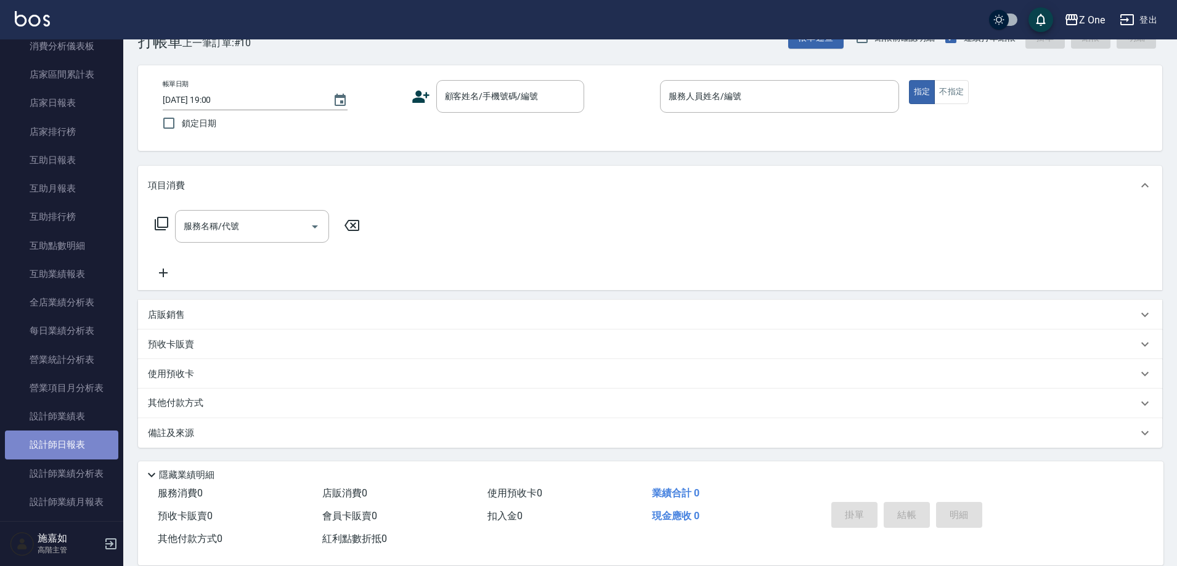
click at [68, 452] on link "設計師日報表" at bounding box center [61, 445] width 113 height 28
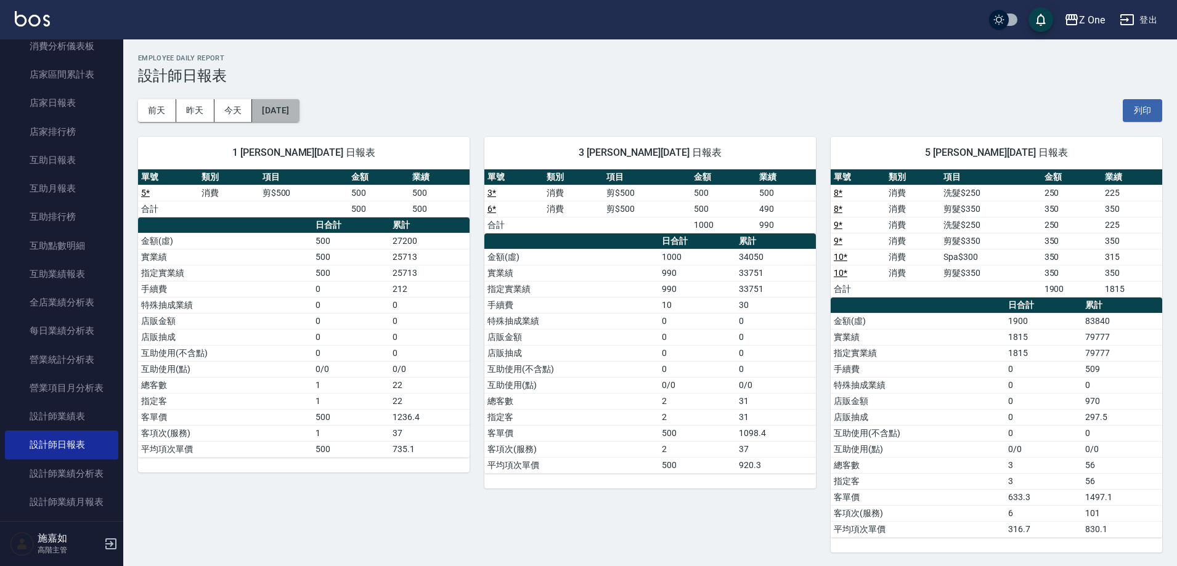
click at [299, 108] on button "[DATE]" at bounding box center [275, 110] width 47 height 23
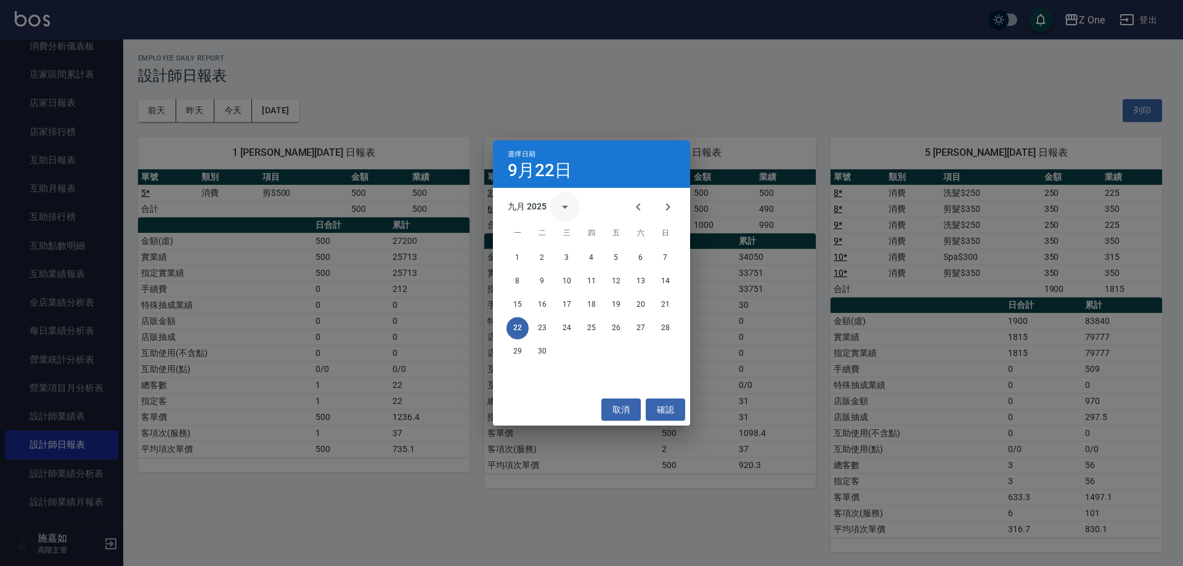
click at [564, 204] on icon "calendar view is open, switch to year view" at bounding box center [565, 207] width 15 height 15
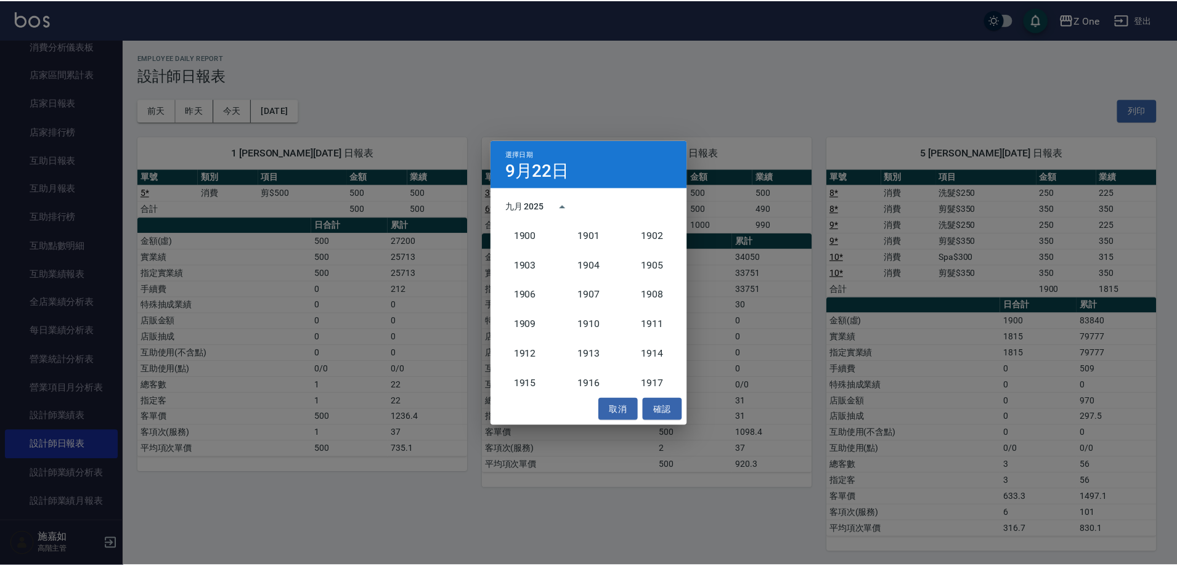
scroll to position [1142, 0]
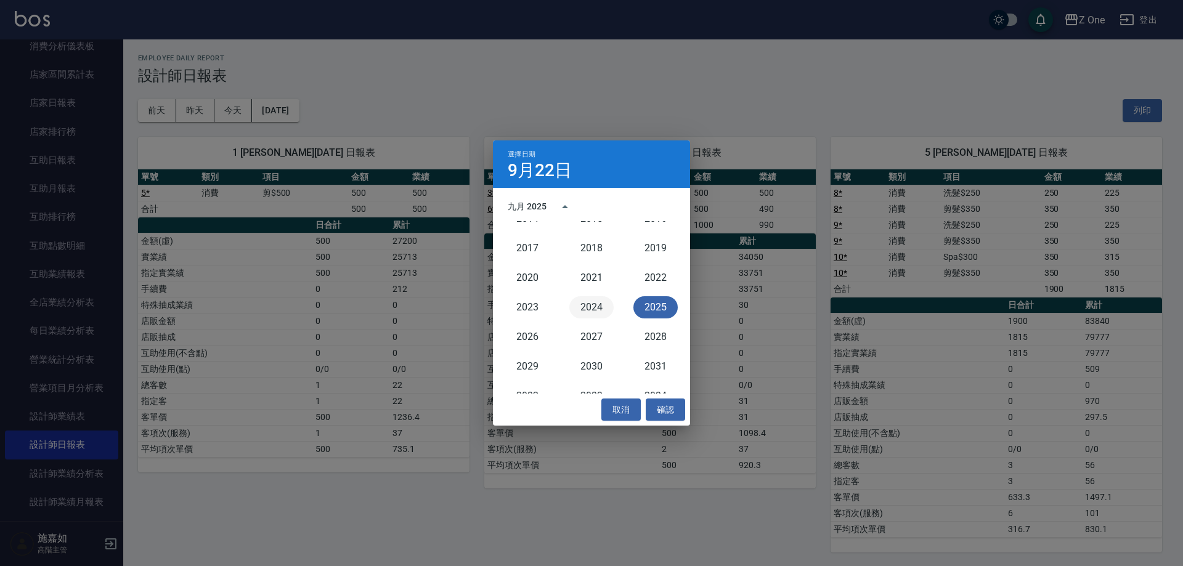
click at [588, 307] on button "2024" at bounding box center [592, 307] width 44 height 22
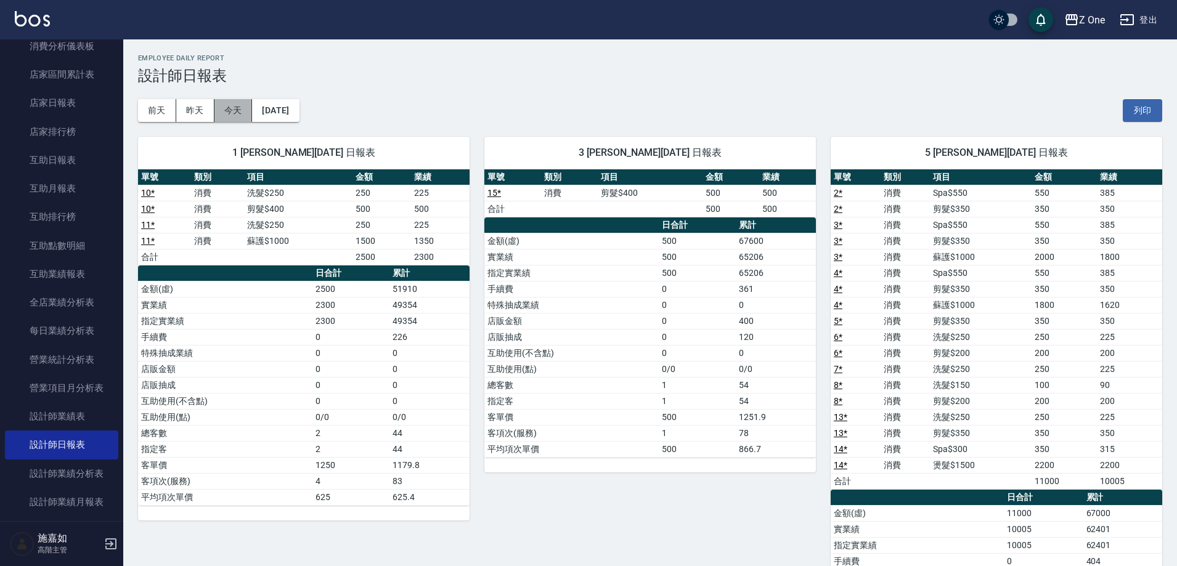
click at [227, 108] on button "今天" at bounding box center [234, 110] width 38 height 23
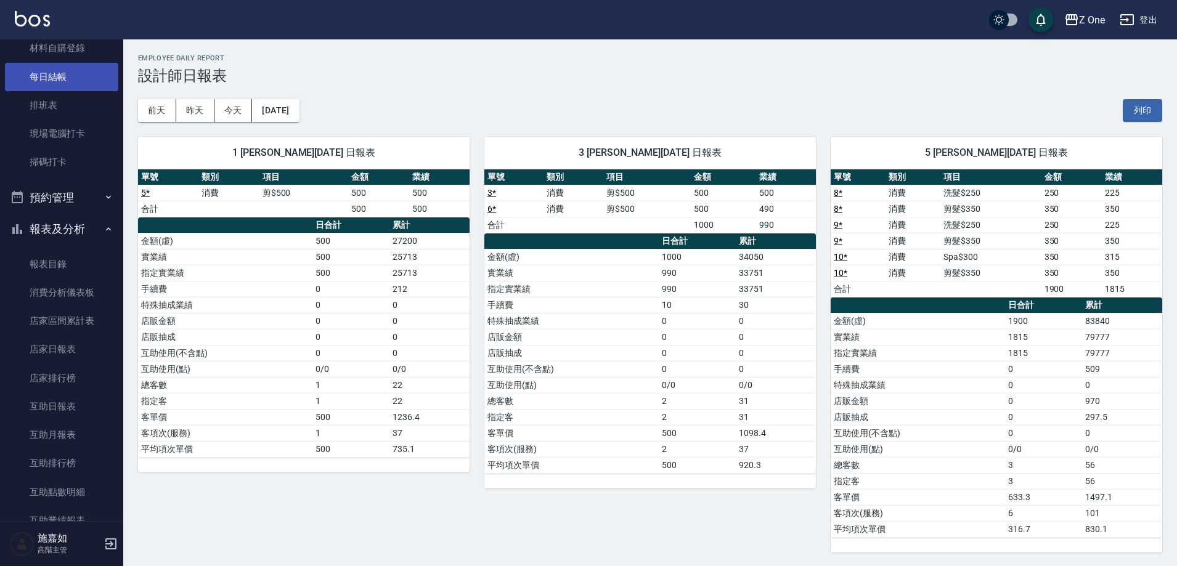
scroll to position [185, 0]
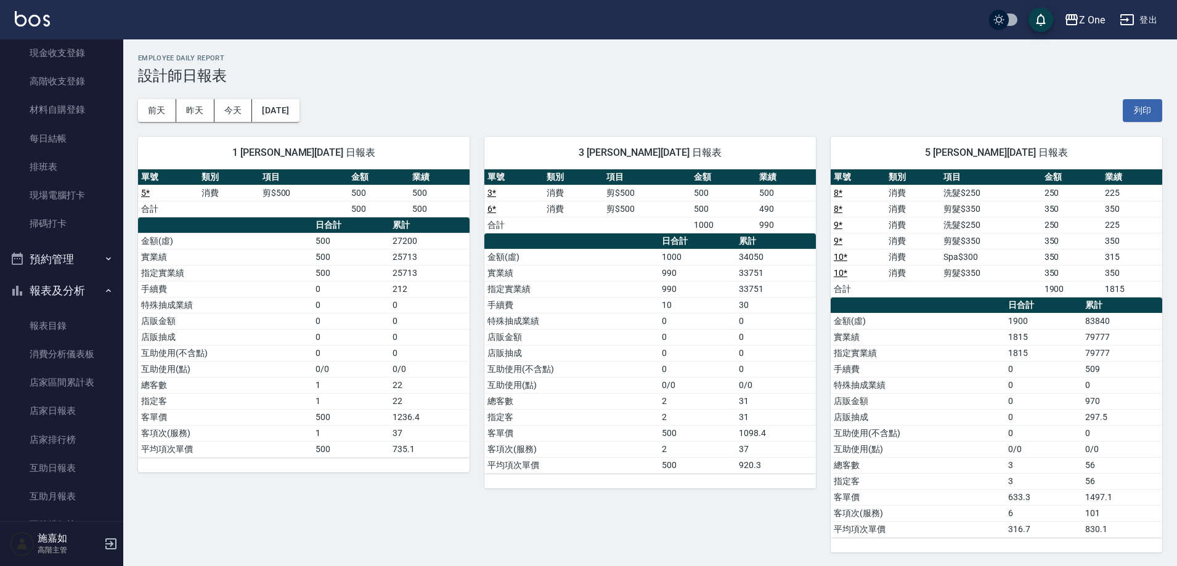
drag, startPoint x: 72, startPoint y: 72, endPoint x: 245, endPoint y: 70, distance: 172.6
click at [276, 70] on h3 "設計師日報表" at bounding box center [650, 75] width 1024 height 17
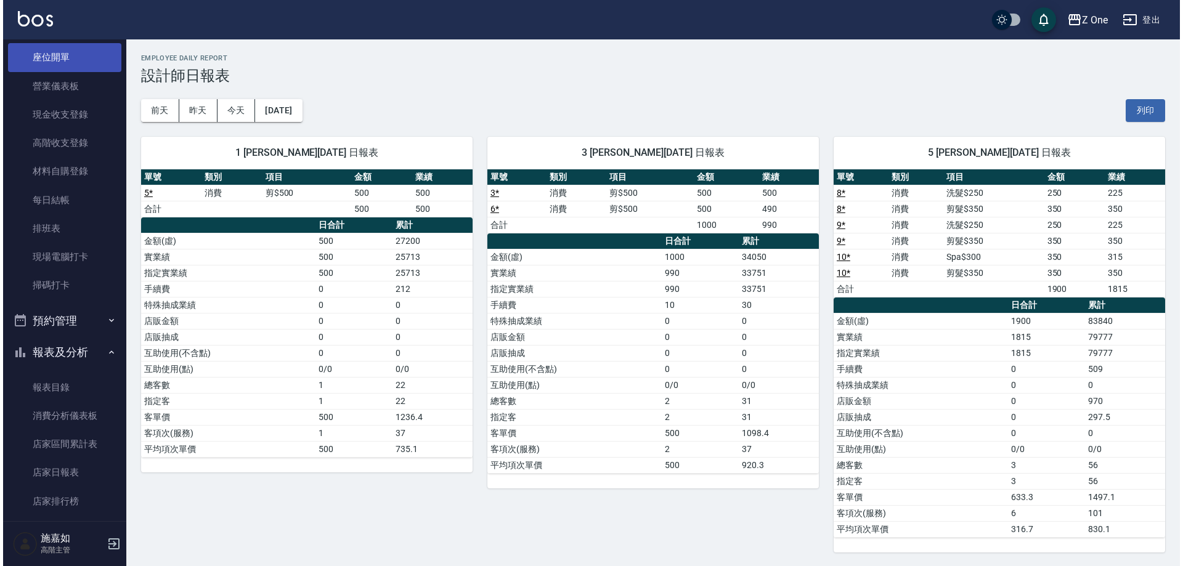
scroll to position [0, 0]
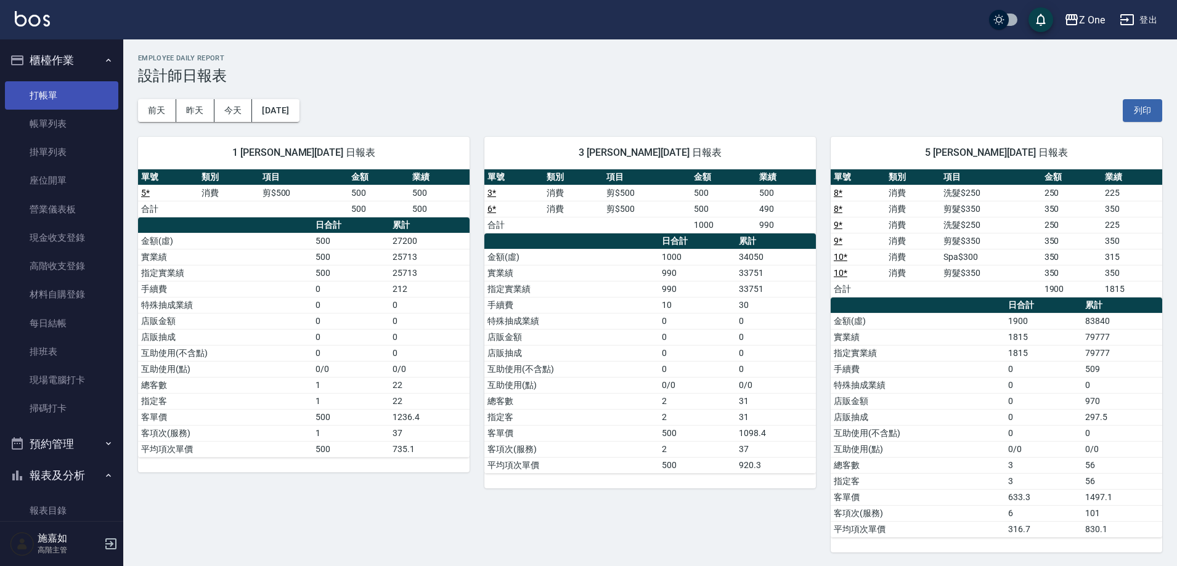
click at [52, 90] on link "打帳單" at bounding box center [61, 95] width 113 height 28
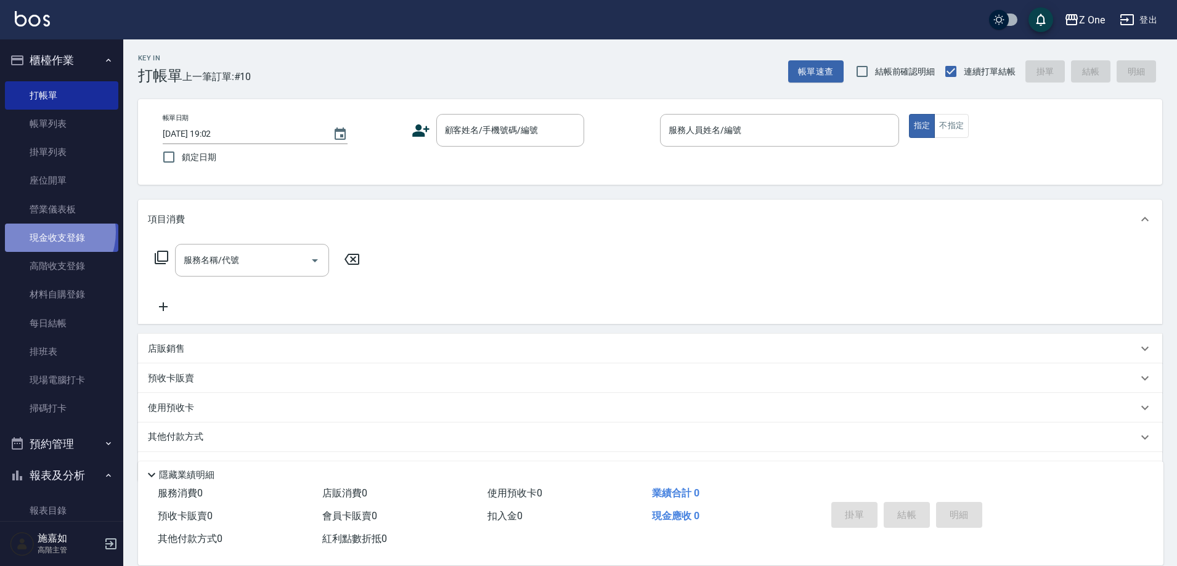
click at [46, 232] on link "現金收支登錄" at bounding box center [61, 238] width 113 height 28
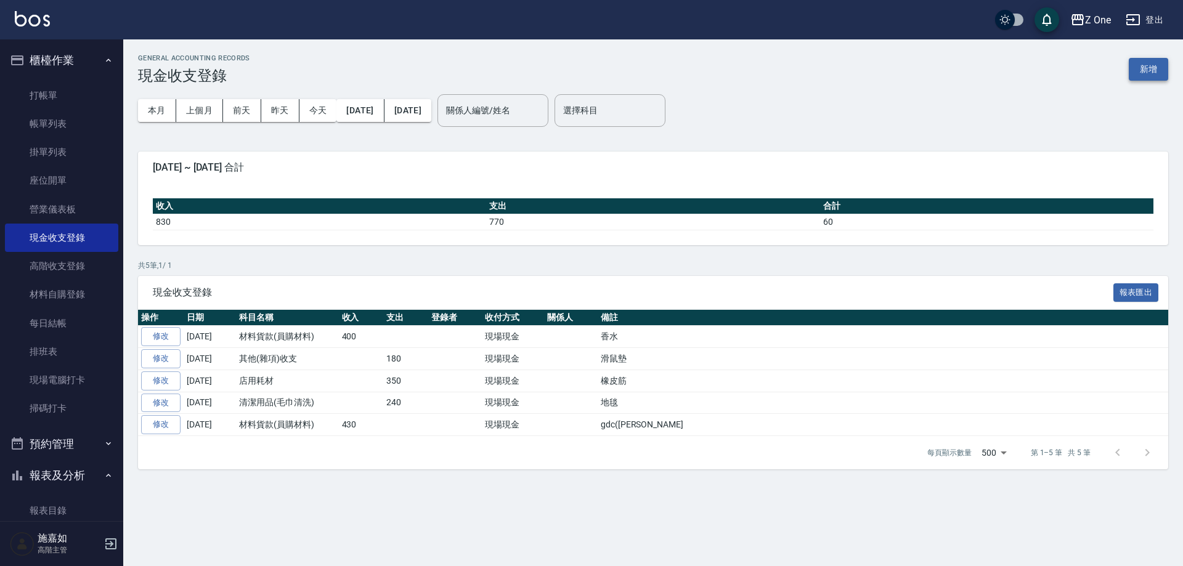
click at [1145, 69] on button "新增" at bounding box center [1148, 69] width 39 height 23
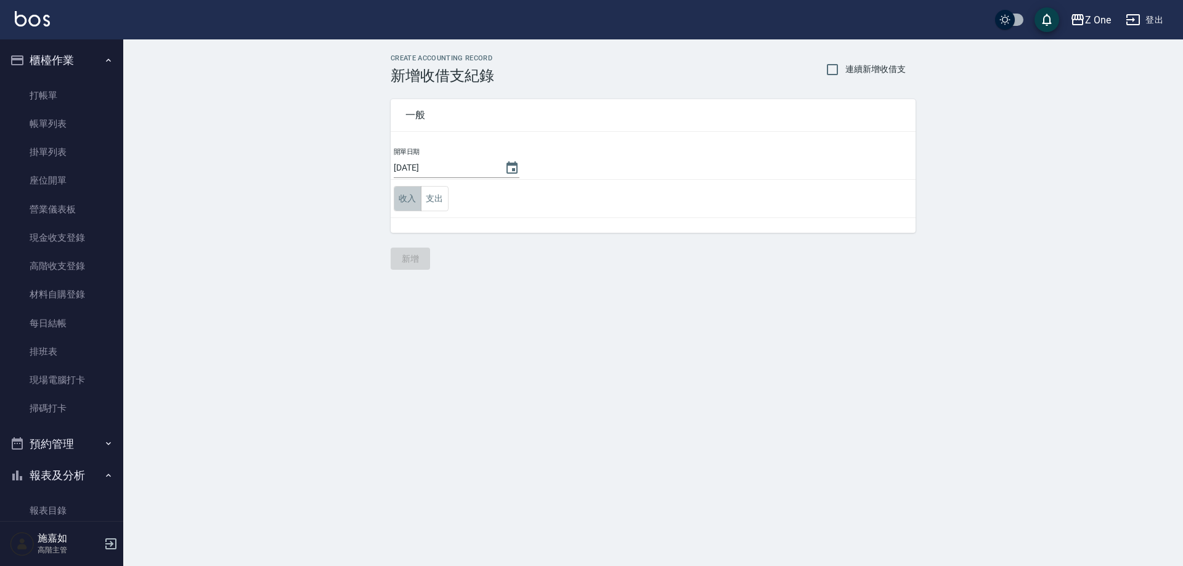
click at [406, 200] on button "收入" at bounding box center [408, 198] width 28 height 25
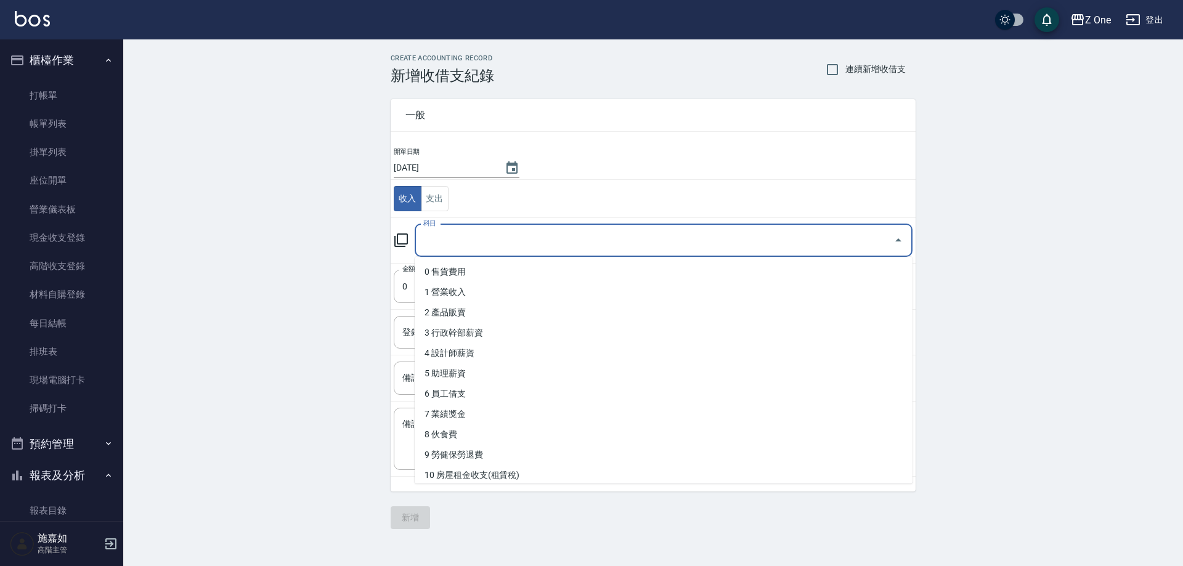
click at [450, 242] on input "科目" at bounding box center [654, 241] width 468 height 22
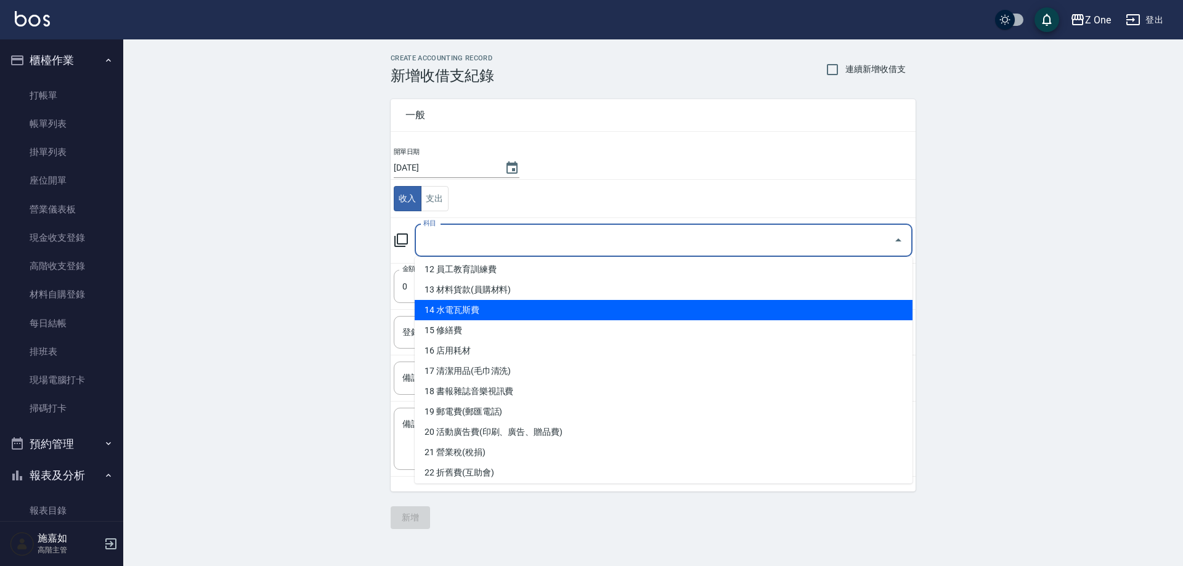
scroll to position [308, 0]
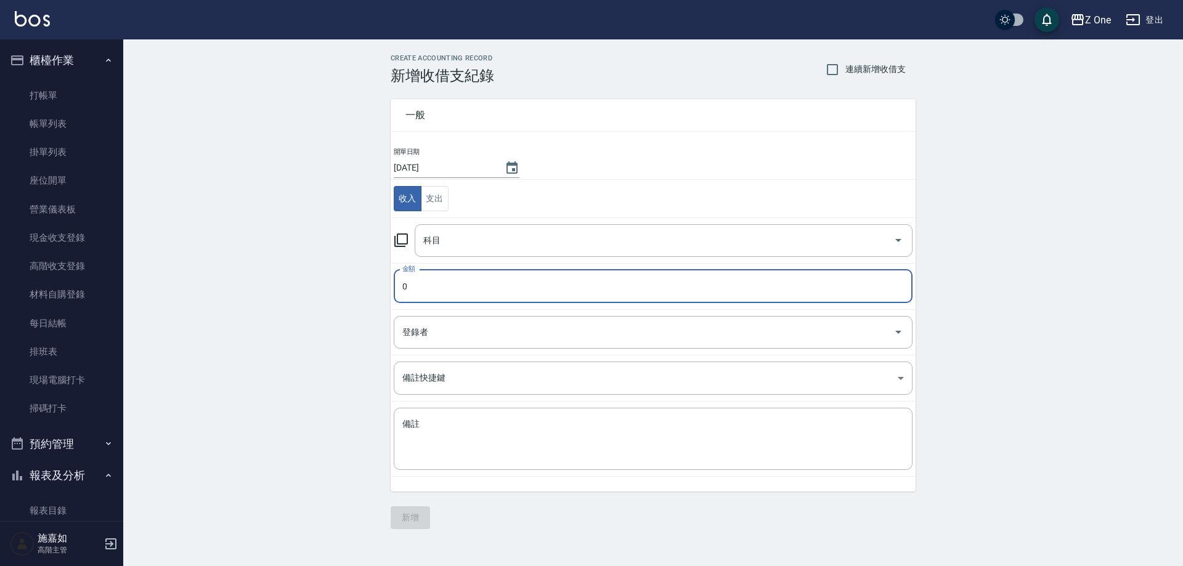
click at [453, 285] on input "0" at bounding box center [653, 286] width 519 height 33
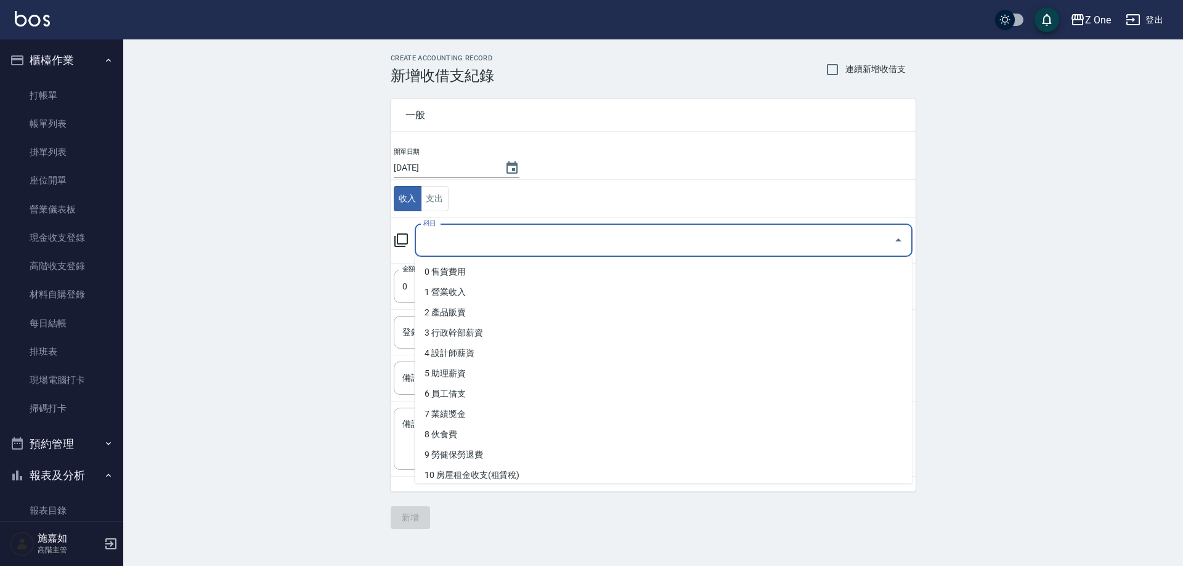
click at [457, 248] on input "科目" at bounding box center [654, 241] width 468 height 22
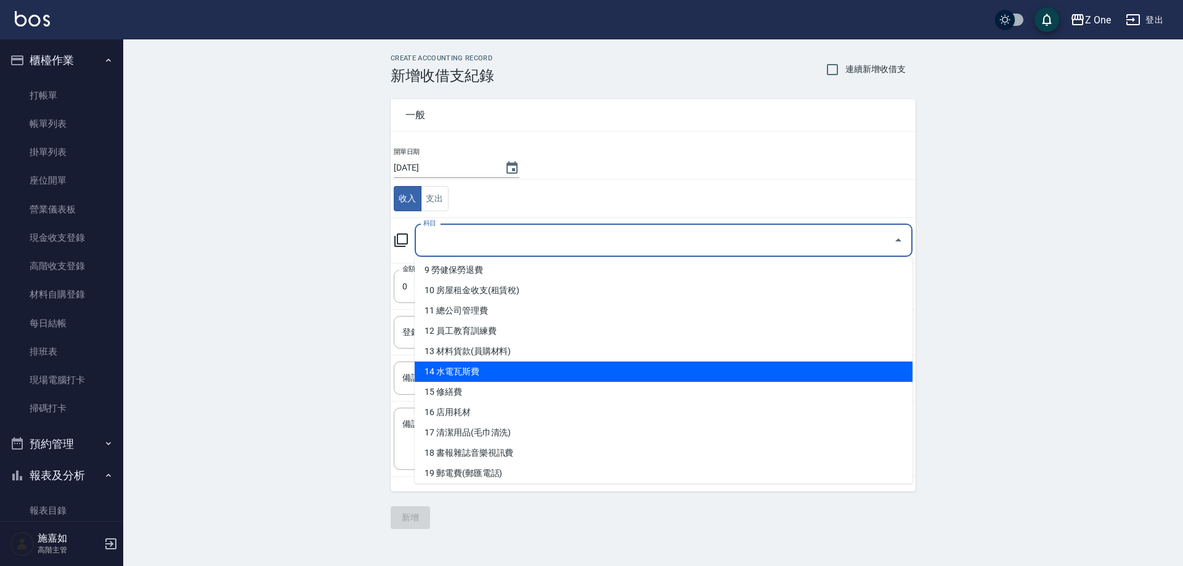
click at [465, 374] on li "14 水電瓦斯費" at bounding box center [664, 372] width 498 height 20
type input "14 水電瓦斯費"
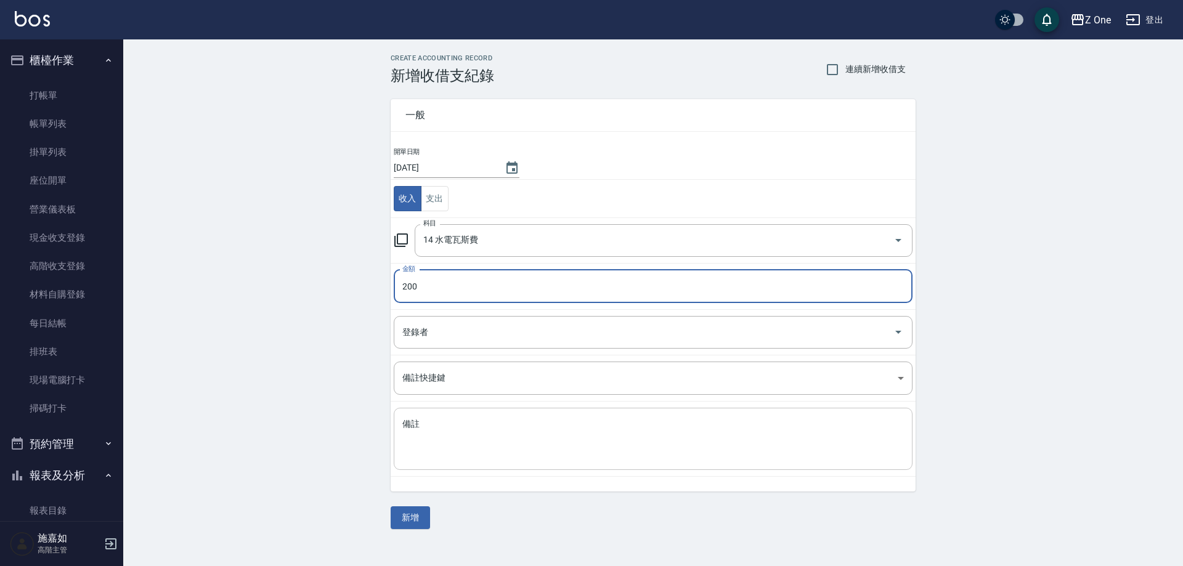
type input "200"
click at [450, 427] on textarea "備註" at bounding box center [654, 440] width 502 height 42
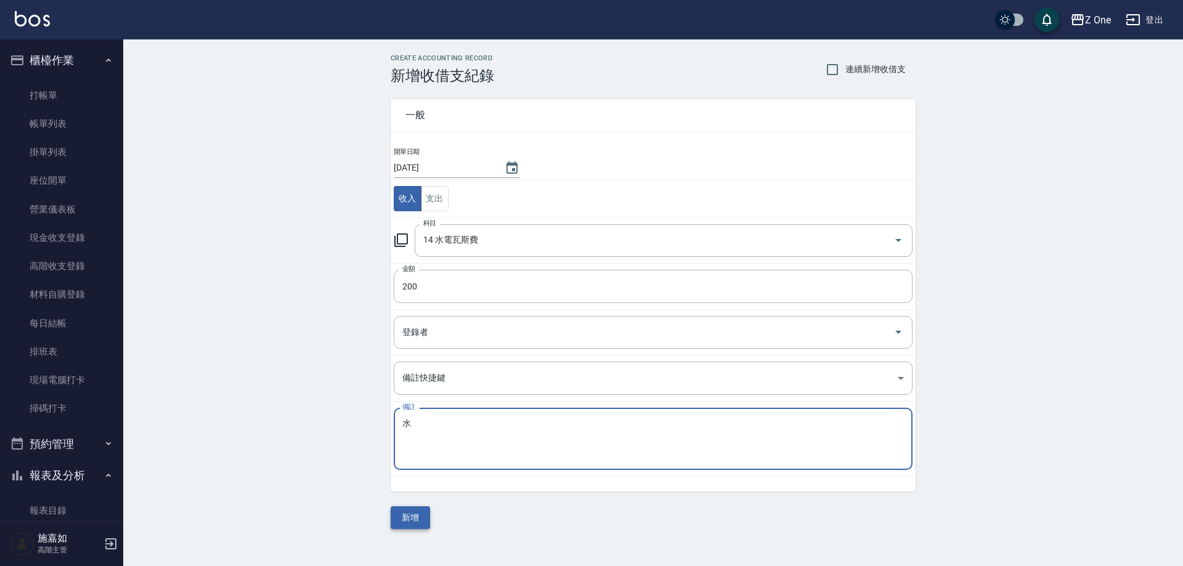
type textarea "水"
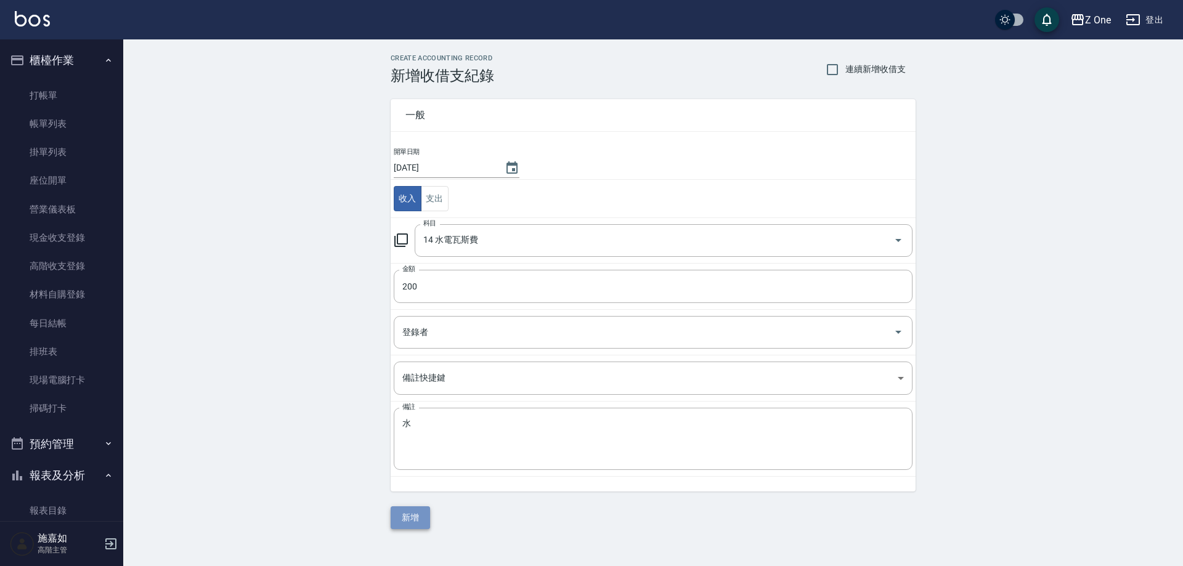
click at [402, 513] on button "新增" at bounding box center [410, 518] width 39 height 23
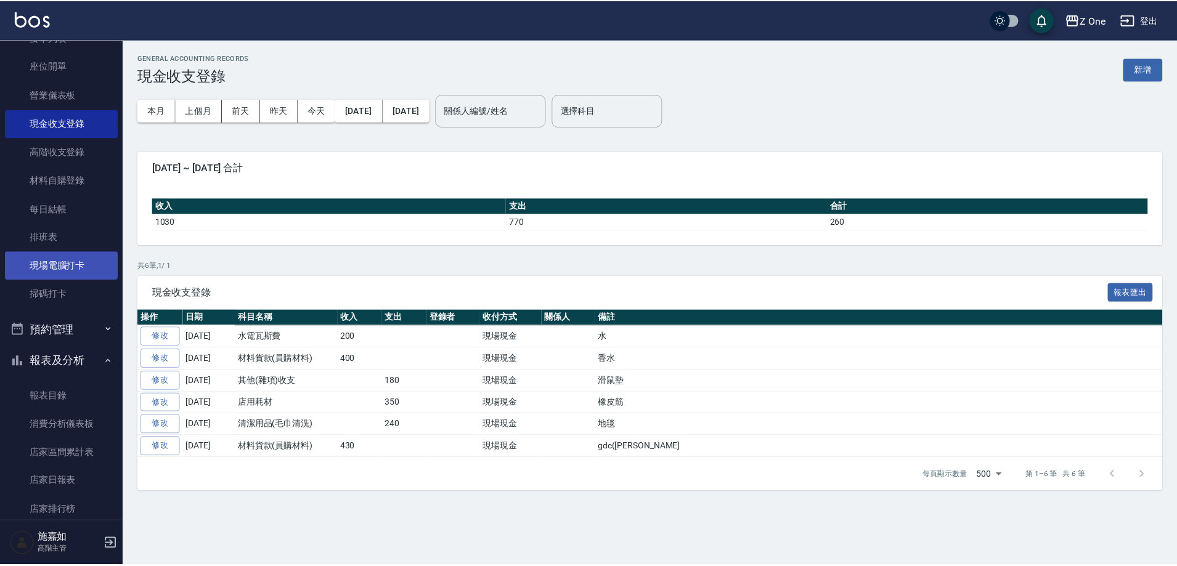
scroll to position [247, 0]
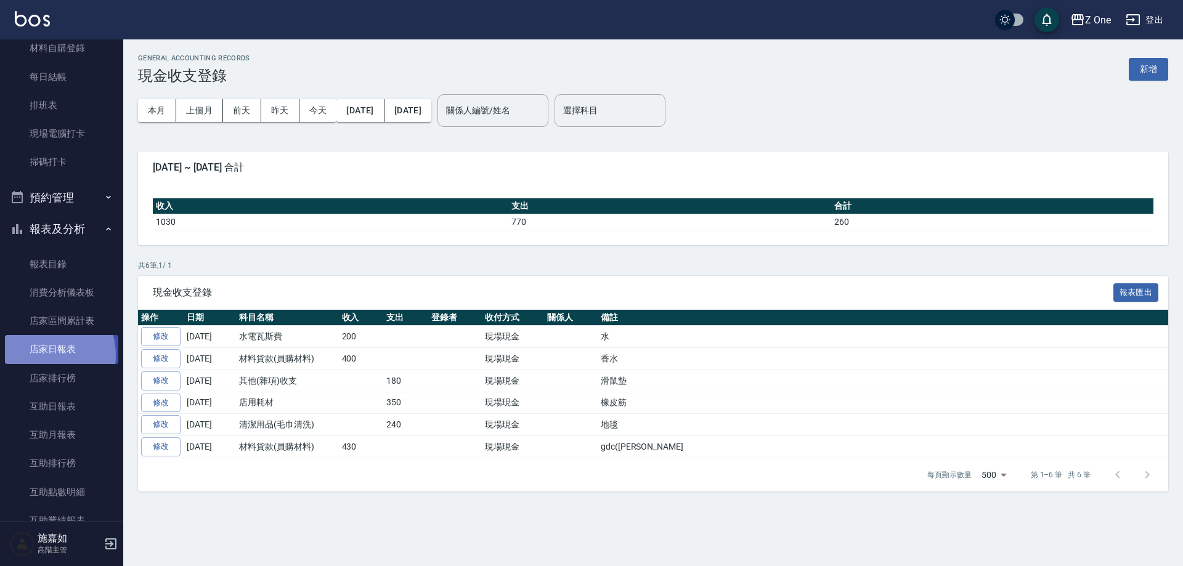
click at [40, 356] on link "店家日報表" at bounding box center [61, 349] width 113 height 28
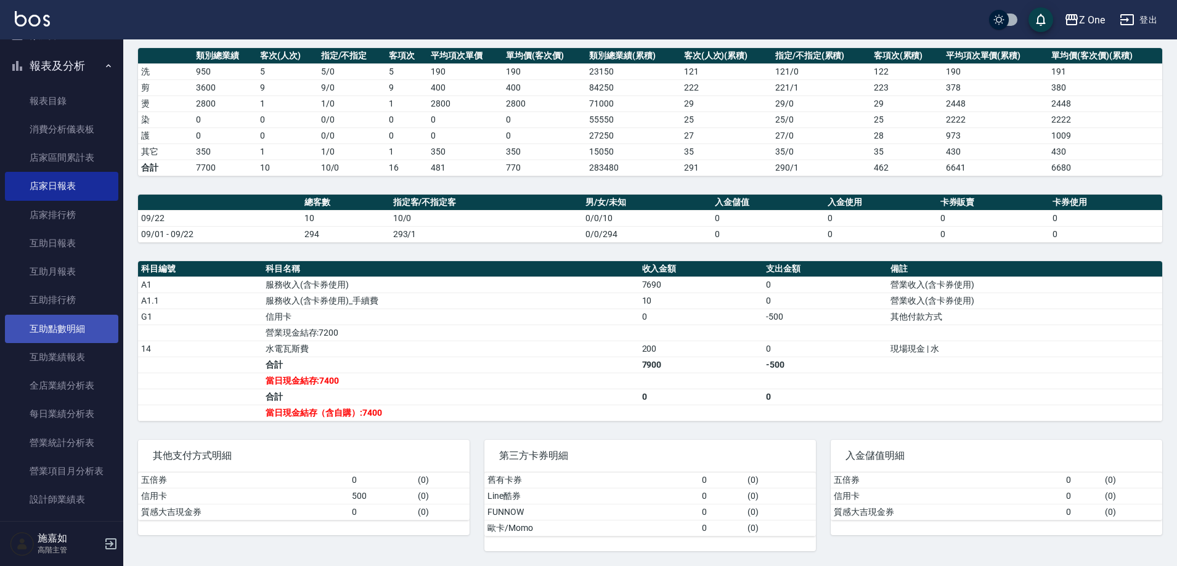
scroll to position [493, 0]
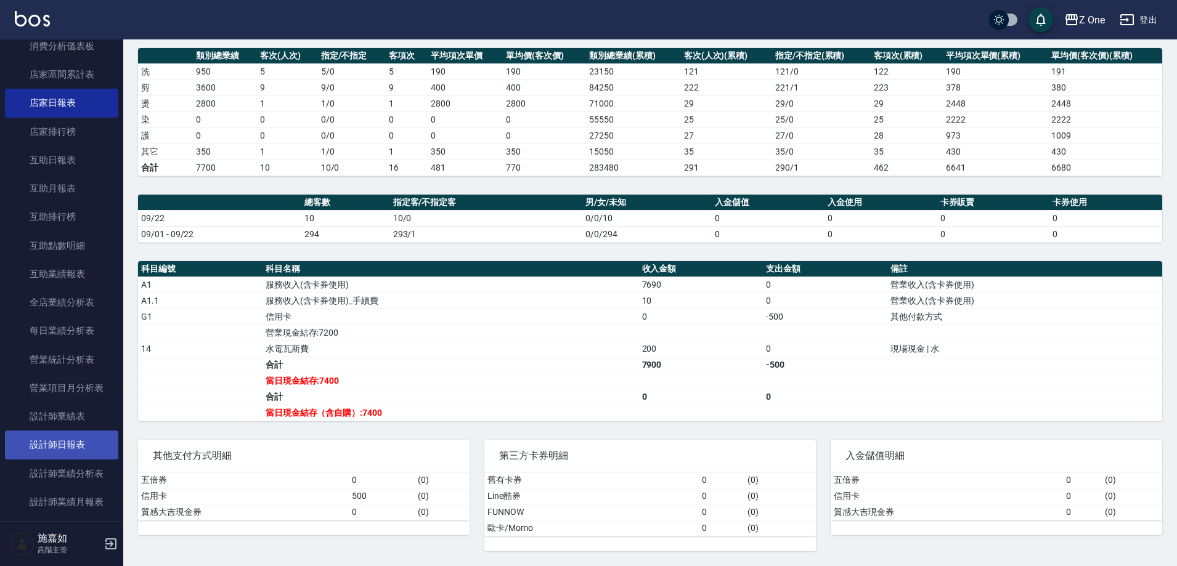
click at [43, 451] on link "設計師日報表" at bounding box center [61, 445] width 113 height 28
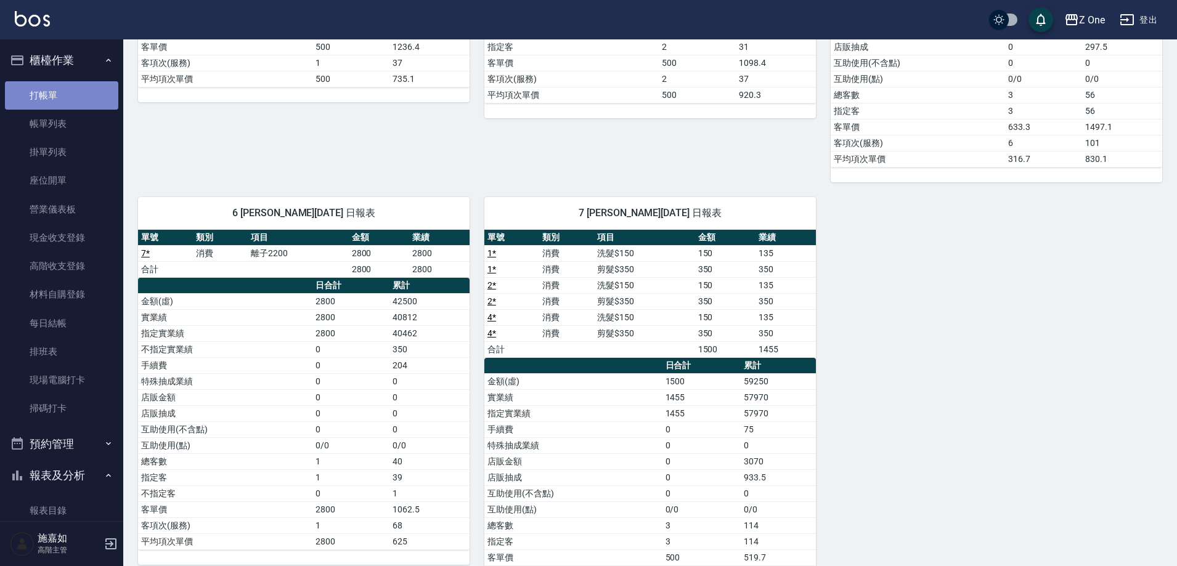
click at [73, 99] on link "打帳單" at bounding box center [61, 95] width 113 height 28
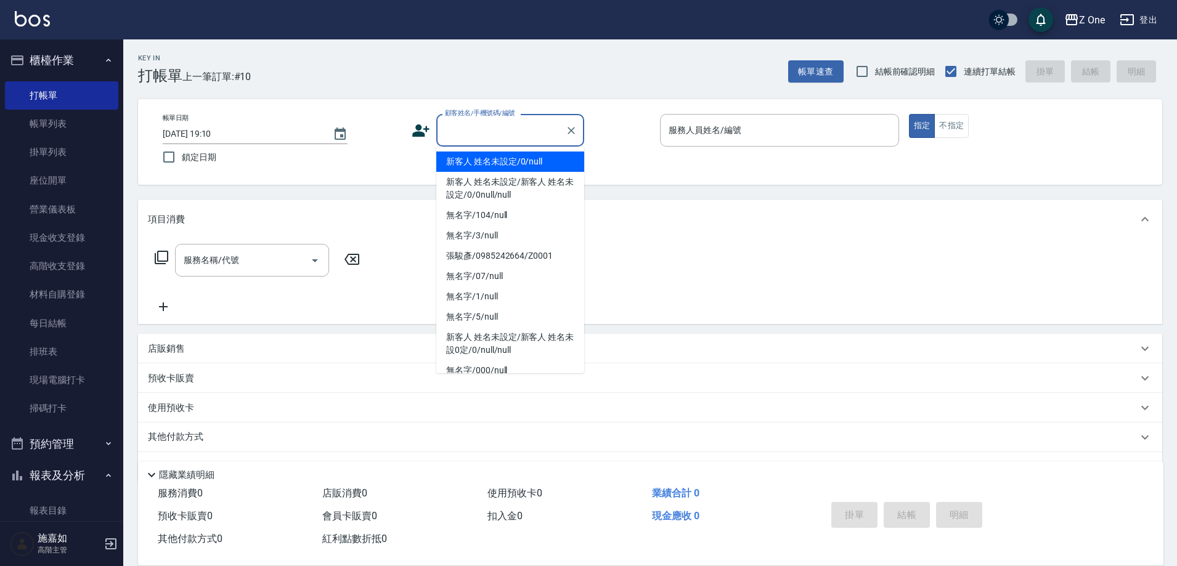
click at [524, 129] on input "顧客姓名/手機號碼/編號" at bounding box center [501, 131] width 118 height 22
click at [523, 152] on li "新客人 姓名未設定/0/null" at bounding box center [510, 162] width 148 height 20
type input "新客人 姓名未設定/0/null"
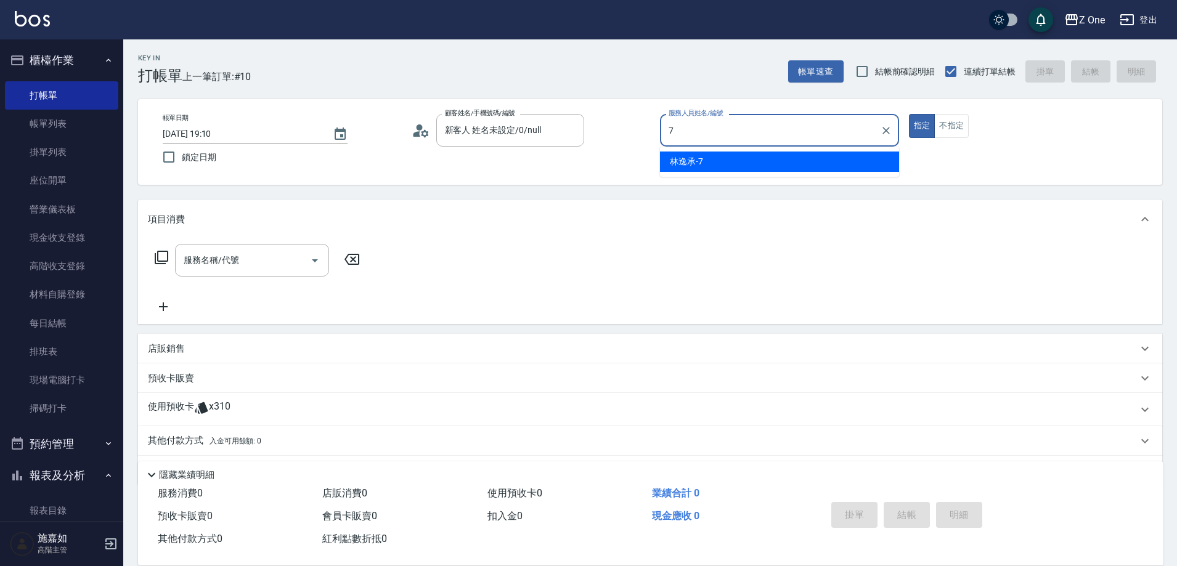
click at [695, 164] on span "[PERSON_NAME]-7" at bounding box center [686, 161] width 33 height 13
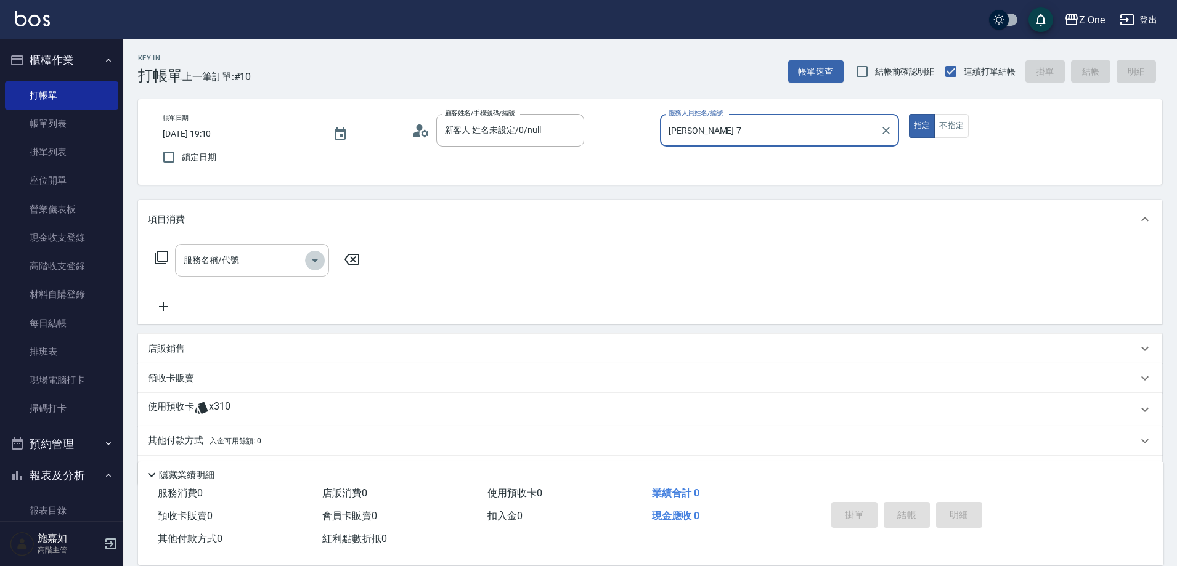
click at [316, 258] on icon "Open" at bounding box center [315, 260] width 15 height 15
type input "[PERSON_NAME]-7"
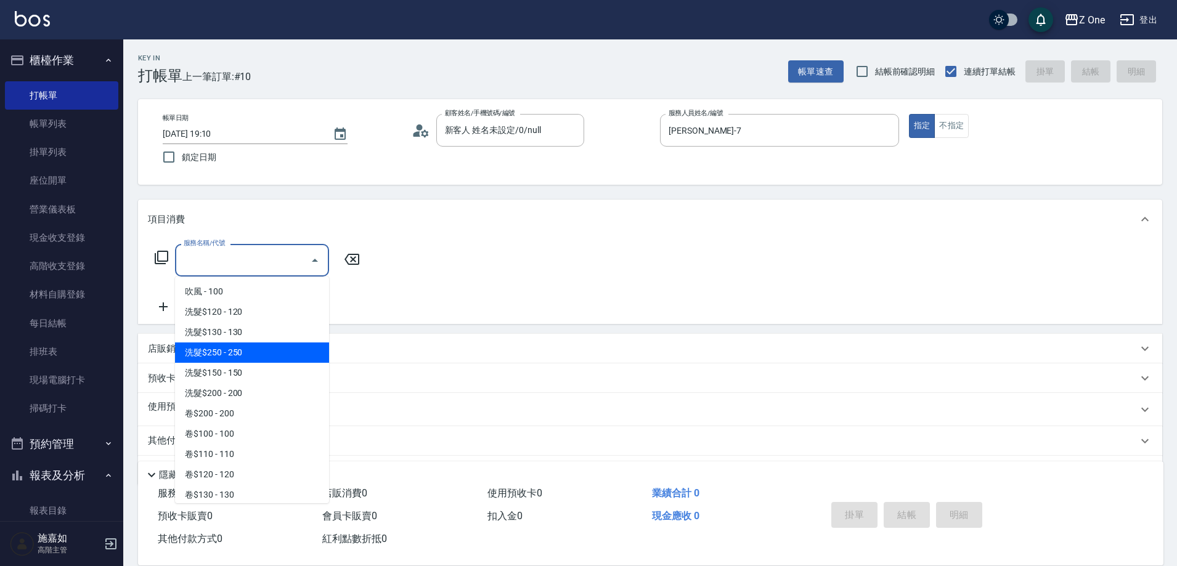
click at [238, 358] on span "洗髮$250 - 250" at bounding box center [252, 353] width 154 height 20
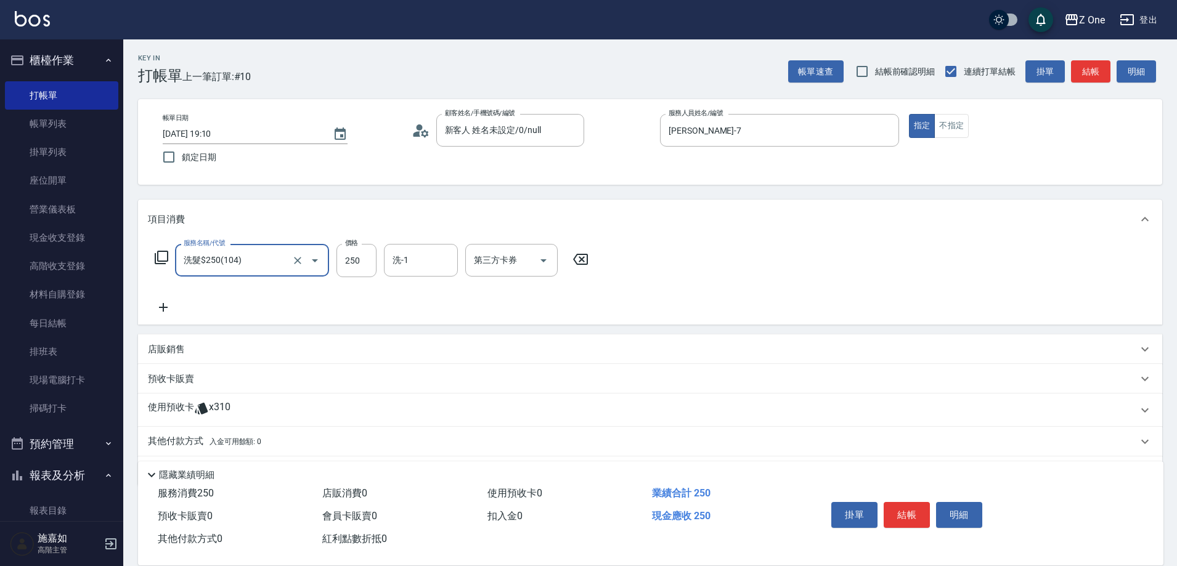
click at [318, 264] on icon "Open" at bounding box center [315, 260] width 15 height 15
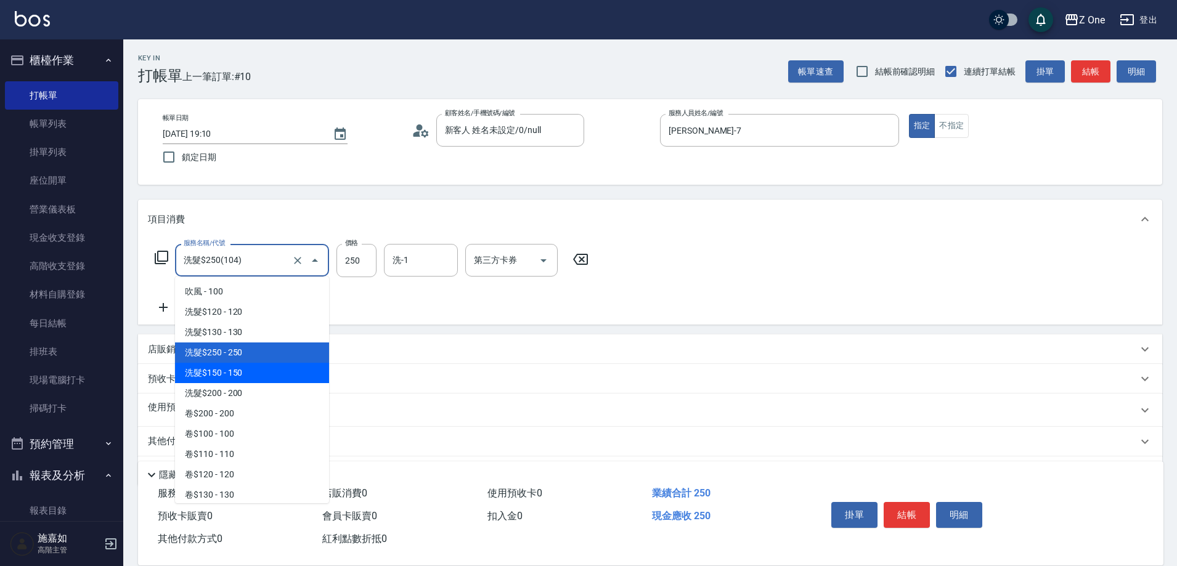
click at [279, 380] on span "洗髮$150 - 150" at bounding box center [252, 373] width 154 height 20
type input "洗髮$150(105)"
type input "150"
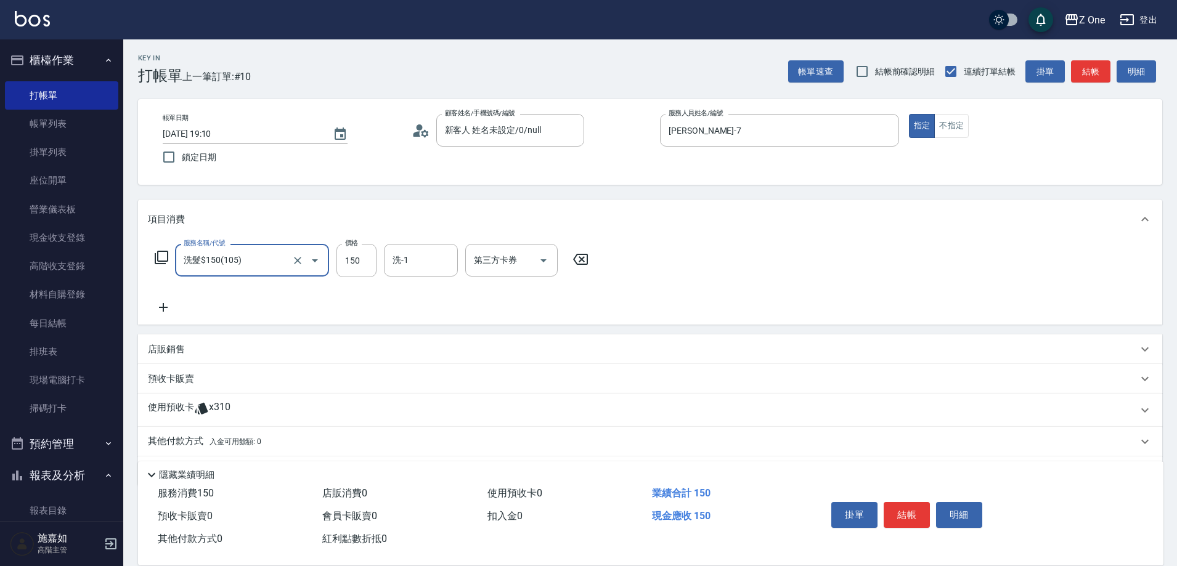
click at [165, 307] on icon at bounding box center [163, 307] width 31 height 15
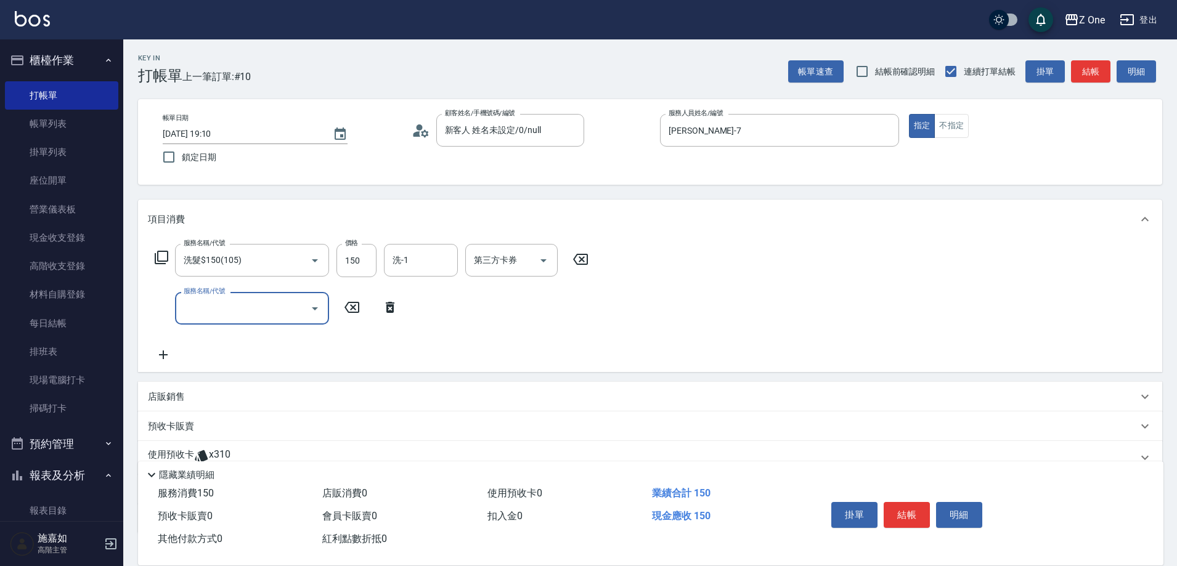
click at [314, 304] on icon "Open" at bounding box center [315, 308] width 15 height 15
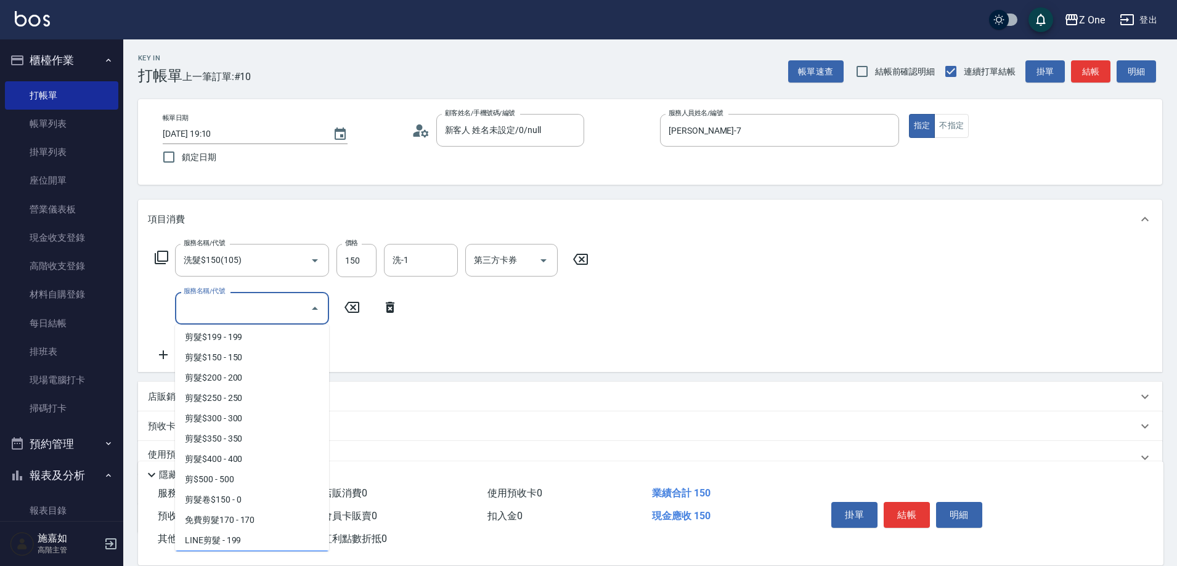
scroll to position [370, 0]
click at [258, 424] on span "剪髮$350 - 350" at bounding box center [252, 417] width 154 height 20
type input "剪髮$350(208)"
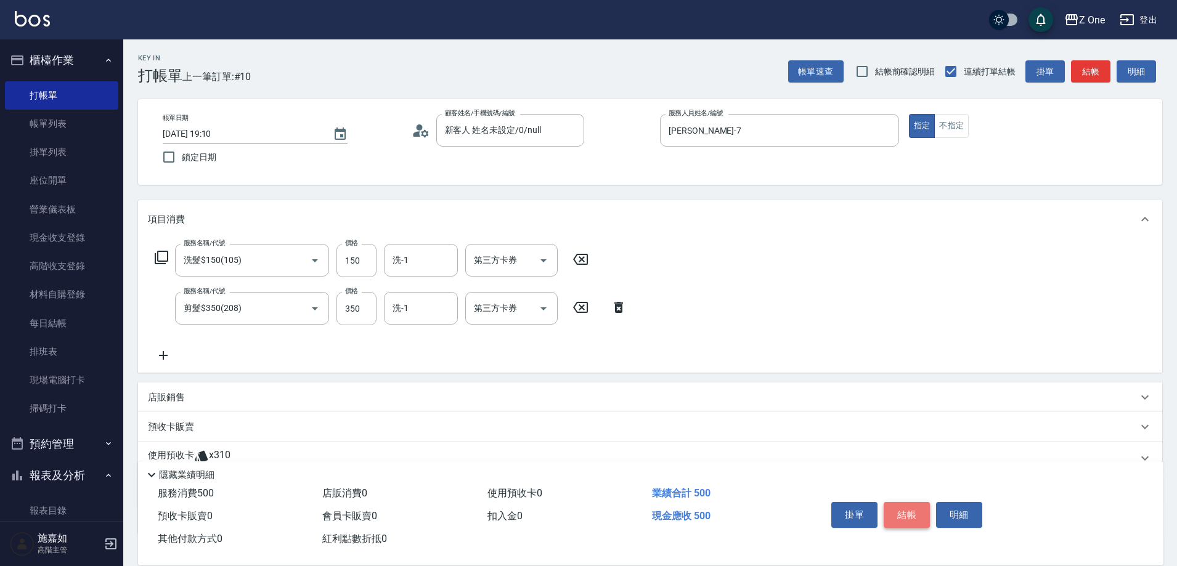
click at [901, 510] on button "結帳" at bounding box center [907, 515] width 46 height 26
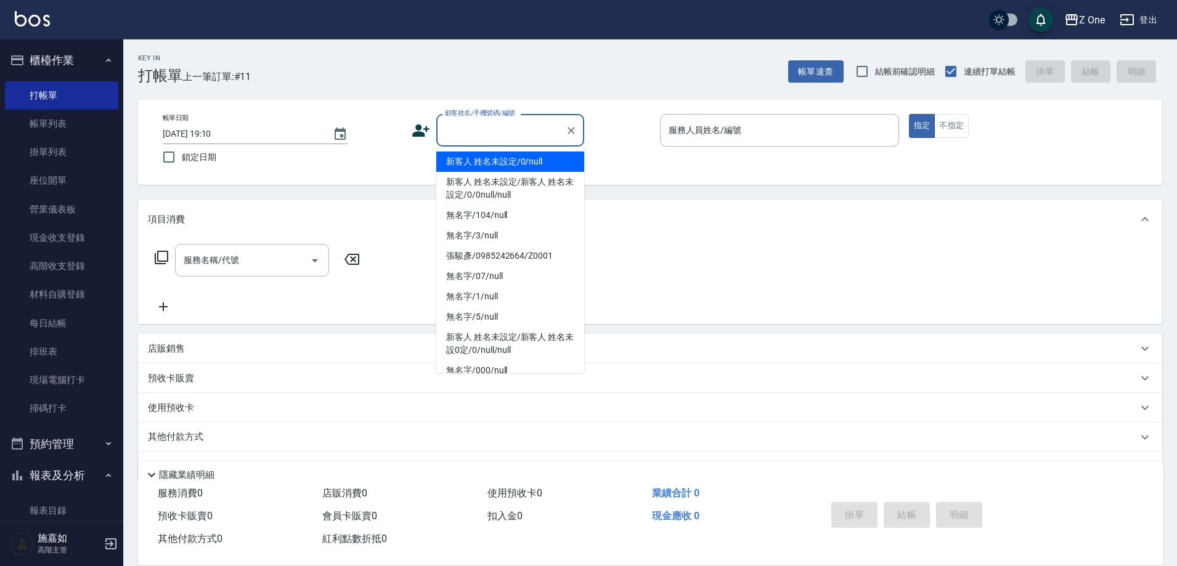
click at [517, 138] on input "顧客姓名/手機號碼/編號" at bounding box center [501, 131] width 118 height 22
click at [513, 160] on li "新客人 姓名未設定/0/null" at bounding box center [510, 162] width 148 height 20
type input "新客人 姓名未設定/0/null"
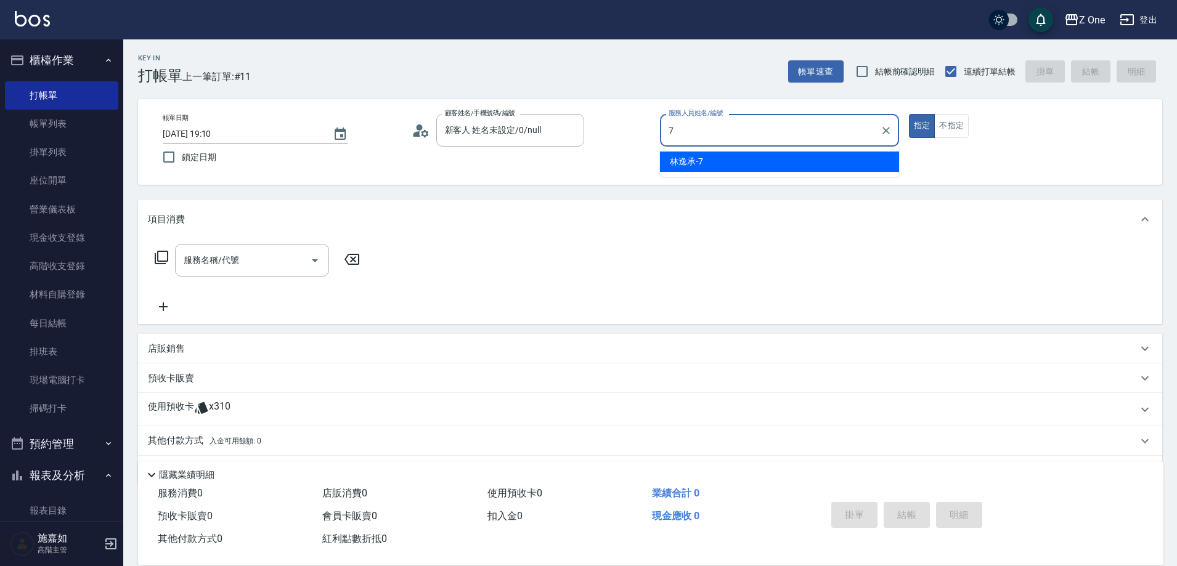
click at [716, 162] on div "[PERSON_NAME]-7" at bounding box center [779, 162] width 239 height 20
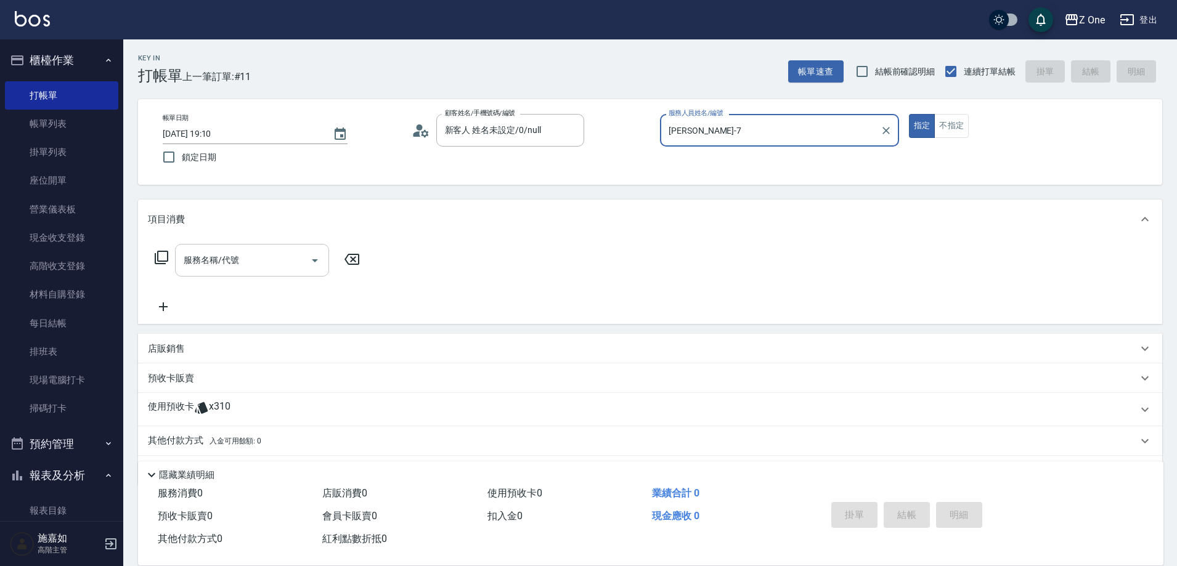
click at [310, 258] on icon "Open" at bounding box center [315, 260] width 15 height 15
type input "[PERSON_NAME]-7"
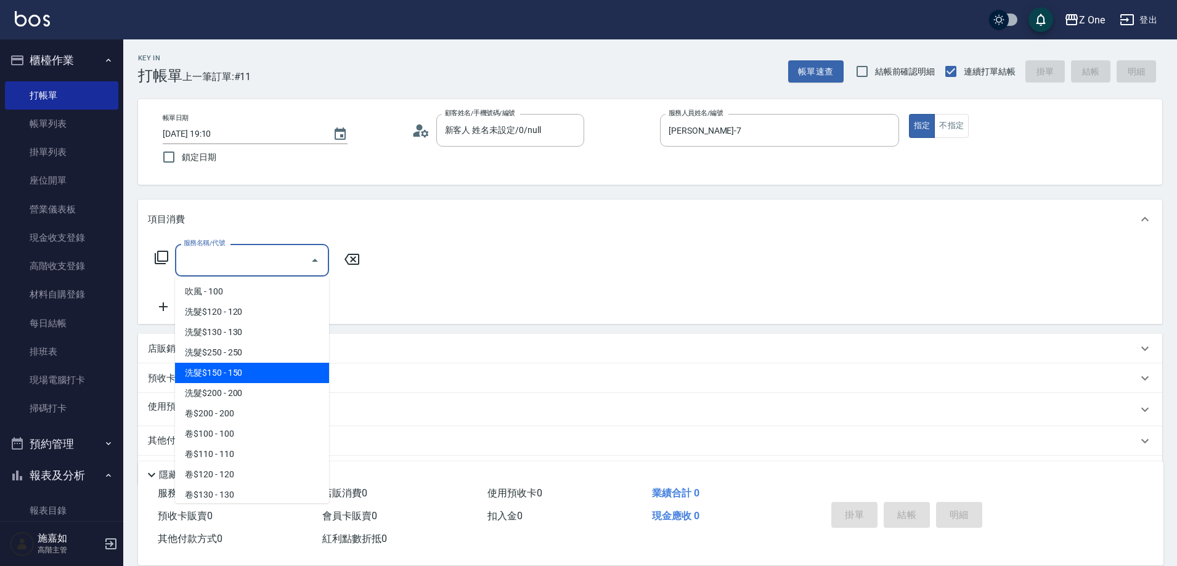
click at [251, 370] on span "洗髮$150 - 150" at bounding box center [252, 373] width 154 height 20
type input "洗髮$150(105)"
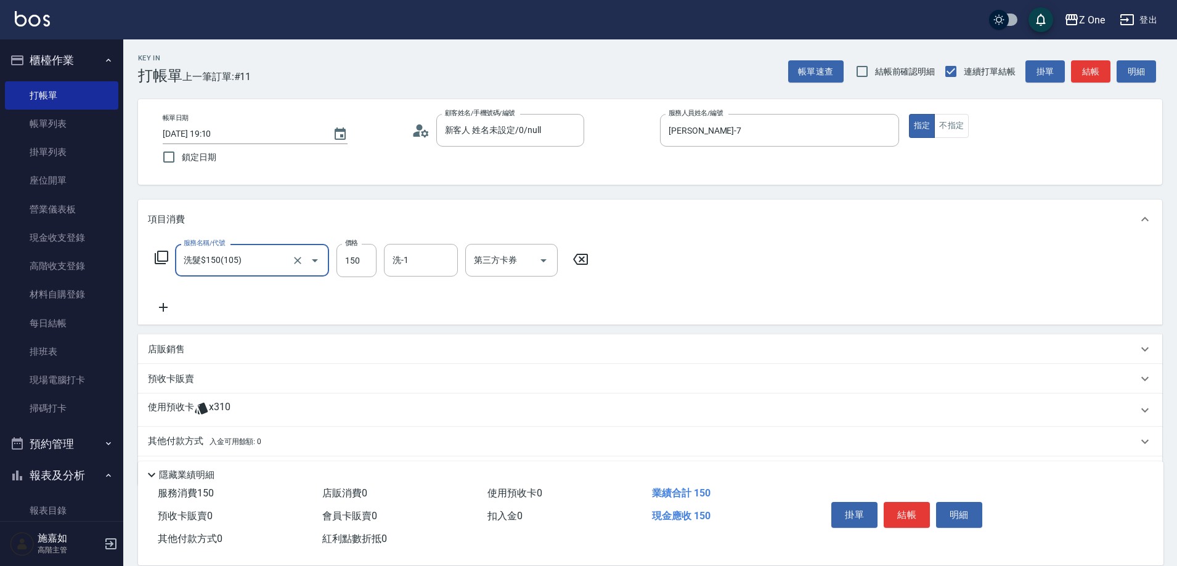
click at [166, 298] on div "服務名稱/代號 洗髮$150(105) 服務名稱/代號 價格 150 價格 洗-1 洗-1 第三方卡券 第三方卡券" at bounding box center [372, 279] width 448 height 71
click at [161, 307] on icon at bounding box center [163, 307] width 31 height 15
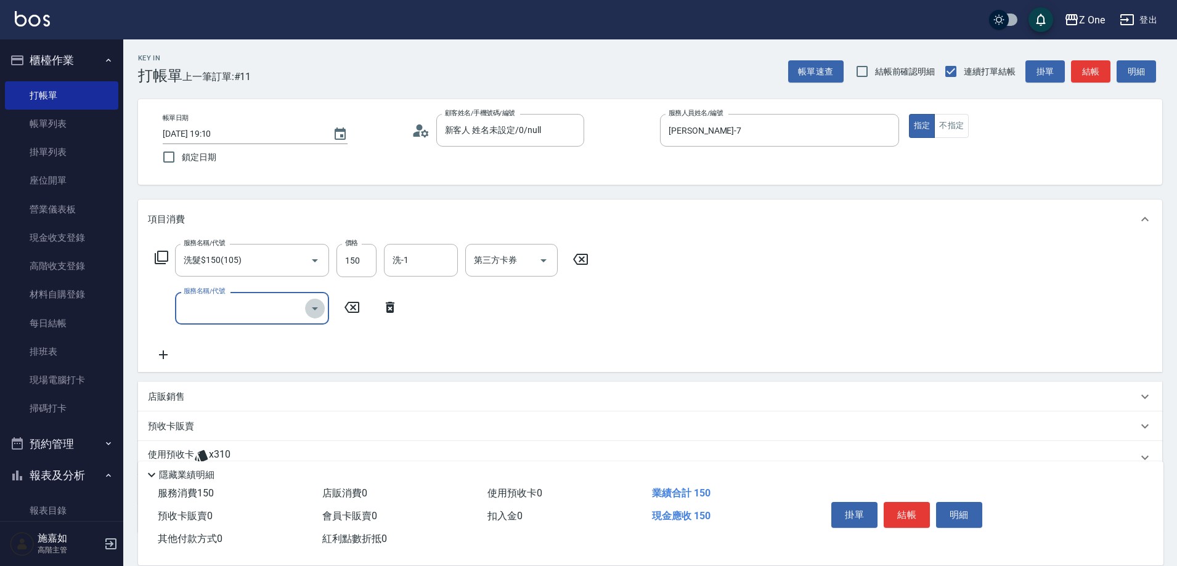
click at [314, 308] on icon "Open" at bounding box center [315, 309] width 6 height 3
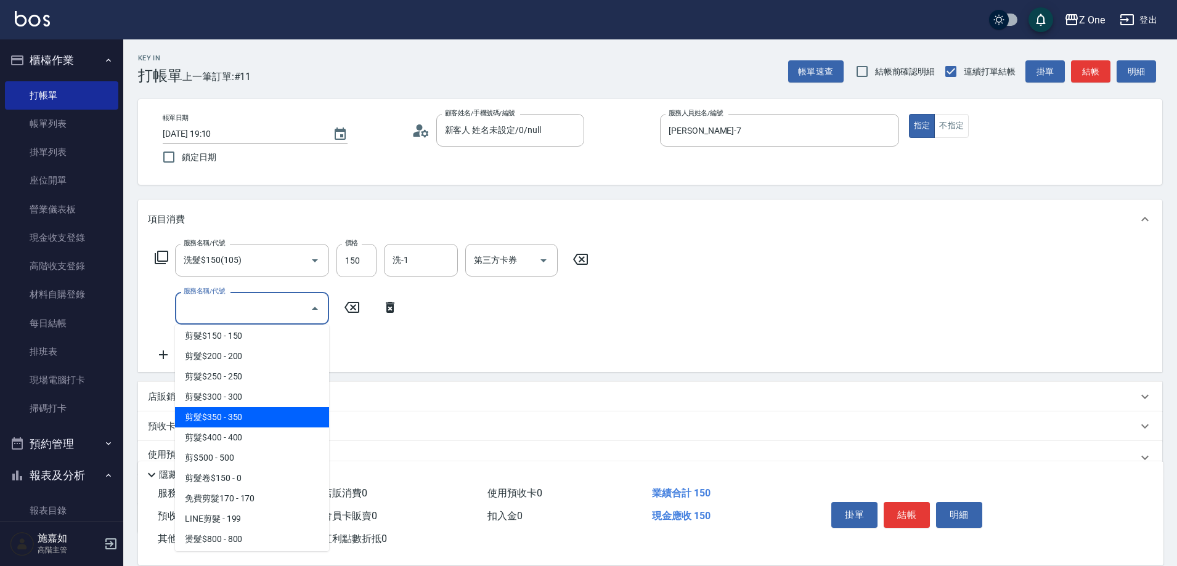
click at [257, 424] on span "剪髮$350 - 350" at bounding box center [252, 417] width 154 height 20
type input "剪髮$350(208)"
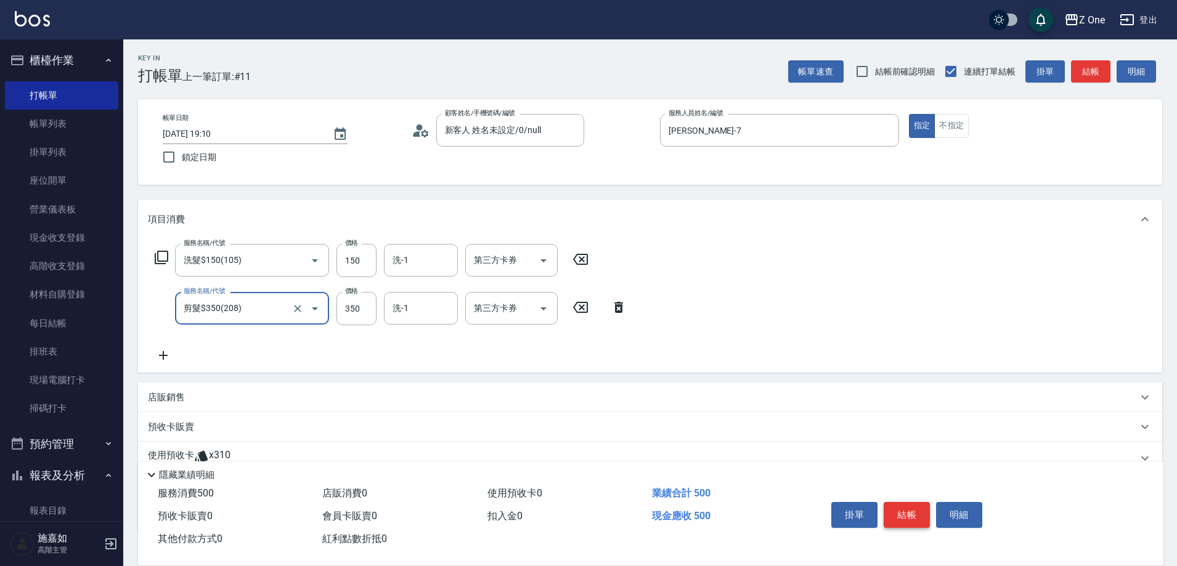
click at [919, 509] on button "結帳" at bounding box center [907, 515] width 46 height 26
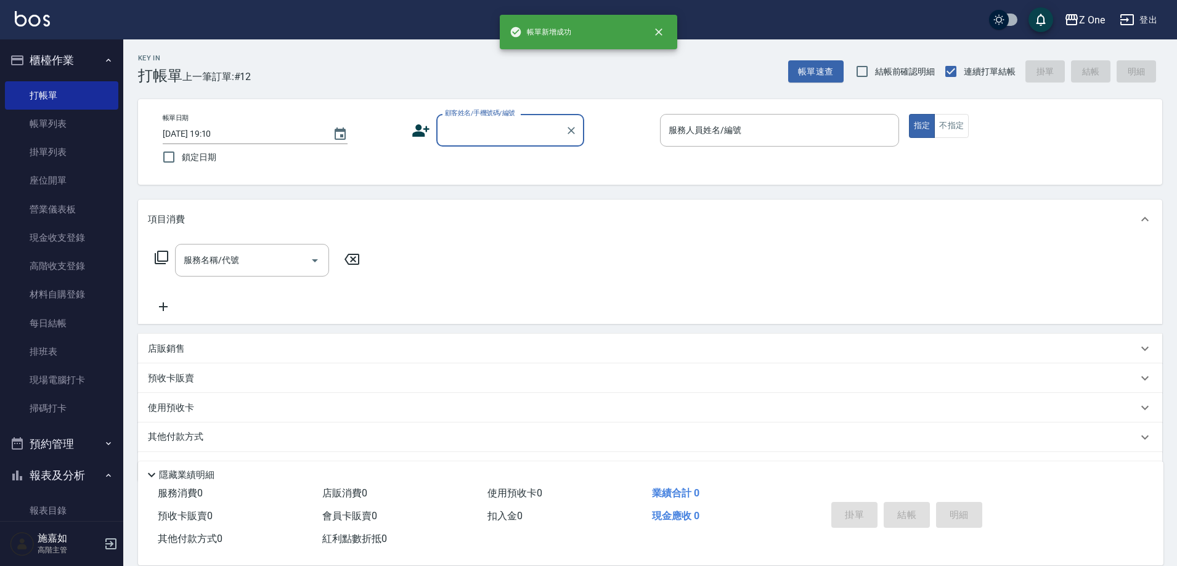
click at [470, 128] on input "顧客姓名/手機號碼/編號" at bounding box center [501, 131] width 118 height 22
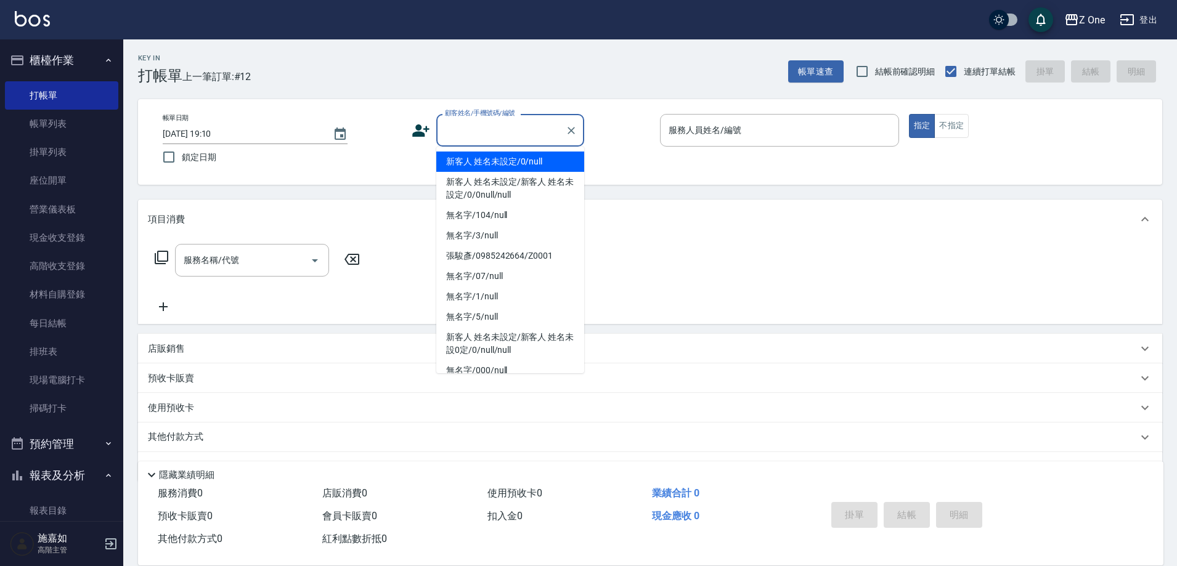
click at [470, 168] on li "新客人 姓名未設定/0/null" at bounding box center [510, 162] width 148 height 20
type input "新客人 姓名未設定/0/null"
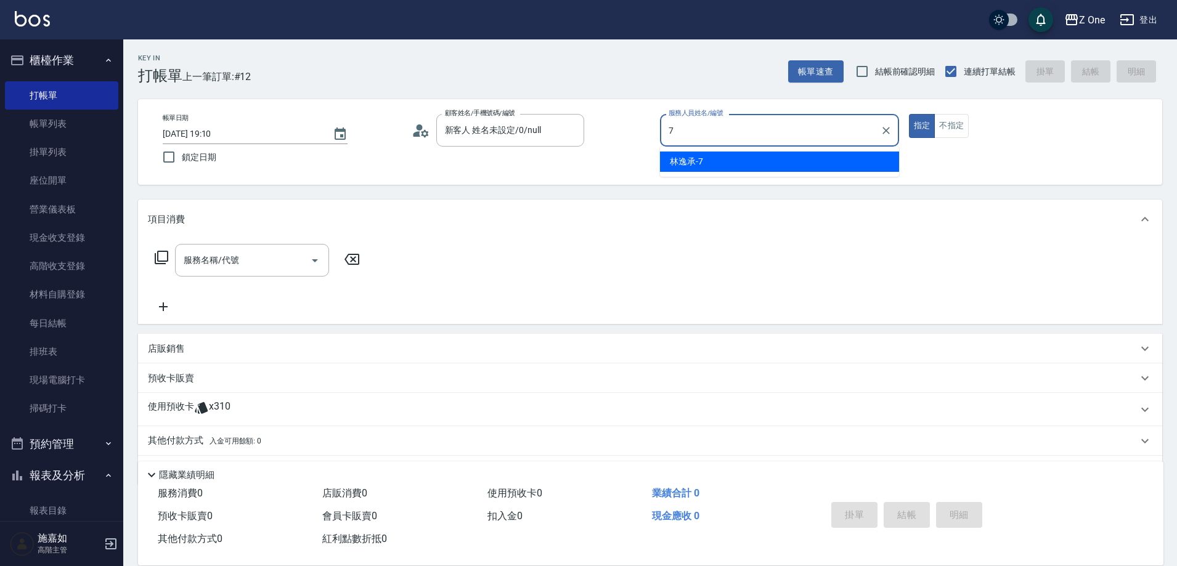
click at [688, 161] on span "[PERSON_NAME]-7" at bounding box center [686, 161] width 33 height 13
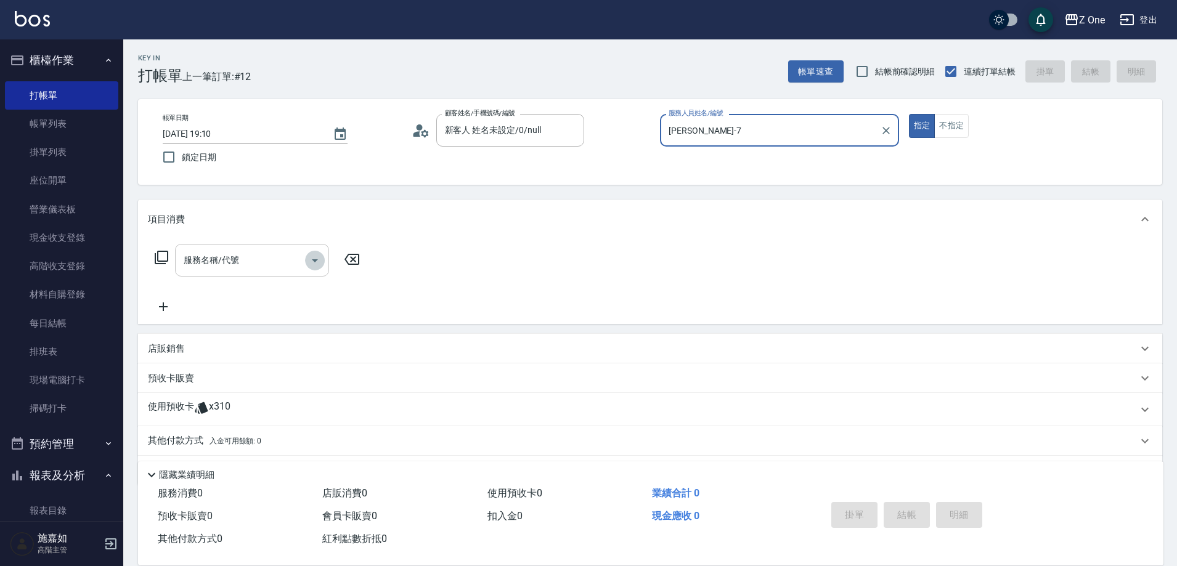
click at [312, 258] on icon "Open" at bounding box center [315, 260] width 15 height 15
type input "[PERSON_NAME]-7"
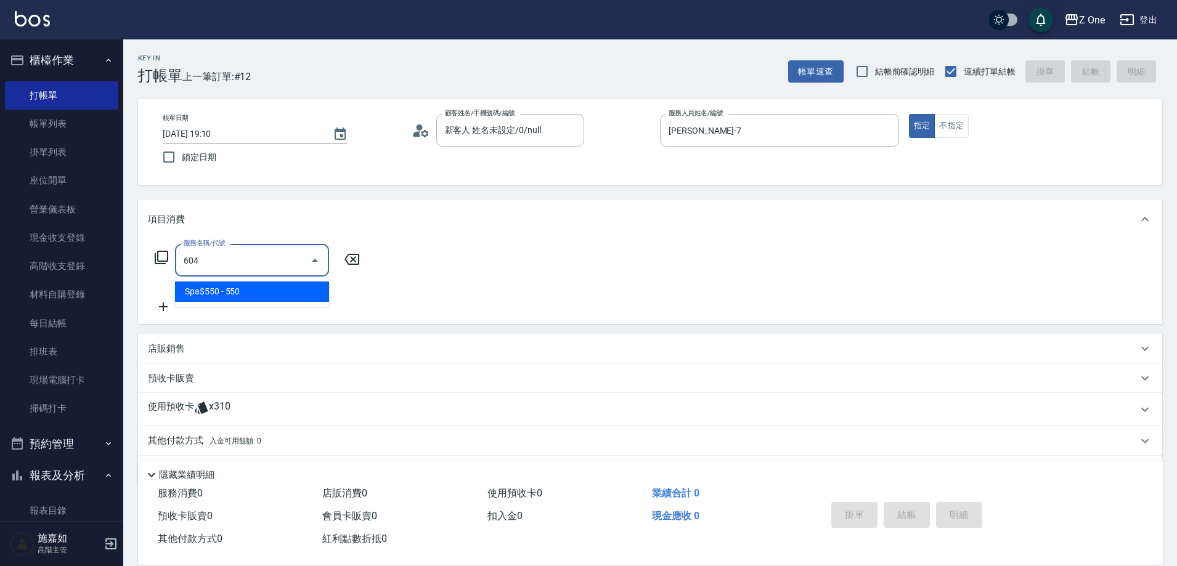
click at [307, 292] on span "Spa$550 - 550" at bounding box center [252, 292] width 154 height 20
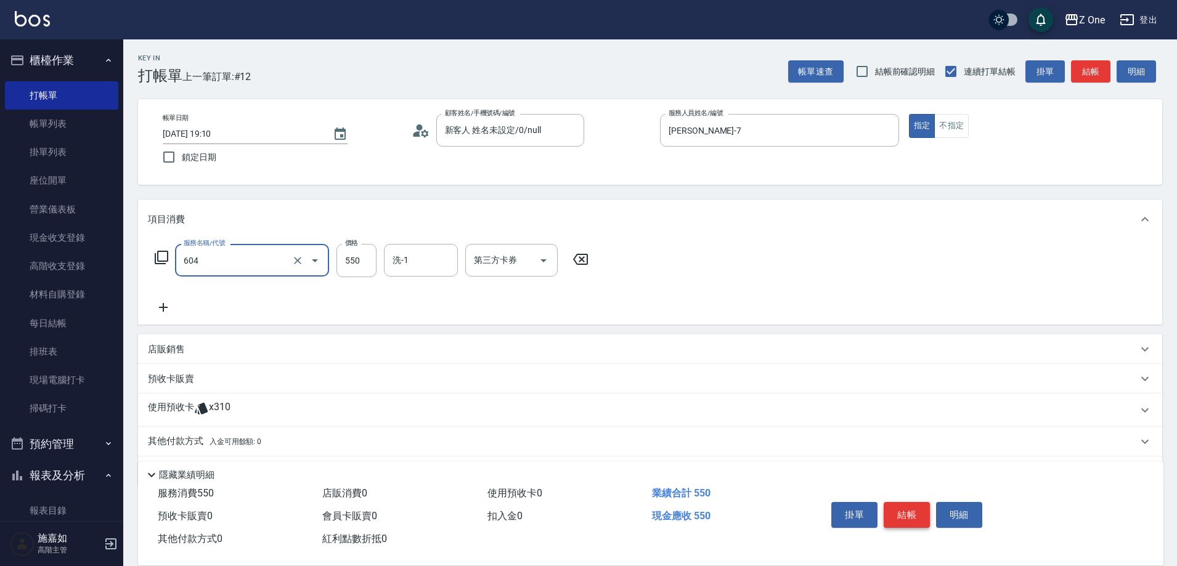
type input "Spa$550(604)"
click at [914, 505] on button "結帳" at bounding box center [907, 515] width 46 height 26
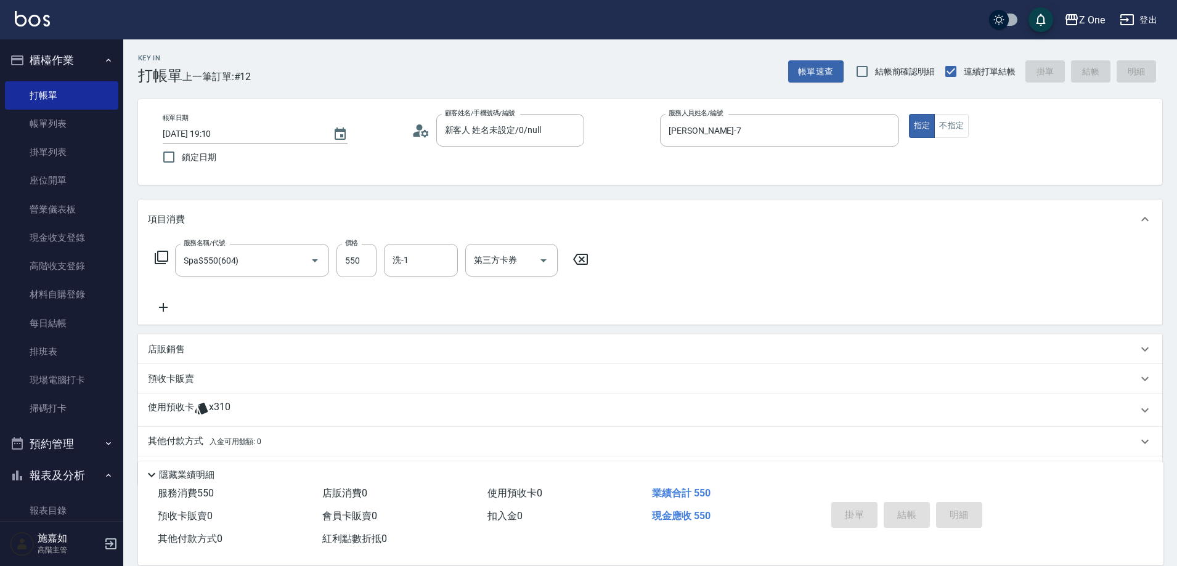
type input "[DATE] 19:11"
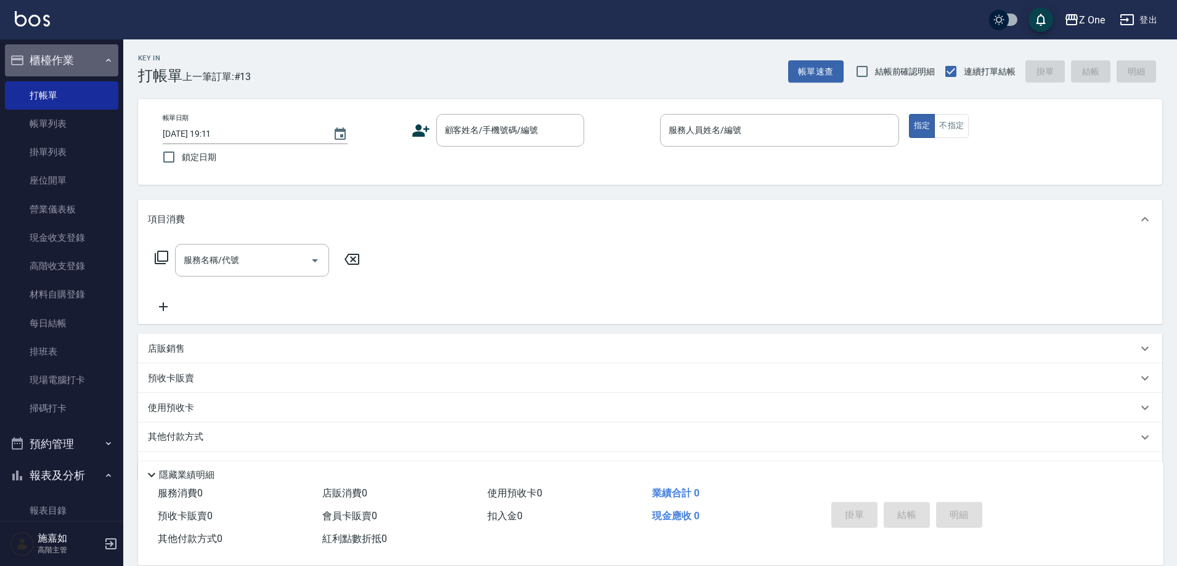
click at [99, 72] on button "櫃檯作業" at bounding box center [61, 60] width 113 height 32
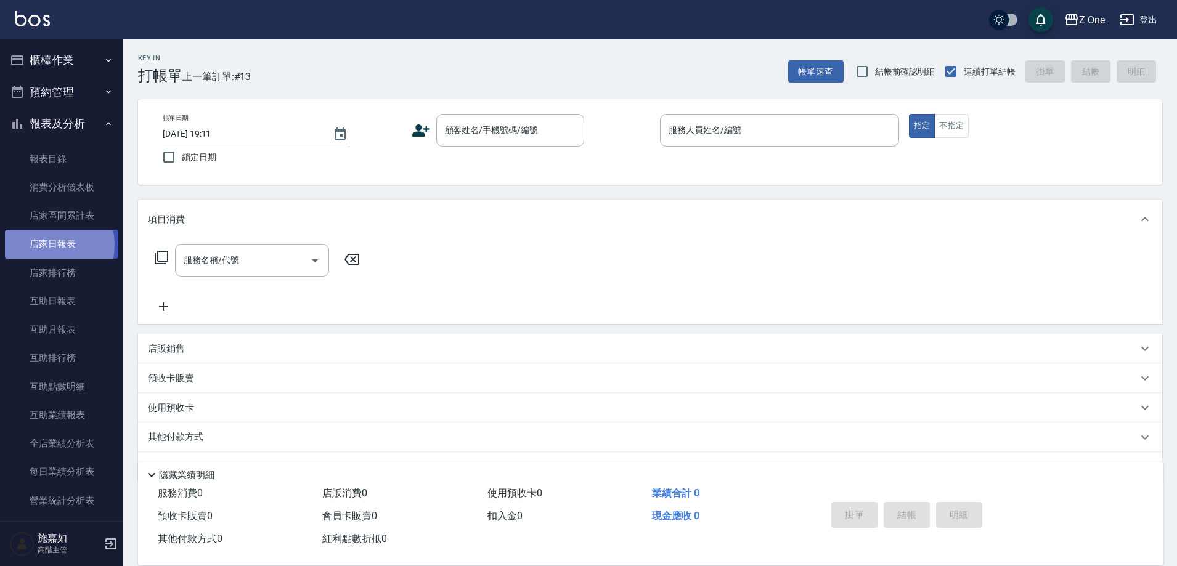
click at [38, 245] on link "店家日報表" at bounding box center [61, 244] width 113 height 28
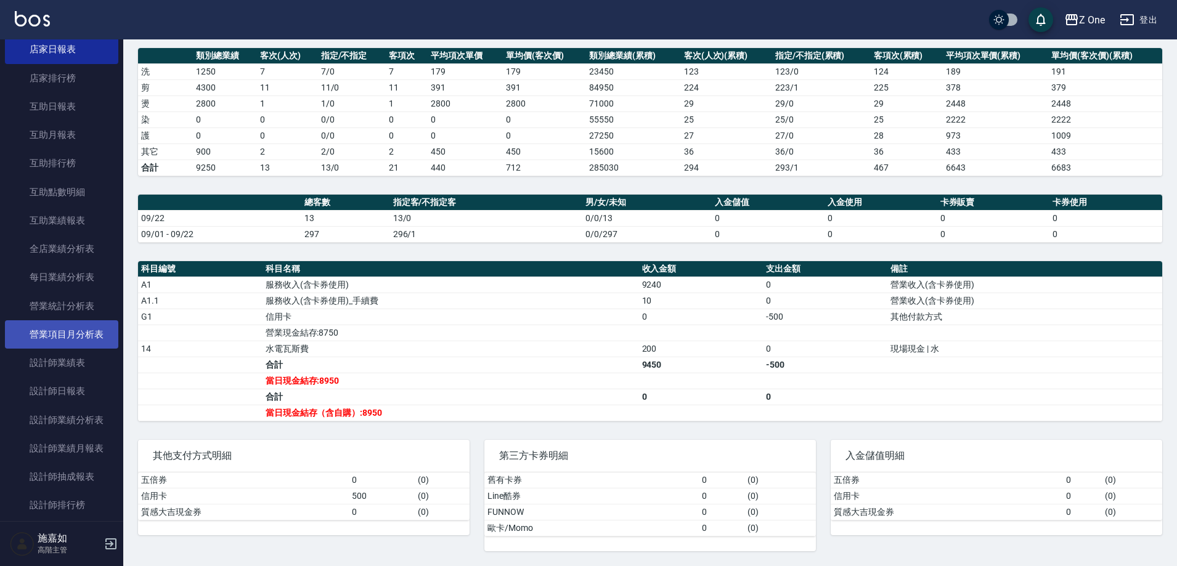
scroll to position [123, 0]
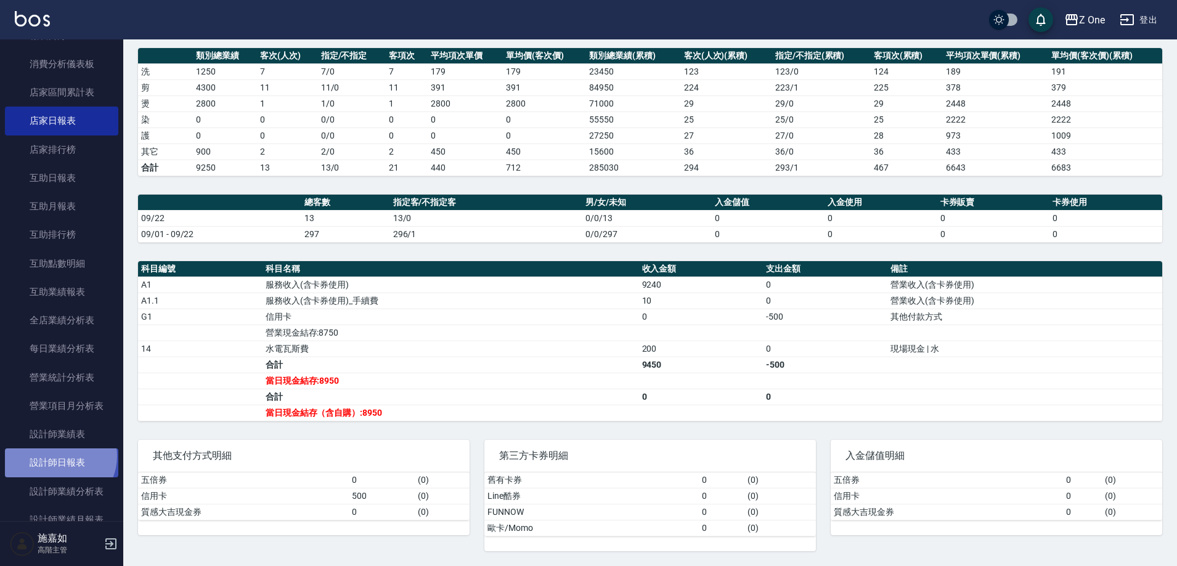
click at [58, 456] on link "設計師日報表" at bounding box center [61, 463] width 113 height 28
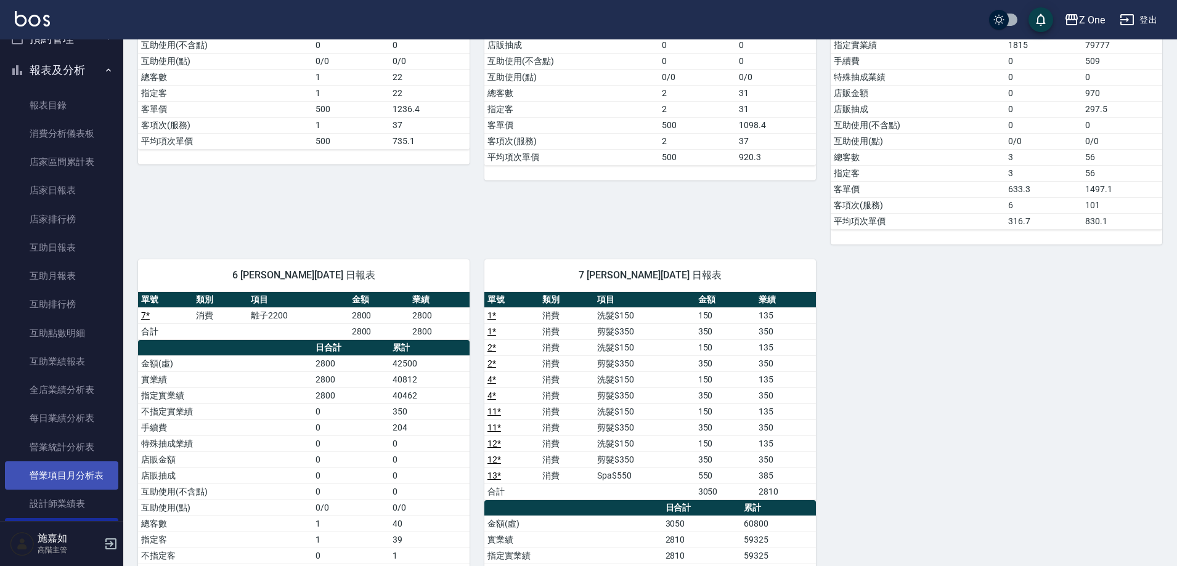
scroll to position [123, 0]
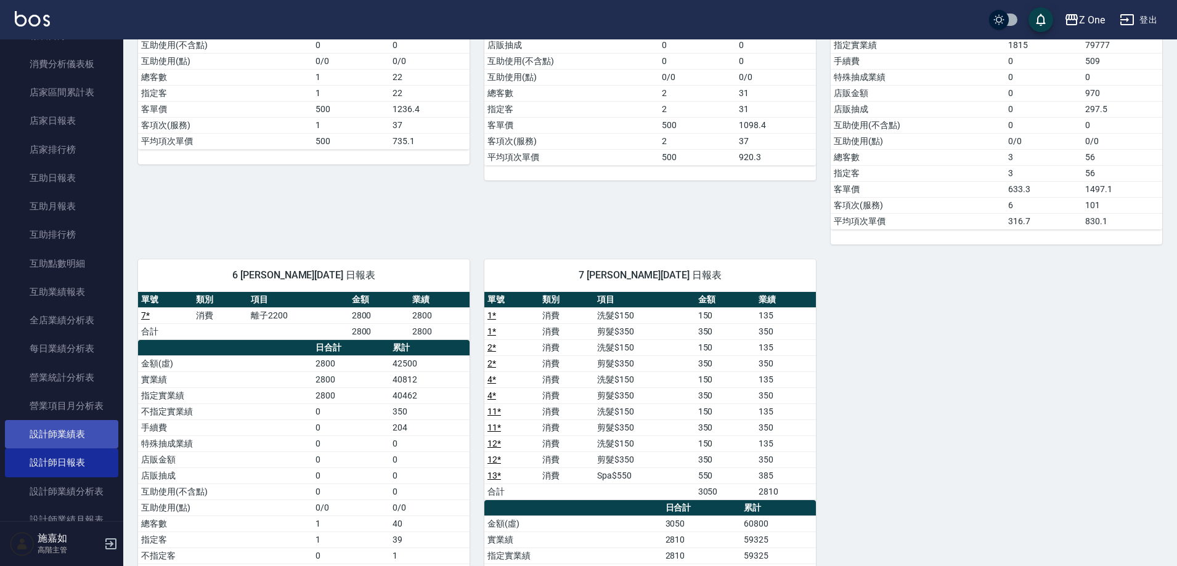
click at [81, 441] on link "設計師業績表" at bounding box center [61, 434] width 113 height 28
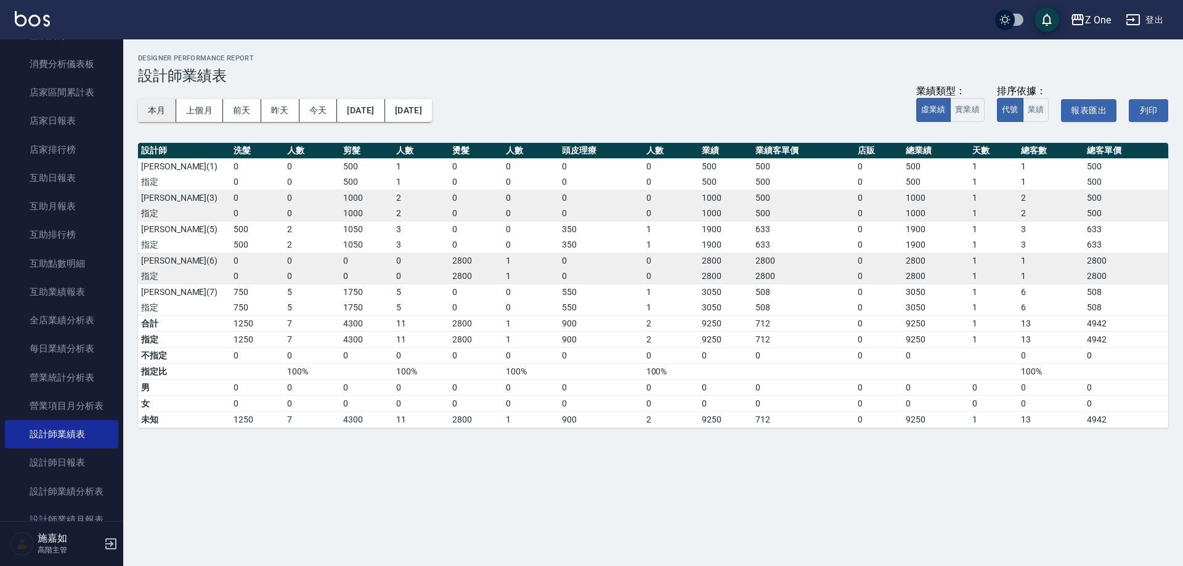
click at [165, 113] on button "本月" at bounding box center [157, 110] width 38 height 23
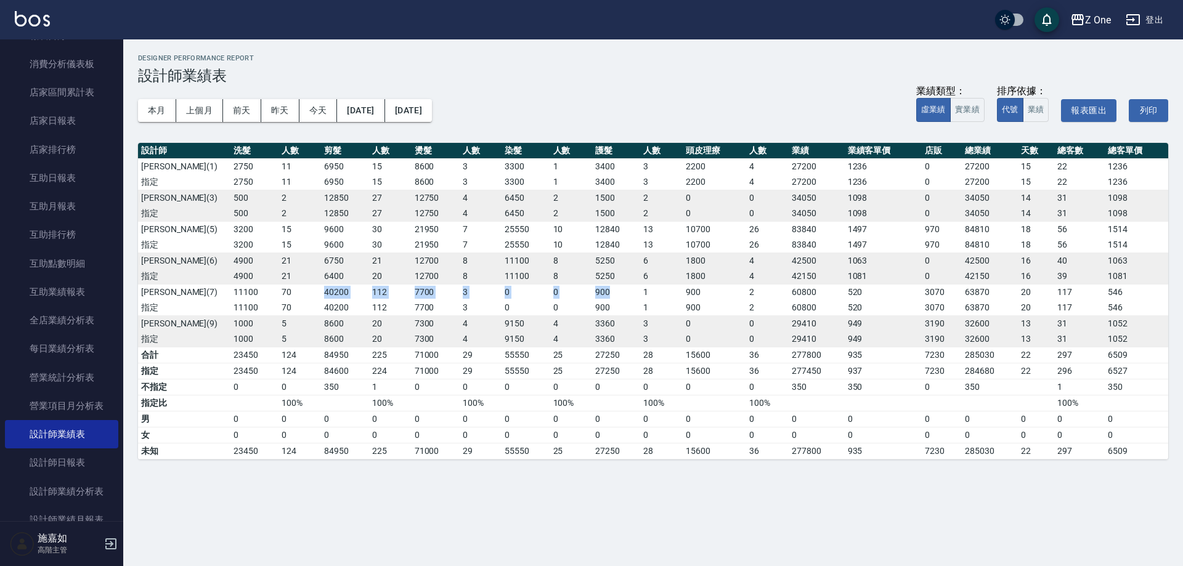
drag, startPoint x: 300, startPoint y: 290, endPoint x: 636, endPoint y: 299, distance: 335.4
click at [627, 298] on tr "[PERSON_NAME][PHONE_NUMBER] 3 0 0 900 1 900 2 60800 520 3070 63870 20 117 546" at bounding box center [653, 292] width 1031 height 16
drag, startPoint x: 643, startPoint y: 300, endPoint x: 718, endPoint y: 301, distance: 75.2
click at [644, 300] on td "1" at bounding box center [661, 308] width 43 height 16
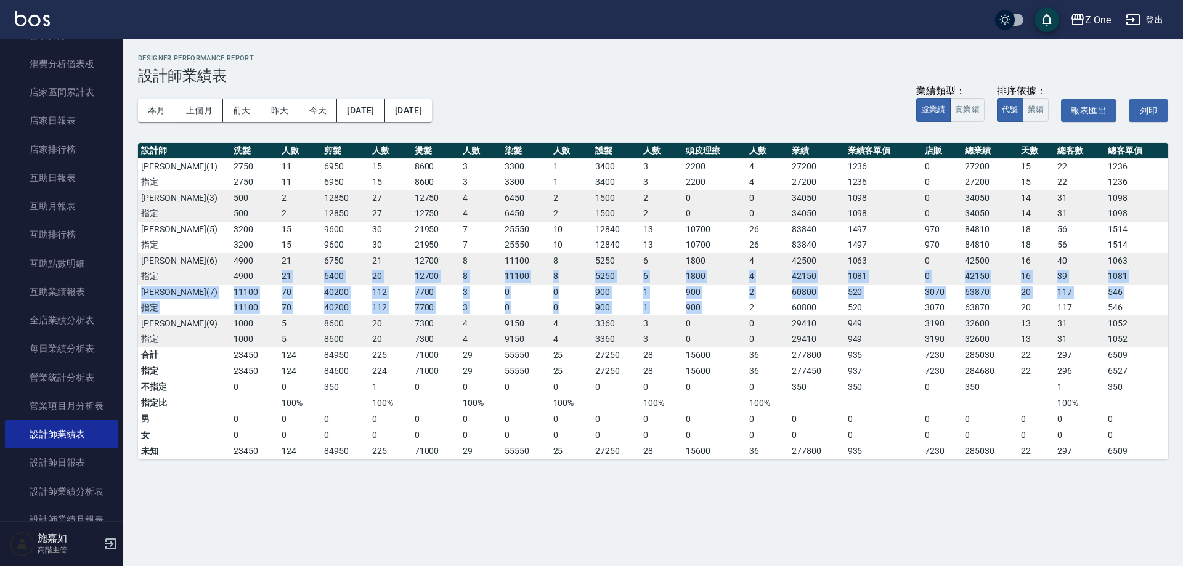
drag, startPoint x: 747, startPoint y: 300, endPoint x: 264, endPoint y: 283, distance: 483.0
click at [264, 283] on tbody "[PERSON_NAME][PHONE_NUMBER] 3 3300 1 3400 3 2200 4 27200 1236 0 27200 15 22 123…" at bounding box center [653, 252] width 1031 height 189
click at [267, 270] on td "4900" at bounding box center [255, 277] width 48 height 16
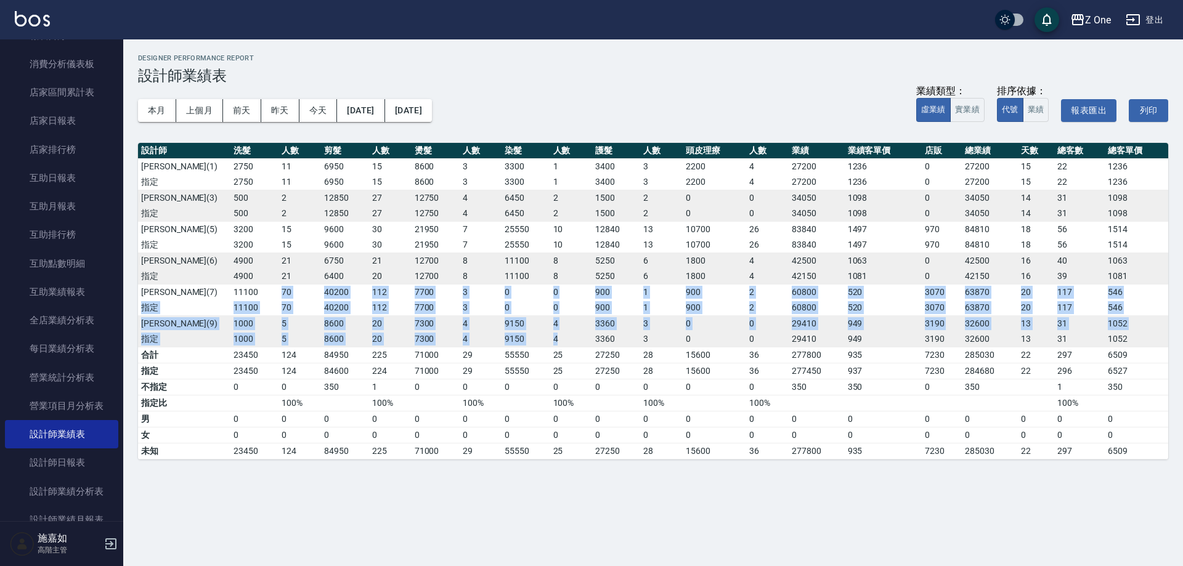
drag, startPoint x: 264, startPoint y: 286, endPoint x: 566, endPoint y: 334, distance: 305.8
click at [566, 334] on tbody "[PERSON_NAME][PHONE_NUMBER] 3 3300 1 3400 3 2200 4 27200 1236 0 27200 15 22 123…" at bounding box center [653, 252] width 1031 height 189
click at [573, 337] on td "4" at bounding box center [571, 340] width 43 height 16
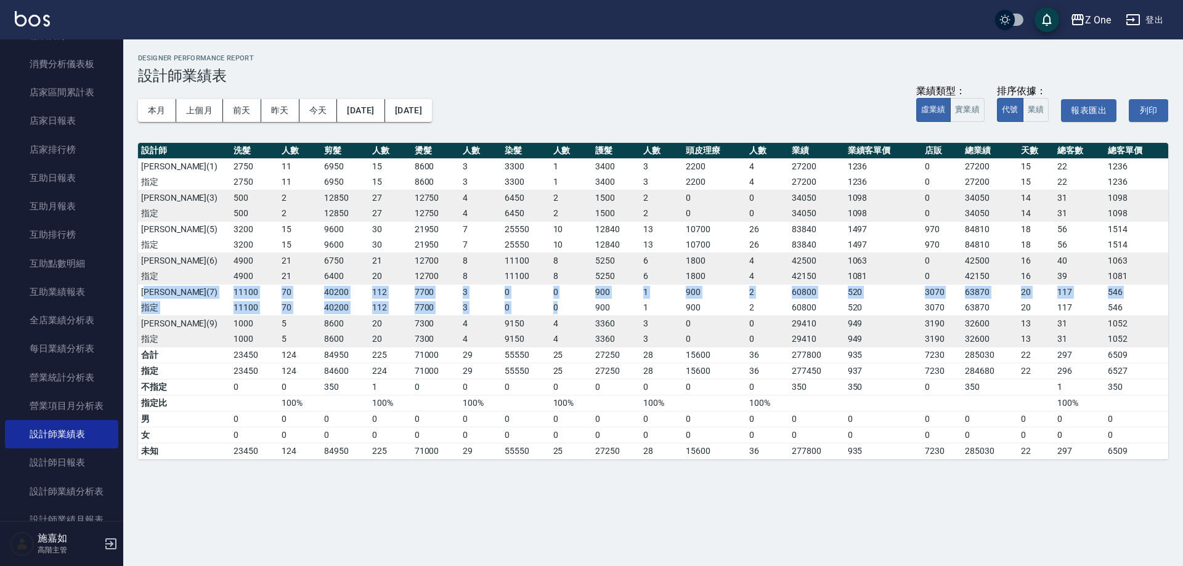
drag, startPoint x: 584, startPoint y: 313, endPoint x: 144, endPoint y: 292, distance: 441.3
click at [144, 292] on tbody "[PERSON_NAME][PHONE_NUMBER] 3 3300 1 3400 3 2200 4 27200 1236 0 27200 15 22 123…" at bounding box center [653, 252] width 1031 height 189
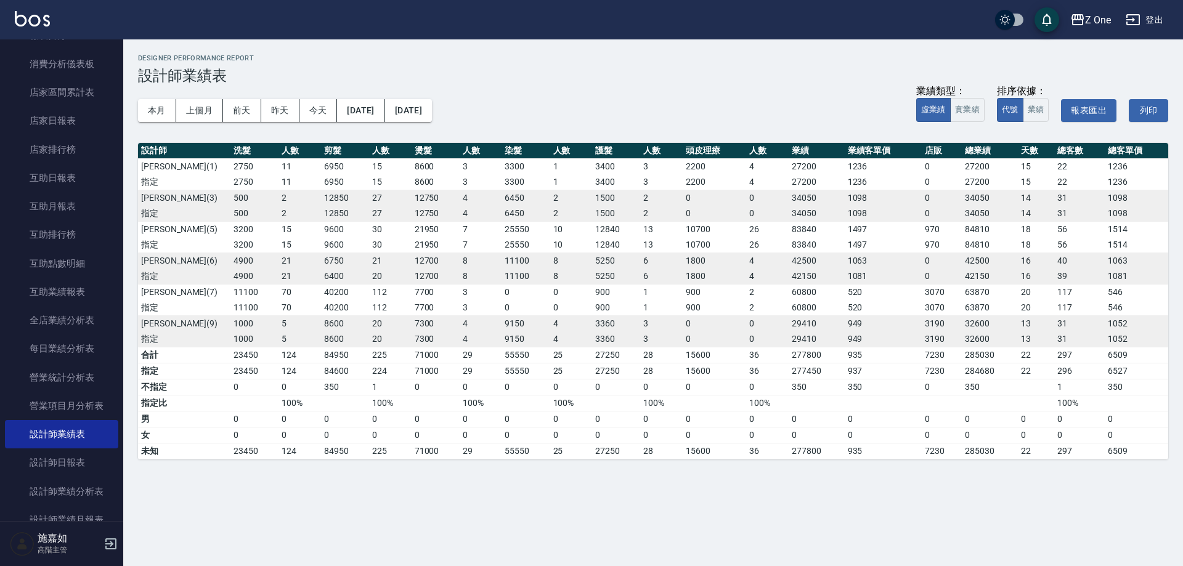
click at [129, 292] on div "Z One 2025-09 設計師業績表 列印時間： [DATE][PHONE_NUMBER]:27 Designer Performance Report …" at bounding box center [653, 256] width 1060 height 435
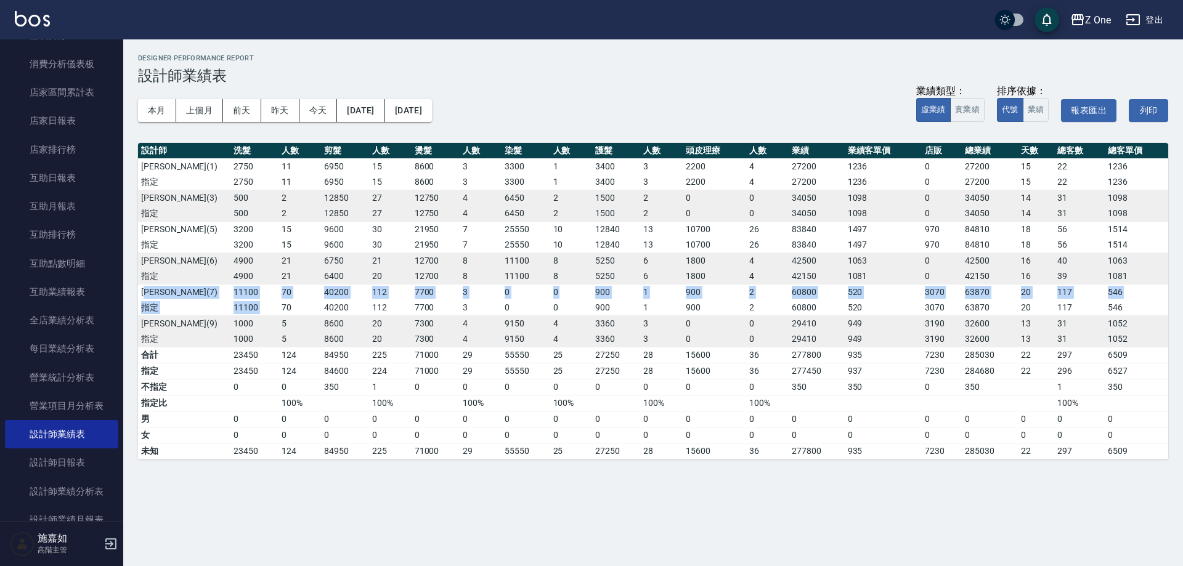
drag, startPoint x: 153, startPoint y: 298, endPoint x: 286, endPoint y: 310, distance: 133.1
click at [284, 310] on tbody "[PERSON_NAME][PHONE_NUMBER] 3 3300 1 3400 3 2200 4 27200 1236 0 27200 15 22 123…" at bounding box center [653, 252] width 1031 height 189
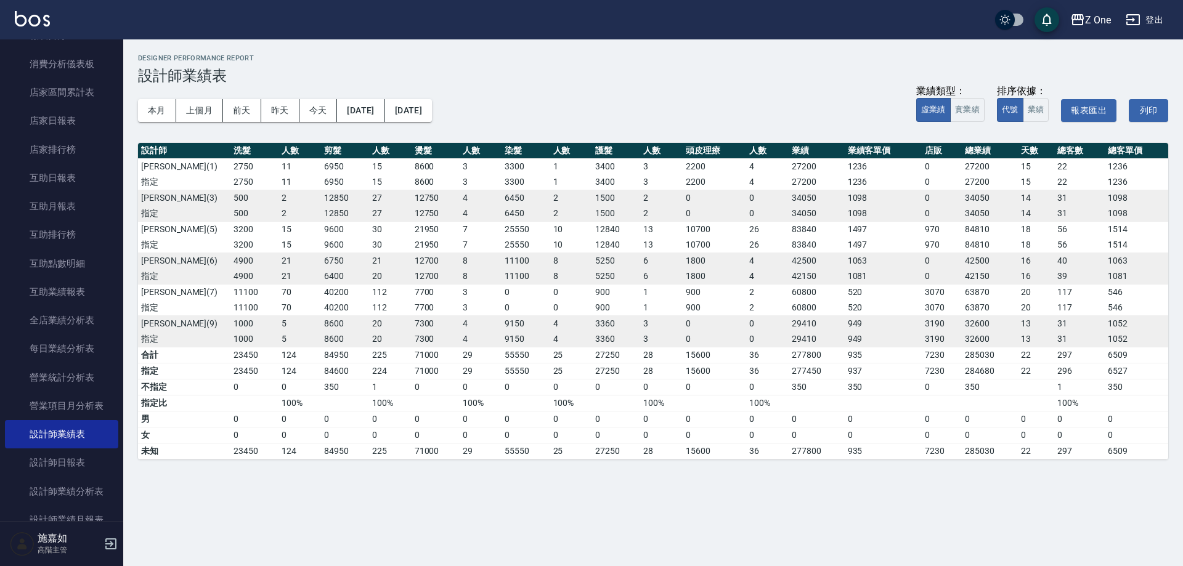
click at [406, 337] on td "20" at bounding box center [390, 340] width 43 height 16
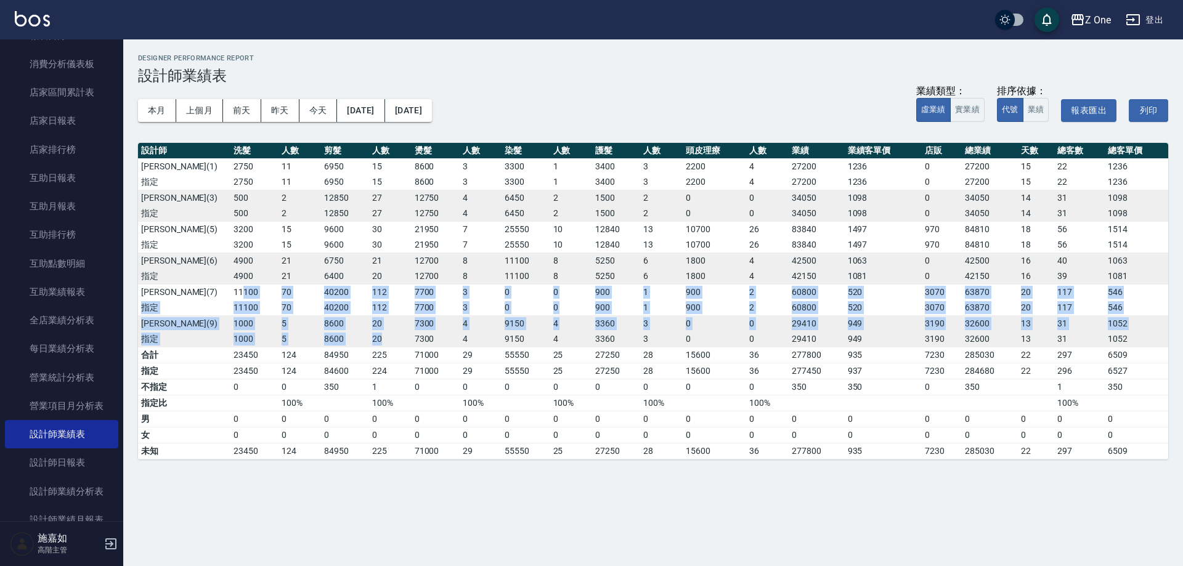
drag, startPoint x: 408, startPoint y: 332, endPoint x: 243, endPoint y: 287, distance: 171.4
click at [243, 287] on tbody "[PERSON_NAME][PHONE_NUMBER] 3 3300 1 3400 3 2200 4 27200 1236 0 27200 15 22 123…" at bounding box center [653, 252] width 1031 height 189
click at [199, 300] on td "指定" at bounding box center [184, 308] width 92 height 16
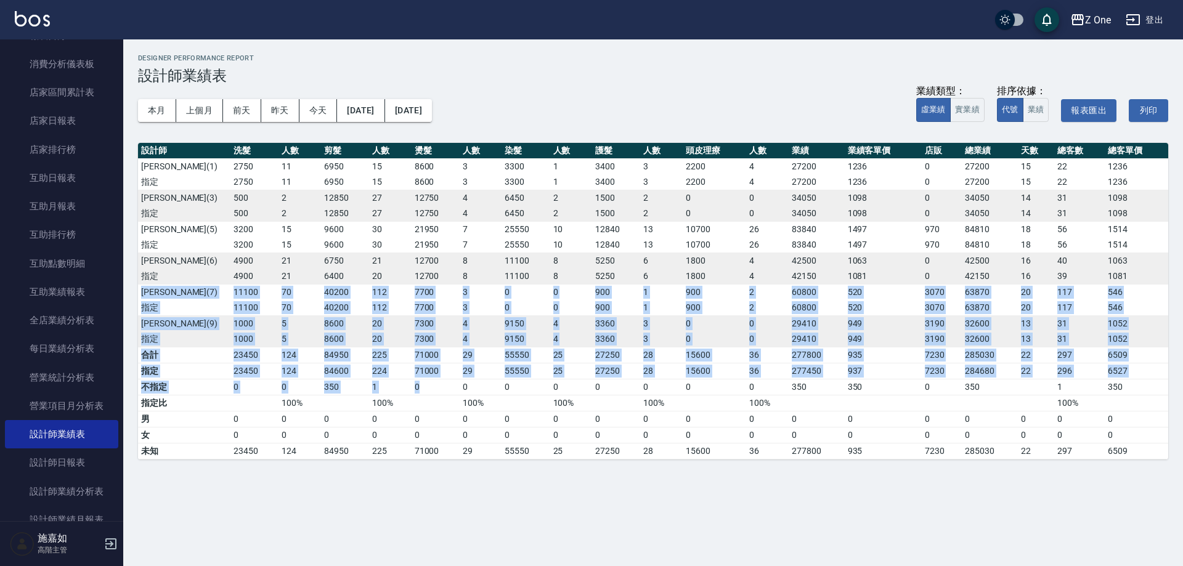
drag, startPoint x: 142, startPoint y: 294, endPoint x: 459, endPoint y: 385, distance: 329.5
click at [459, 385] on table "設計師 洗髮 人數 剪髮 人數 燙髮 人數 染髮 人數 護髮 人數 頭皮理療 人數 業績 業績客單價 店販 總業績 天數 總客數 總客單價 [PERSON_N…" at bounding box center [653, 301] width 1031 height 317
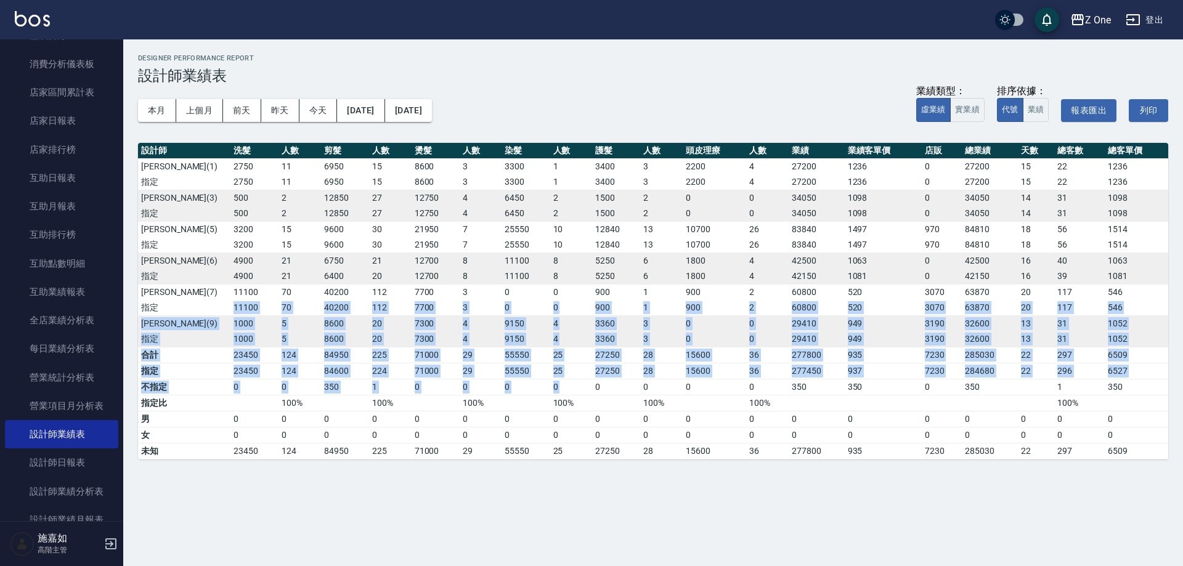
drag, startPoint x: 592, startPoint y: 385, endPoint x: 203, endPoint y: 309, distance: 395.7
click at [203, 309] on table "設計師 洗髮 人數 剪髮 人數 燙髮 人數 染髮 人數 護髮 人數 頭皮理療 人數 業績 業績客單價 店販 總業績 天數 總客數 總客單價 [PERSON_N…" at bounding box center [653, 301] width 1031 height 317
click at [290, 305] on td "70" at bounding box center [300, 308] width 43 height 16
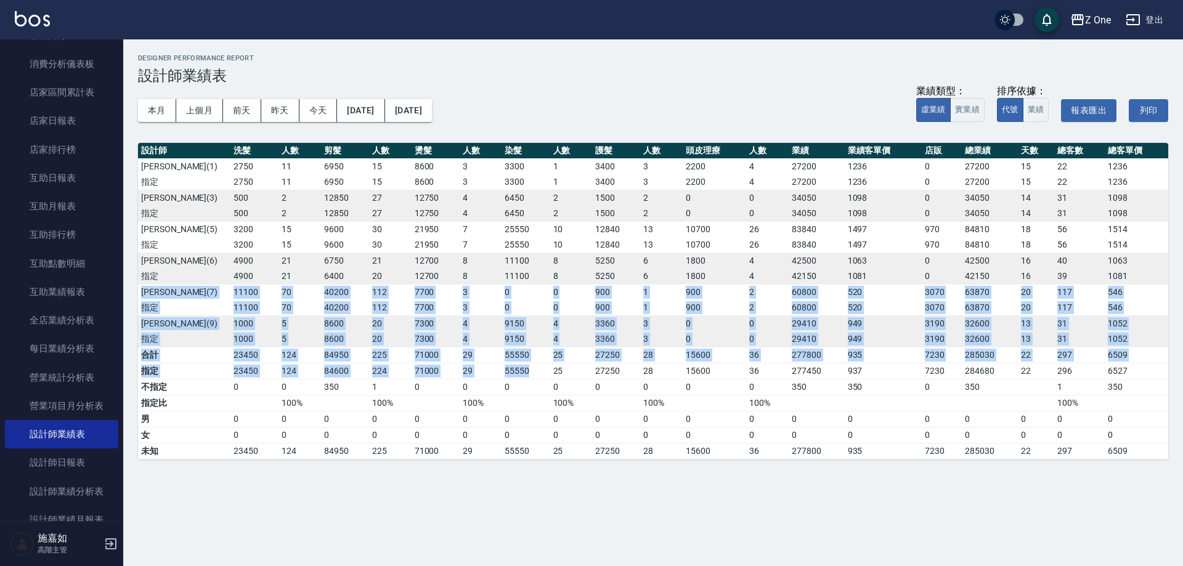
drag, startPoint x: 144, startPoint y: 287, endPoint x: 528, endPoint y: 370, distance: 392.3
click at [528, 370] on table "設計師 洗髮 人數 剪髮 人數 燙髮 人數 染髮 人數 護髮 人數 頭皮理療 人數 業績 業績客單價 店販 總業績 天數 總客數 總客單價 [PERSON_N…" at bounding box center [653, 301] width 1031 height 317
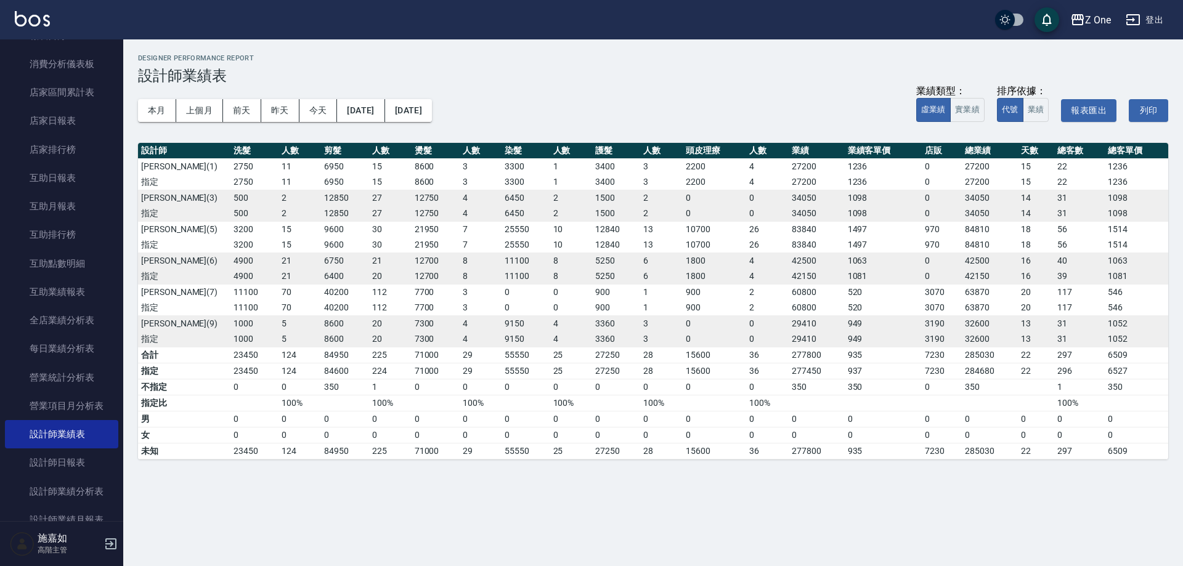
click at [788, 392] on td "0" at bounding box center [767, 387] width 43 height 16
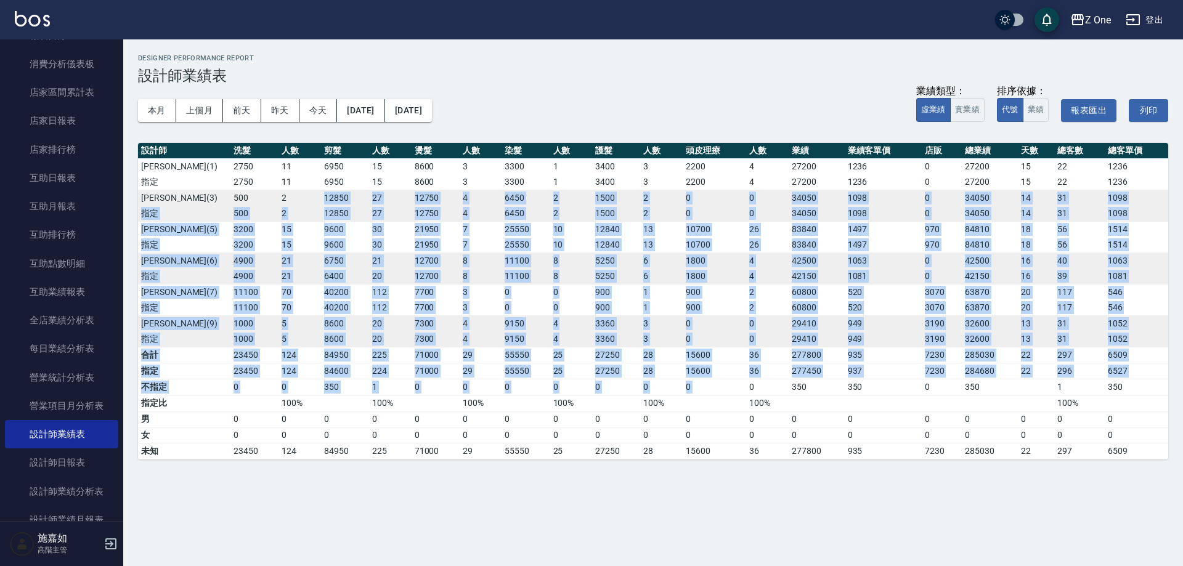
drag, startPoint x: 729, startPoint y: 381, endPoint x: 281, endPoint y: 194, distance: 485.2
click at [282, 195] on table "設計師 洗髮 人數 剪髮 人數 燙髮 人數 染髮 人數 護髮 人數 頭皮理療 人數 業績 業績客單價 店販 總業績 天數 總客數 總客單價 [PERSON_N…" at bounding box center [653, 301] width 1031 height 317
click at [304, 210] on td "2" at bounding box center [300, 214] width 43 height 16
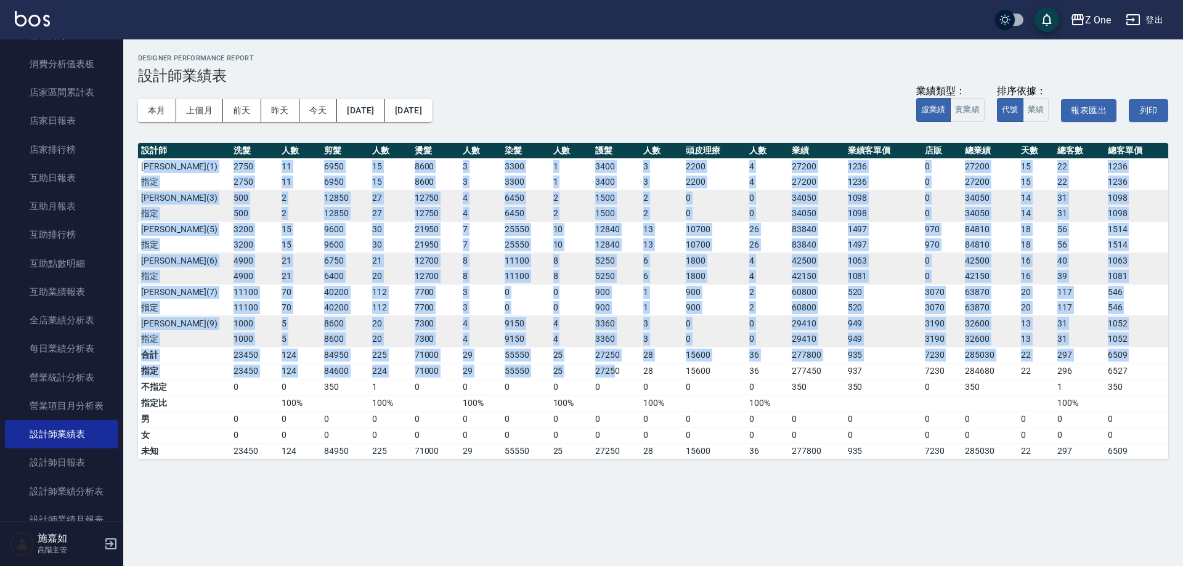
drag, startPoint x: 147, startPoint y: 170, endPoint x: 620, endPoint y: 366, distance: 511.8
click at [617, 367] on table "設計師 洗髮 人數 剪髮 人數 燙髮 人數 染髮 人數 護髮 人數 頭皮理療 人數 業績 業績客單價 店販 總業績 天數 總客數 總客單價 [PERSON_N…" at bounding box center [653, 301] width 1031 height 317
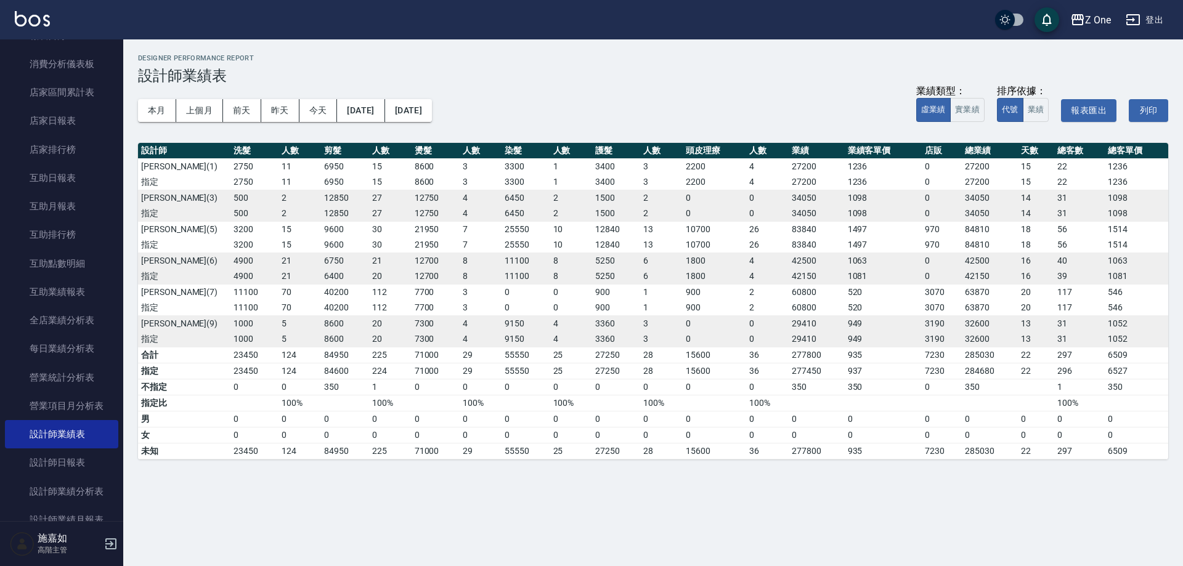
click at [664, 366] on td "28" at bounding box center [661, 371] width 43 height 16
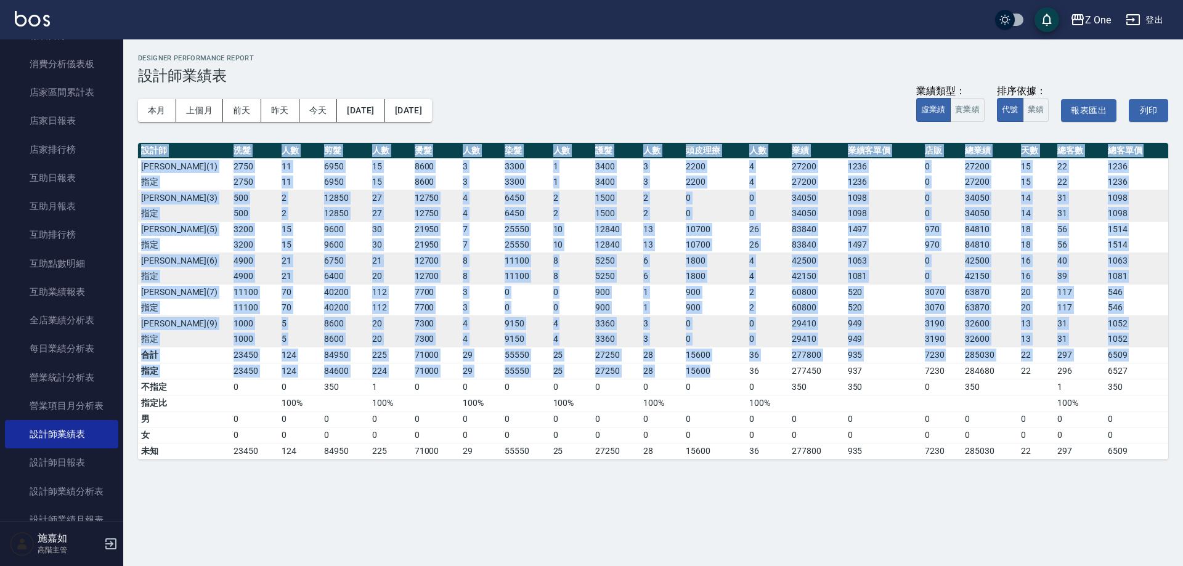
drag, startPoint x: 735, startPoint y: 368, endPoint x: 332, endPoint y: 141, distance: 463.1
click at [332, 141] on div "Z One 2025-09 設計師業績表 列印時間： [DATE][PHONE_NUMBER]:27 Designer Performance Report …" at bounding box center [653, 256] width 1060 height 435
drag, startPoint x: 345, startPoint y: 224, endPoint x: 398, endPoint y: 220, distance: 53.8
click at [346, 224] on td "9600" at bounding box center [345, 229] width 48 height 16
click at [534, 351] on td "55550" at bounding box center [526, 355] width 48 height 16
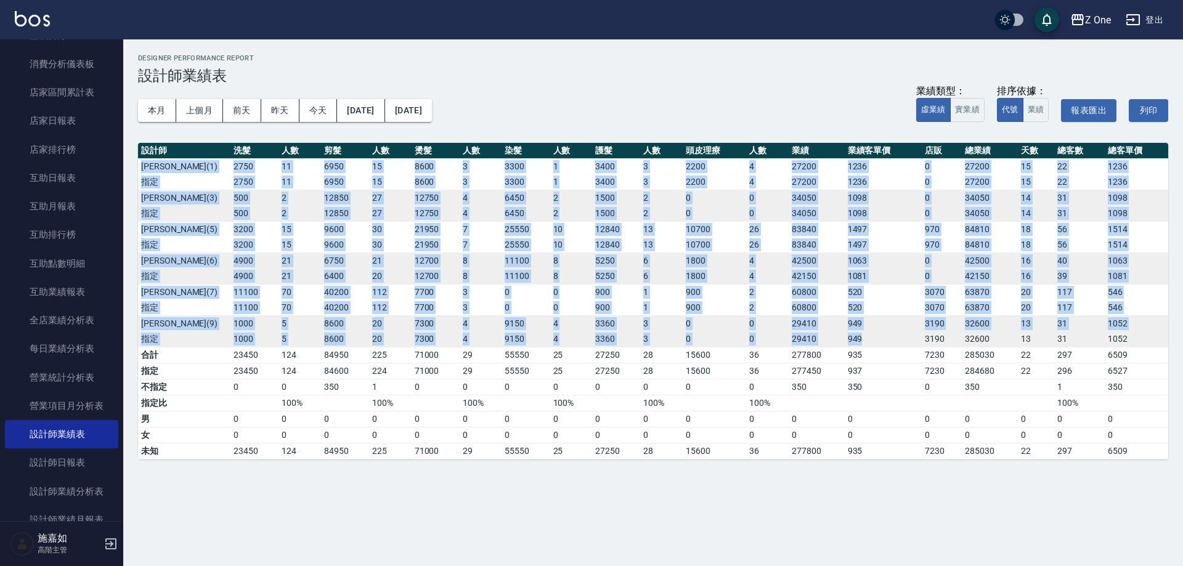
drag, startPoint x: 144, startPoint y: 167, endPoint x: 909, endPoint y: 351, distance: 786.7
click at [908, 350] on table "設計師 洗髮 人數 剪髮 人數 燙髮 人數 染髮 人數 護髮 人數 頭皮理療 人數 業績 業績客單價 店販 總業績 天數 總客數 總客單價 [PERSON_N…" at bounding box center [653, 301] width 1031 height 317
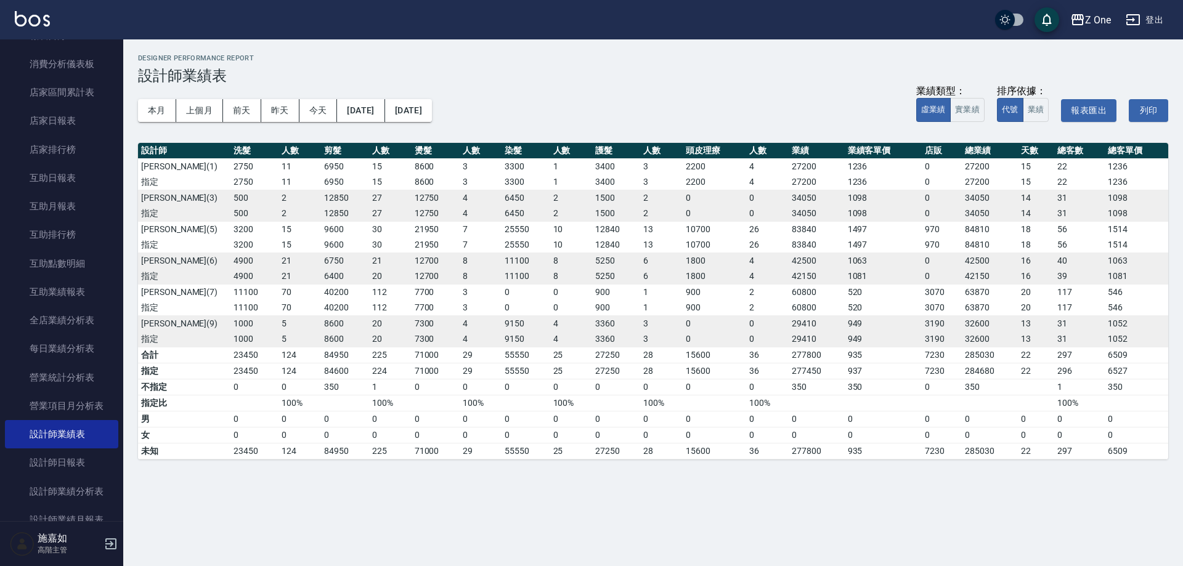
click at [924, 351] on td "7230" at bounding box center [942, 355] width 41 height 16
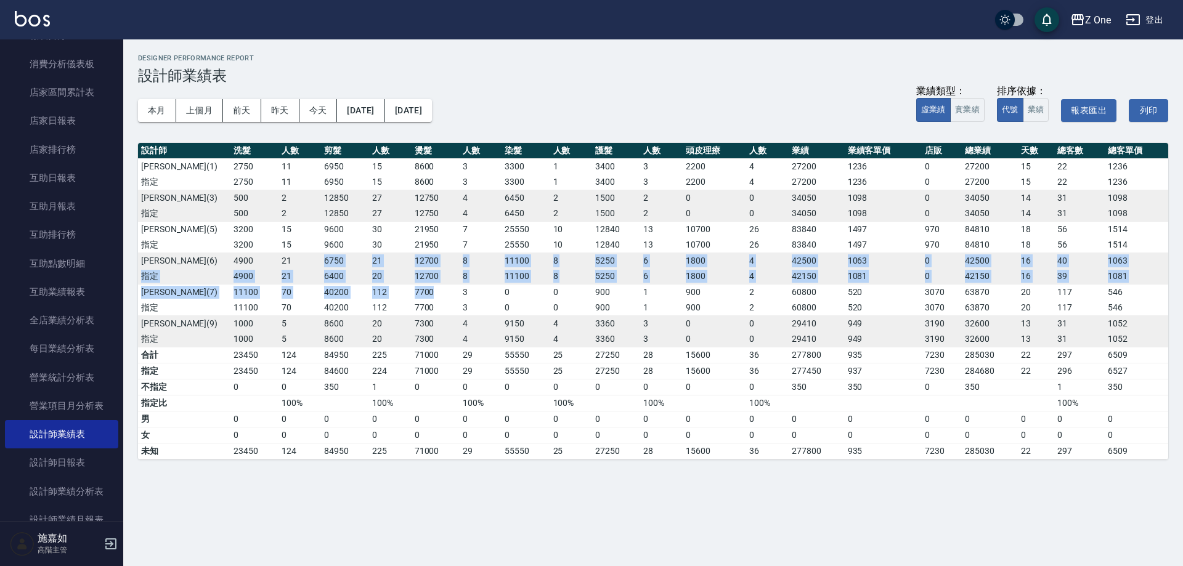
drag, startPoint x: 303, startPoint y: 268, endPoint x: 431, endPoint y: 286, distance: 129.5
click at [431, 286] on tbody "[PERSON_NAME][PHONE_NUMBER] 3 3300 1 3400 3 2200 4 27200 1236 0 27200 15 22 123…" at bounding box center [653, 252] width 1031 height 189
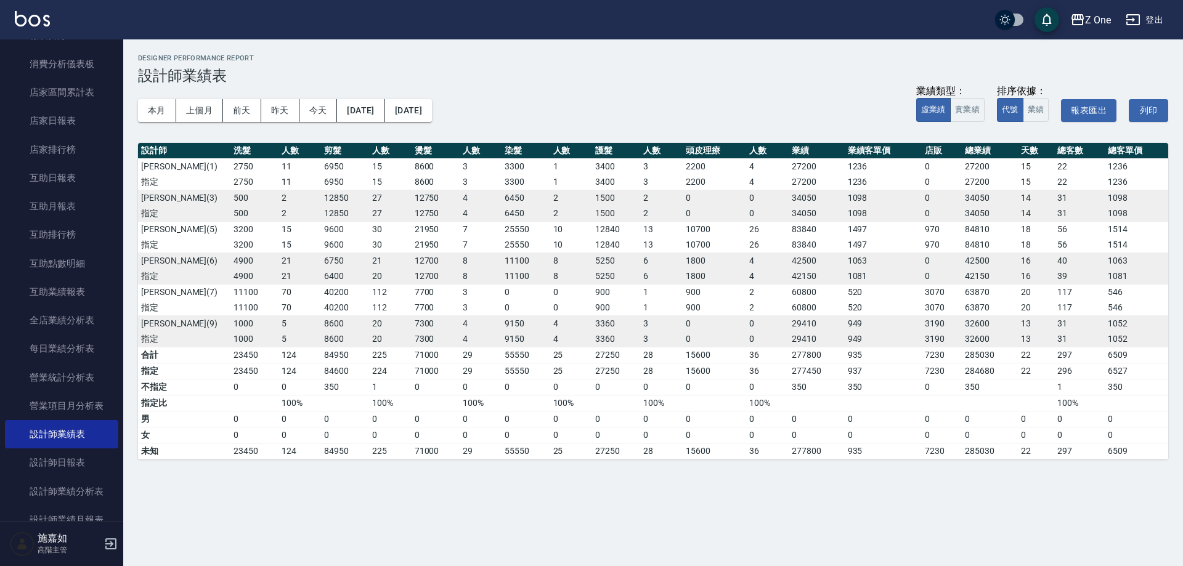
click at [556, 327] on td "4" at bounding box center [571, 324] width 43 height 16
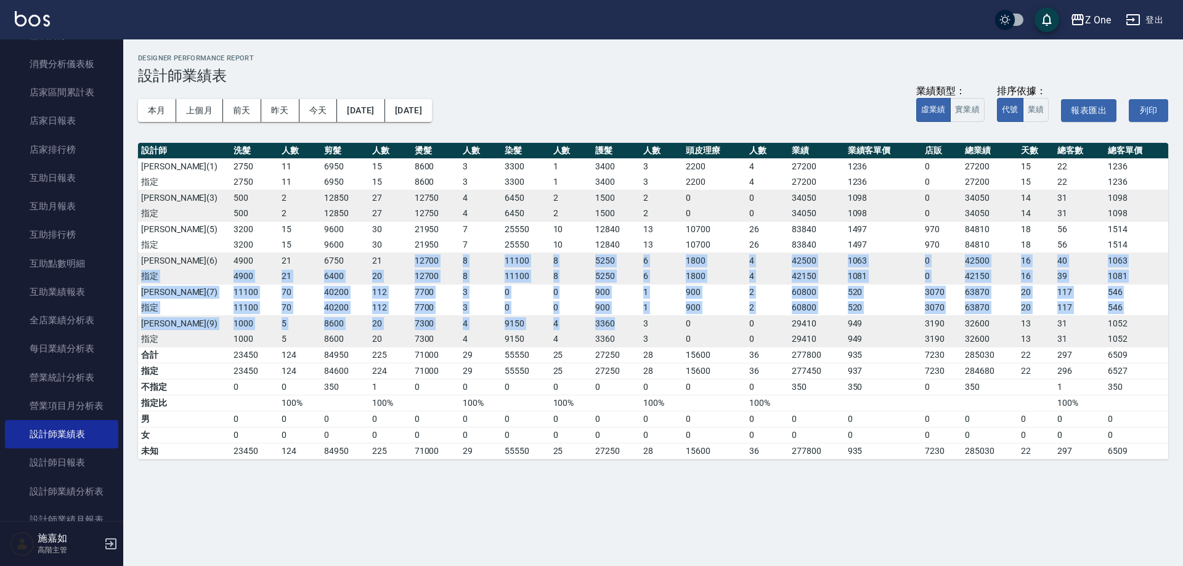
drag, startPoint x: 634, startPoint y: 324, endPoint x: 394, endPoint y: 256, distance: 249.8
click at [394, 256] on tbody "[PERSON_NAME][PHONE_NUMBER] 3 3300 1 3400 3 2200 4 27200 1236 0 27200 15 22 123…" at bounding box center [653, 252] width 1031 height 189
click at [394, 254] on td "21" at bounding box center [390, 261] width 43 height 16
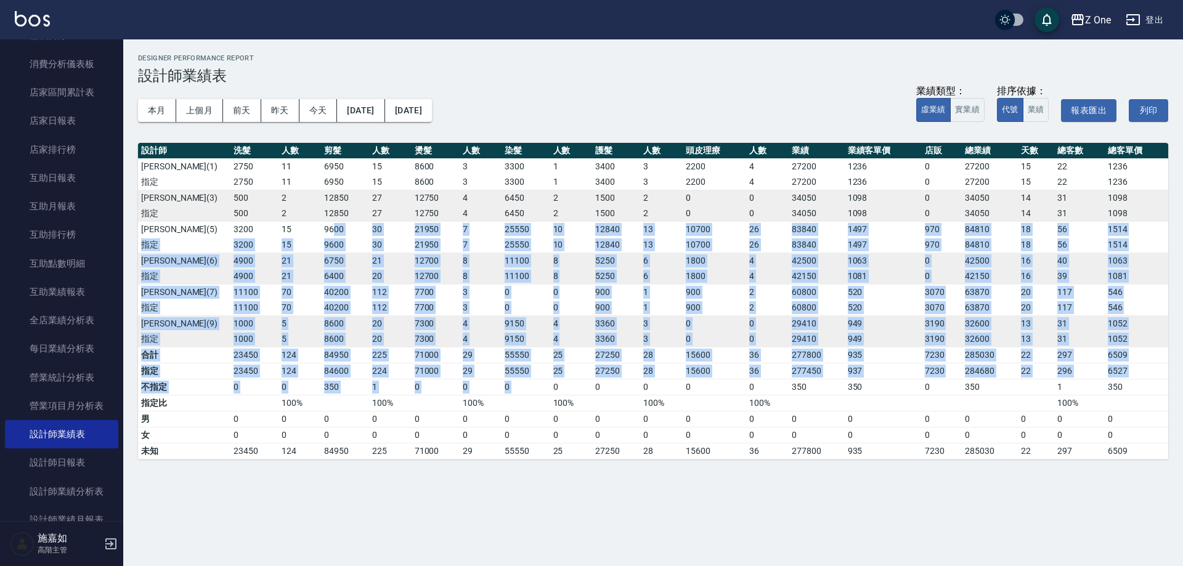
drag, startPoint x: 333, startPoint y: 227, endPoint x: 555, endPoint y: 388, distance: 274.5
click at [555, 388] on table "設計師 洗髮 人數 剪髮 人數 燙髮 人數 染髮 人數 護髮 人數 頭皮理療 人數 業績 業績客單價 店販 總業績 天數 總客數 總客單價 [PERSON_N…" at bounding box center [653, 301] width 1031 height 317
click at [562, 388] on td "0" at bounding box center [571, 387] width 43 height 16
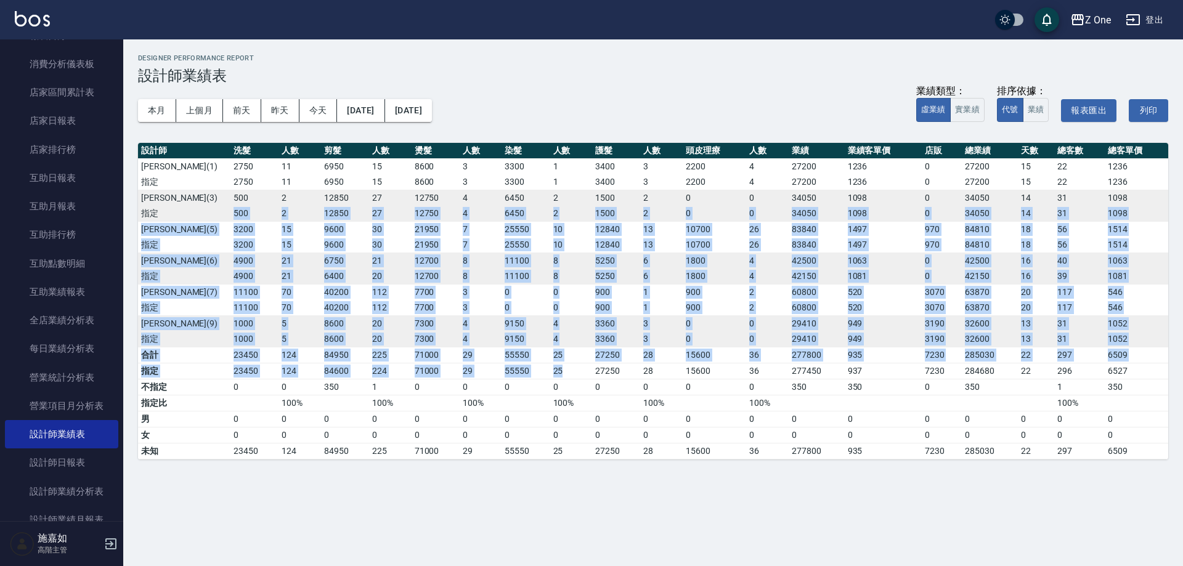
drag, startPoint x: 568, startPoint y: 367, endPoint x: 176, endPoint y: 208, distance: 422.5
click at [176, 209] on table "設計師 洗髮 人數 剪髮 人數 燙髮 人數 染髮 人數 護髮 人數 頭皮理療 人數 業績 業績客單價 店販 總業績 天數 總客數 總客單價 [PERSON_N…" at bounding box center [653, 301] width 1031 height 317
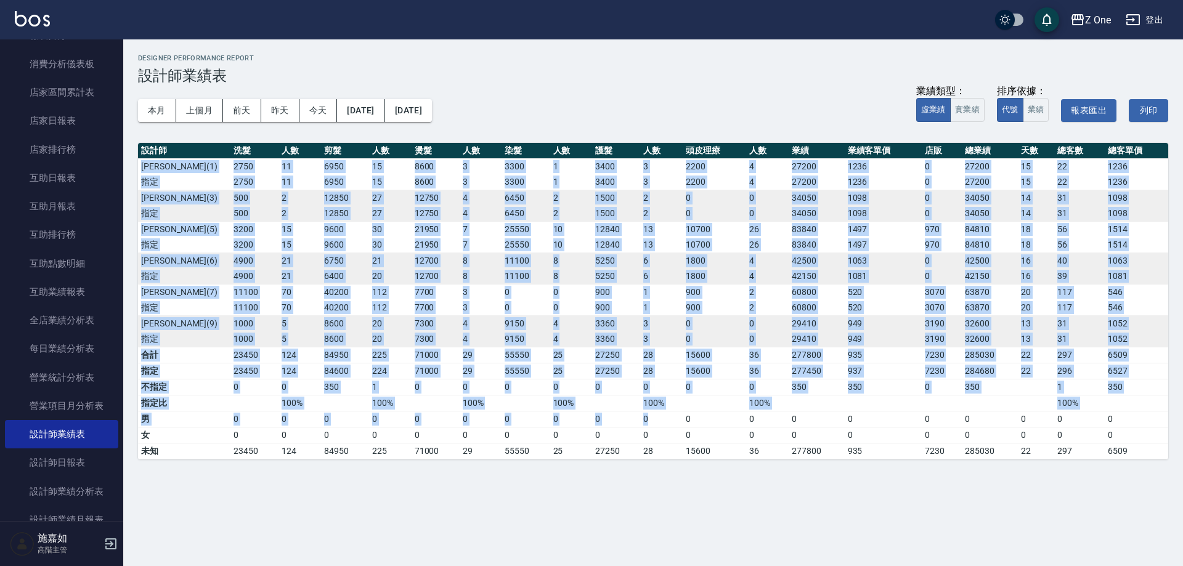
drag, startPoint x: 145, startPoint y: 173, endPoint x: 671, endPoint y: 420, distance: 581.6
click at [671, 420] on table "設計師 洗髮 人數 剪髮 人數 燙髮 人數 染髮 人數 護髮 人數 頭皮理療 人數 業績 業績客單價 店販 總業績 天數 總客數 總客單價 [PERSON_N…" at bounding box center [653, 301] width 1031 height 317
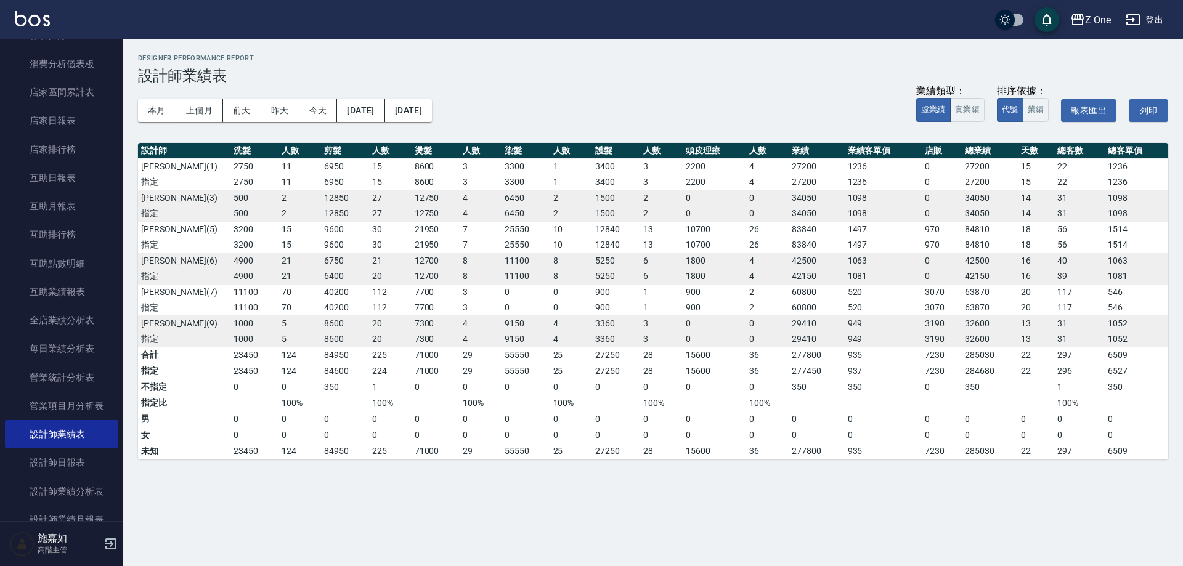
click at [703, 414] on td "0" at bounding box center [714, 419] width 63 height 16
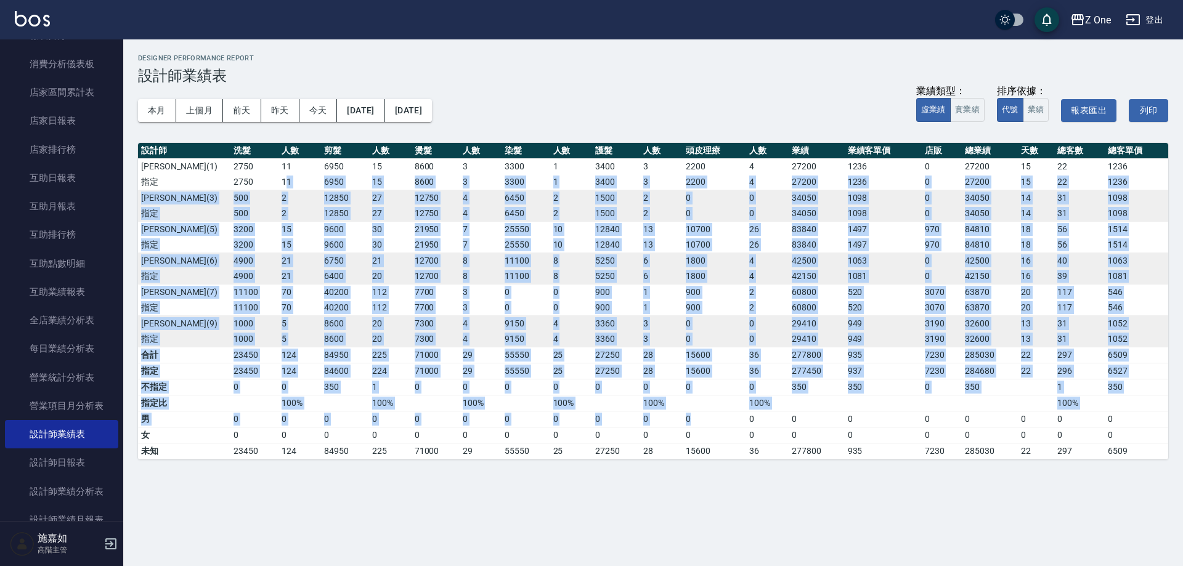
drag, startPoint x: 688, startPoint y: 422, endPoint x: 285, endPoint y: 189, distance: 465.1
click at [285, 185] on table "設計師 洗髮 人數 剪髮 人數 燙髮 人數 染髮 人數 護髮 人數 頭皮理療 人數 業績 業績客單價 店販 總業績 天數 總客數 總客單價 [PERSON_N…" at bounding box center [653, 301] width 1031 height 317
click at [432, 297] on td "7700" at bounding box center [436, 292] width 48 height 16
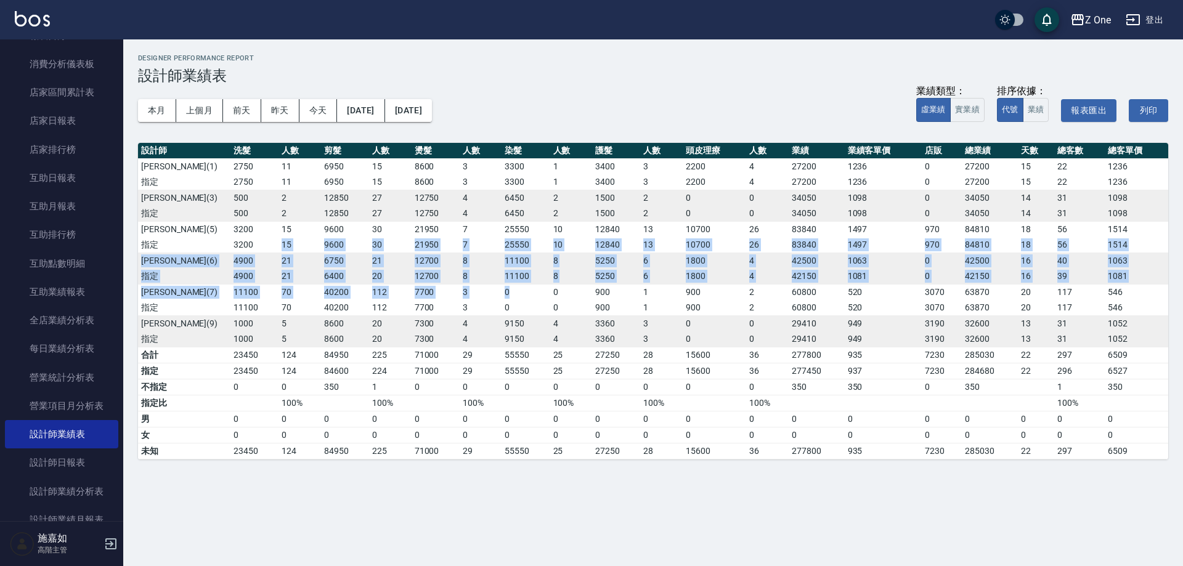
drag, startPoint x: 533, startPoint y: 295, endPoint x: 274, endPoint y: 229, distance: 267.6
click at [274, 241] on tbody "[PERSON_NAME][PHONE_NUMBER] 3 3300 1 3400 3 2200 4 27200 1236 0 27200 15 22 123…" at bounding box center [653, 252] width 1031 height 189
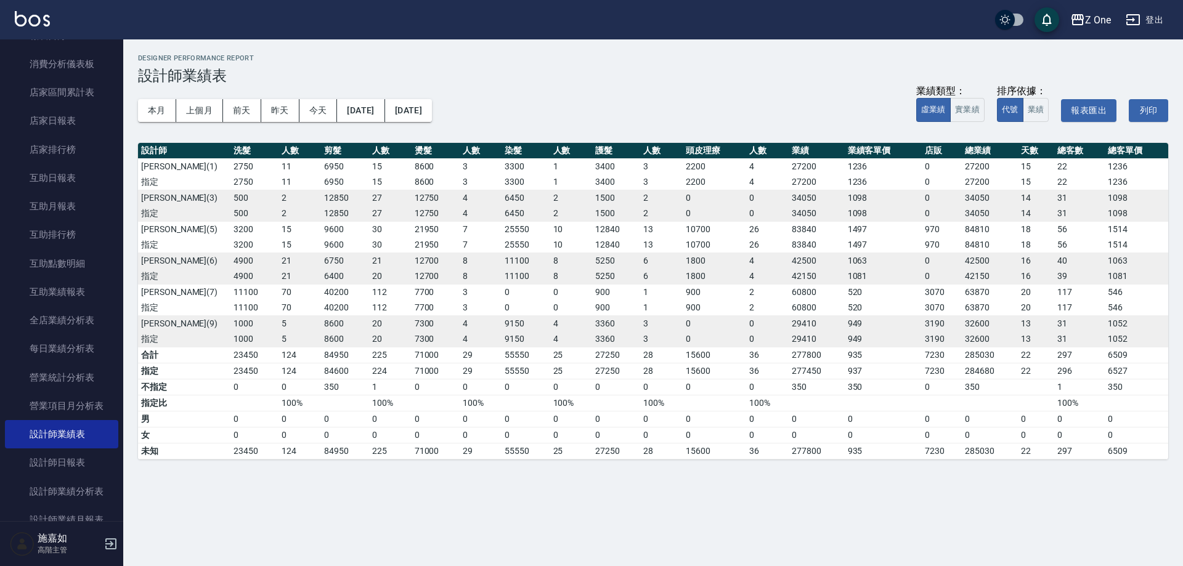
click at [275, 228] on td "3200" at bounding box center [255, 229] width 48 height 16
